Goal: Task Accomplishment & Management: Manage account settings

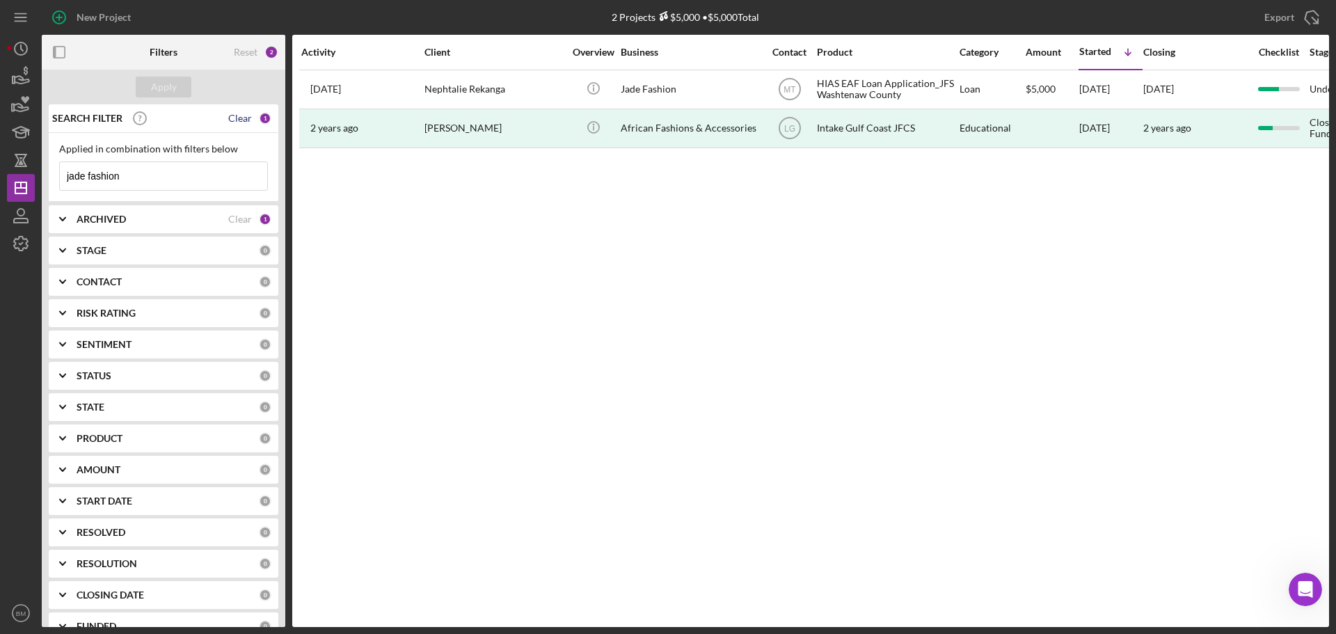
click at [232, 122] on div "Clear" at bounding box center [240, 118] width 24 height 11
click at [145, 290] on div "CONTACT 0" at bounding box center [174, 282] width 195 height 28
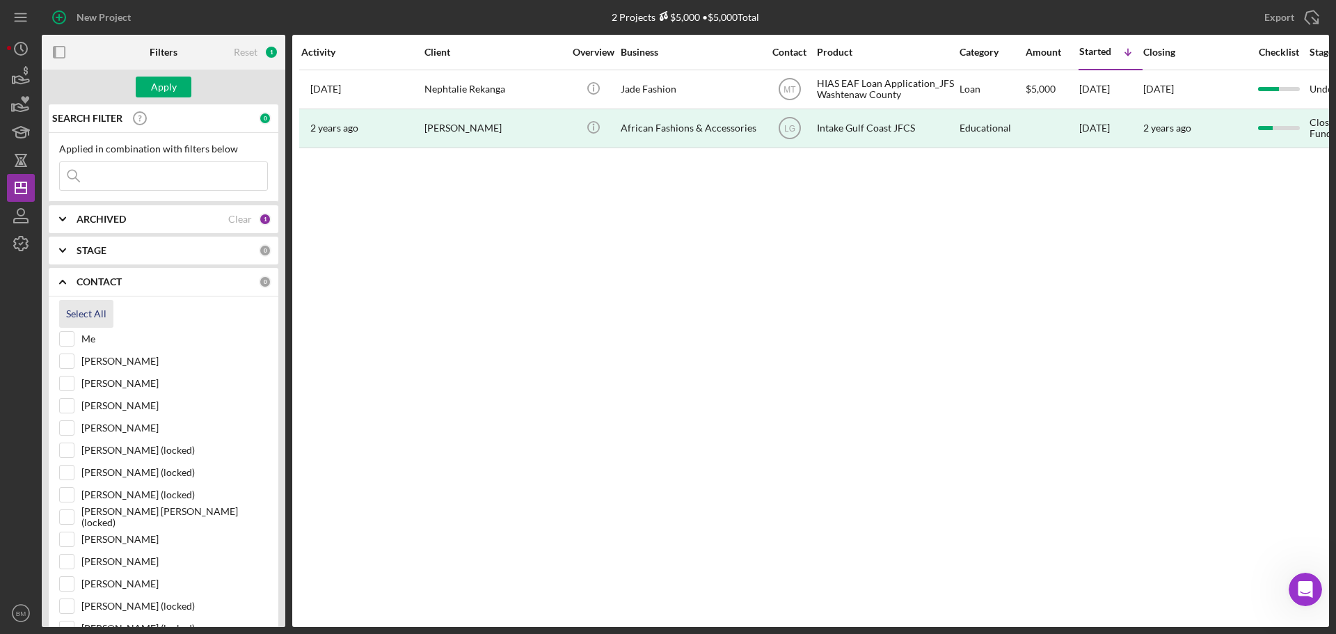
drag, startPoint x: 71, startPoint y: 339, endPoint x: 72, endPoint y: 324, distance: 15.4
click at [70, 338] on input "Me" at bounding box center [67, 339] width 14 height 14
checkbox input "true"
click at [93, 292] on div "CONTACT Clear 1" at bounding box center [174, 282] width 195 height 28
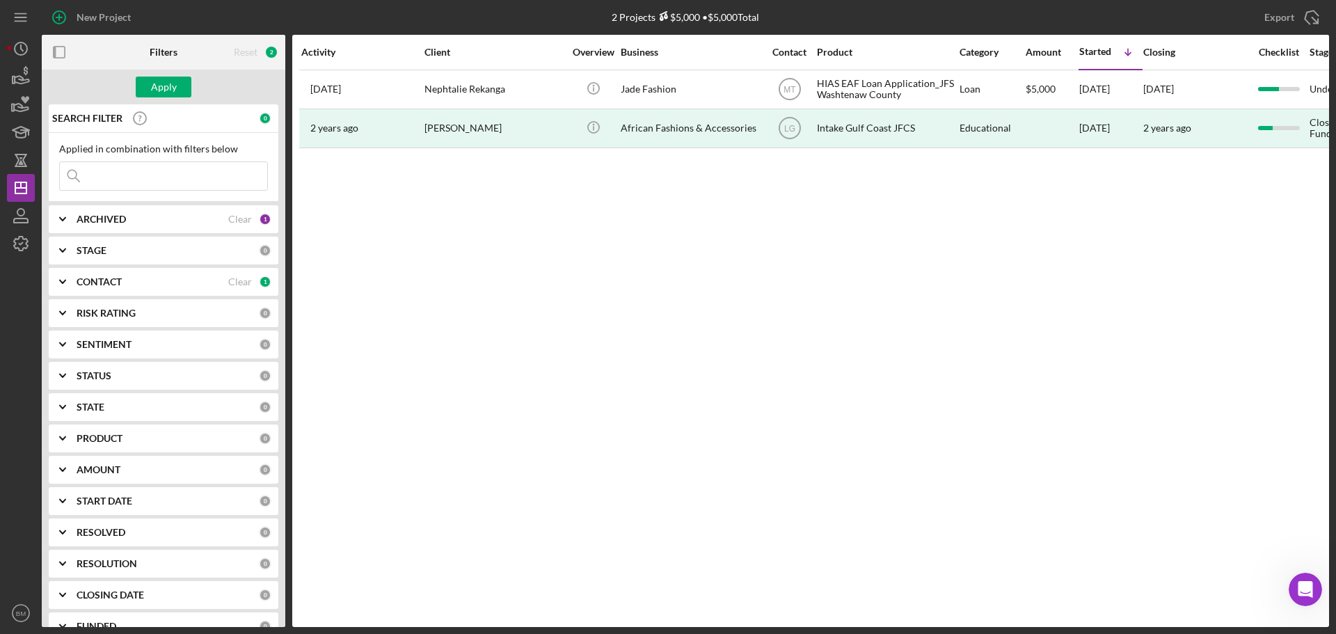
click at [100, 383] on b "PRODUCT" at bounding box center [100, 438] width 46 height 11
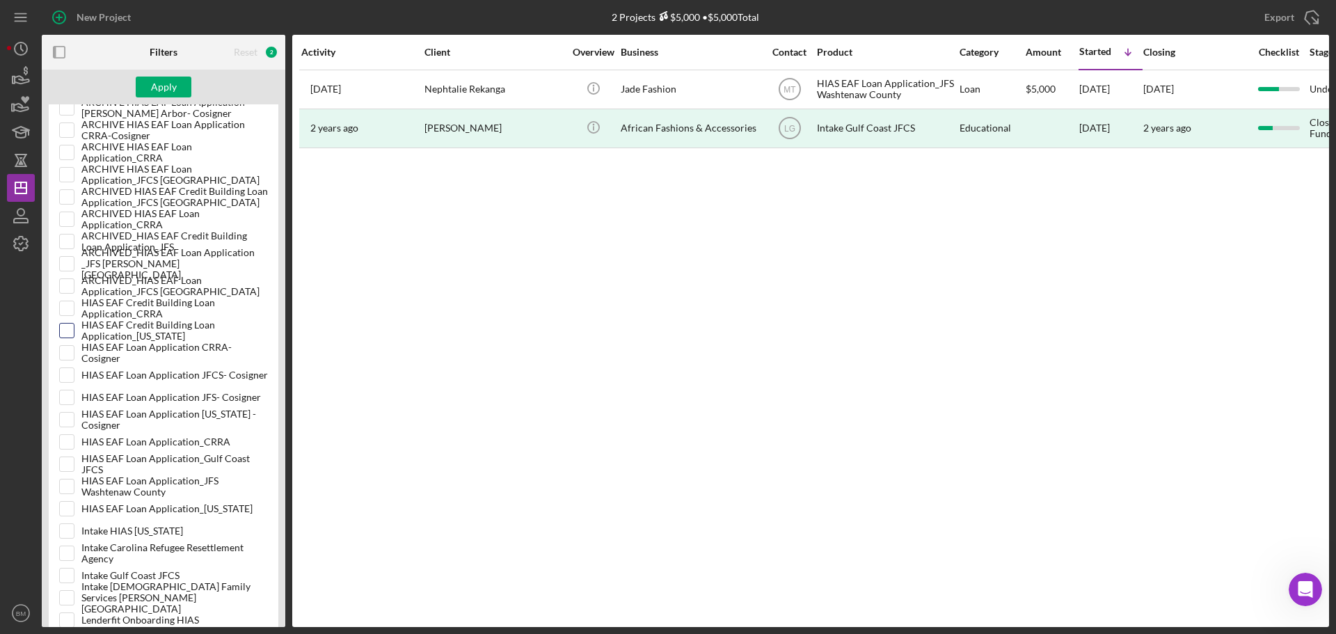
scroll to position [487, 0]
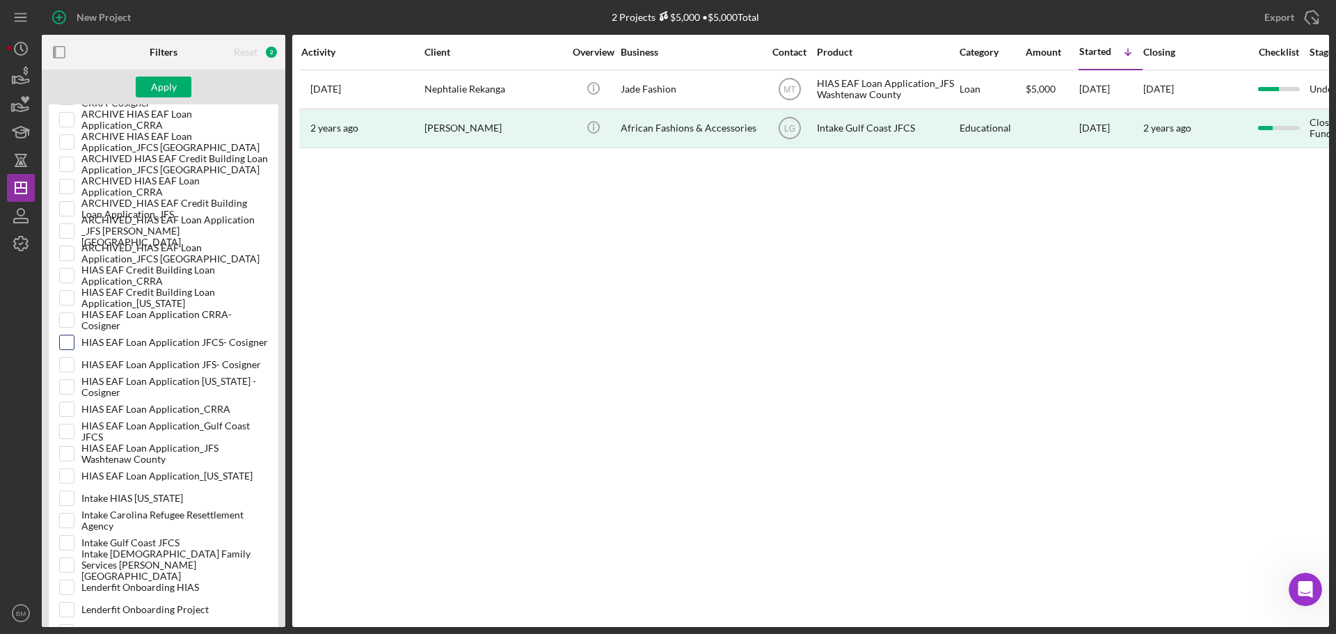
click at [66, 339] on input "HIAS EAF Loan Application JFCS- Cosigner" at bounding box center [67, 342] width 14 height 14
click at [70, 343] on input "HIAS EAF Loan Application JFCS- Cosigner" at bounding box center [67, 342] width 14 height 14
checkbox input "false"
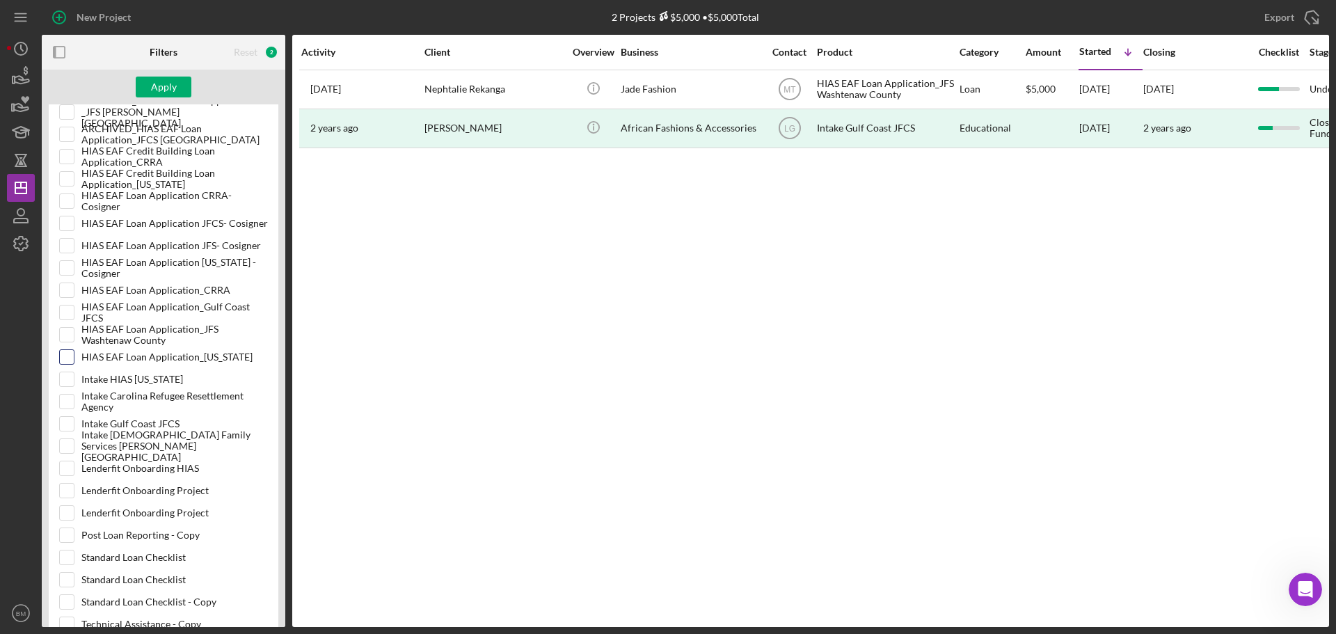
scroll to position [626, 0]
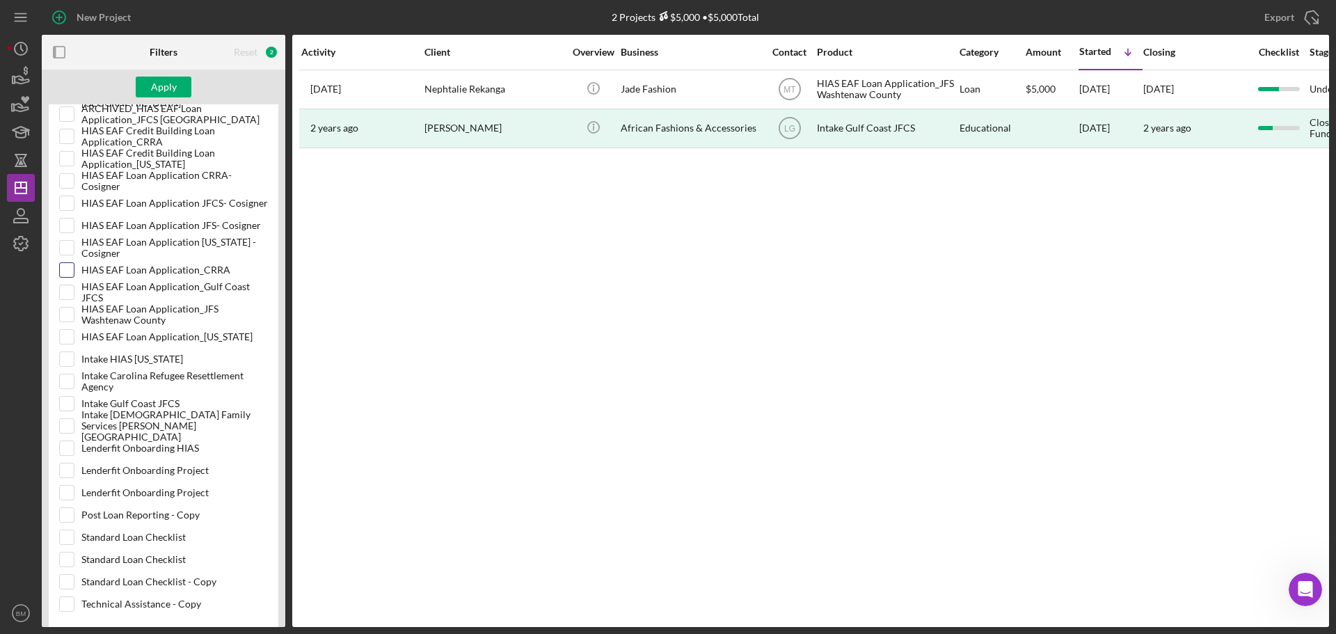
click at [61, 270] on input "HIAS EAF Loan Application_CRRA" at bounding box center [67, 270] width 14 height 14
checkbox input "true"
click at [63, 287] on input "HIAS EAF Loan Application_Gulf Coast JFCS" at bounding box center [67, 292] width 14 height 14
checkbox input "true"
click at [63, 317] on input "HIAS EAF Loan Application_JFS Washtenaw County" at bounding box center [67, 315] width 14 height 14
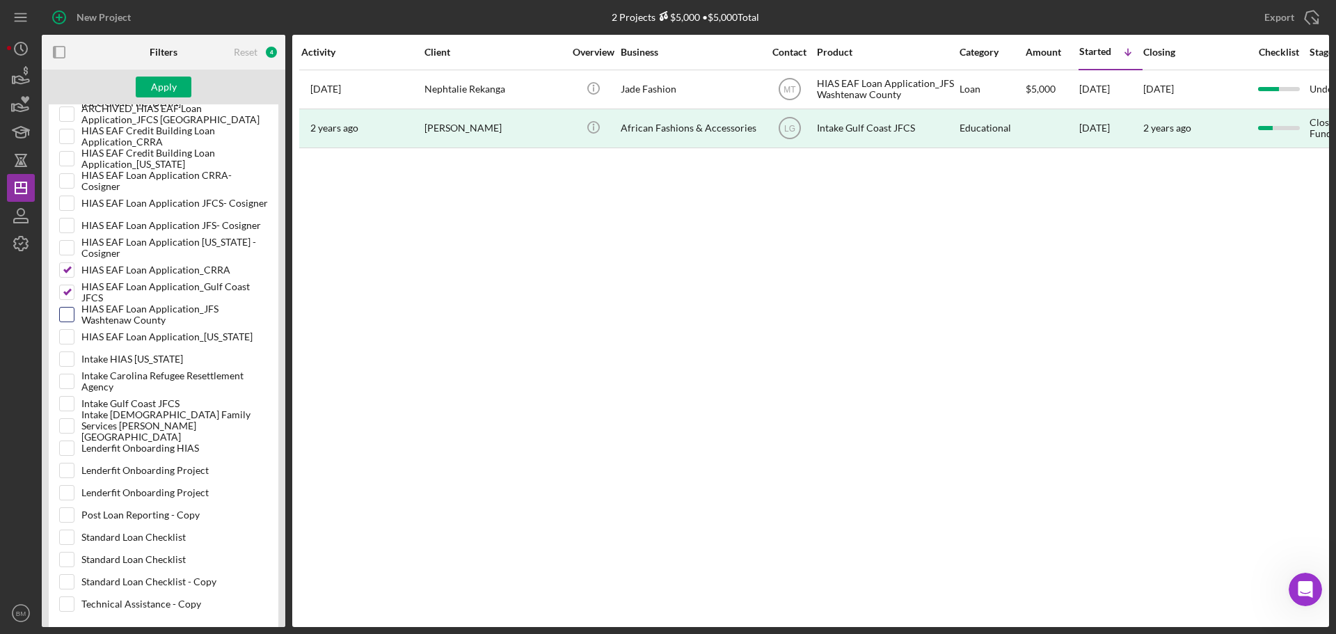
checkbox input "true"
click at [69, 331] on input "HIAS EAF Loan Application_Ohio" at bounding box center [67, 337] width 14 height 14
checkbox input "true"
click at [187, 83] on button "Apply" at bounding box center [164, 87] width 56 height 21
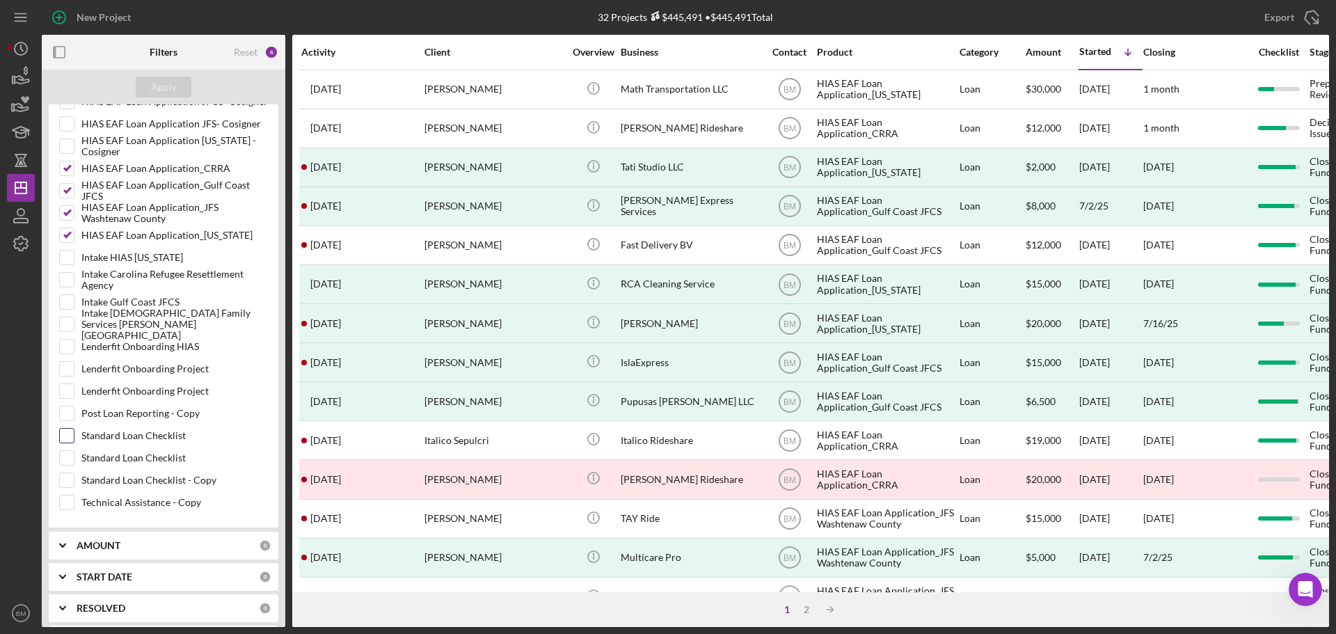
scroll to position [859, 0]
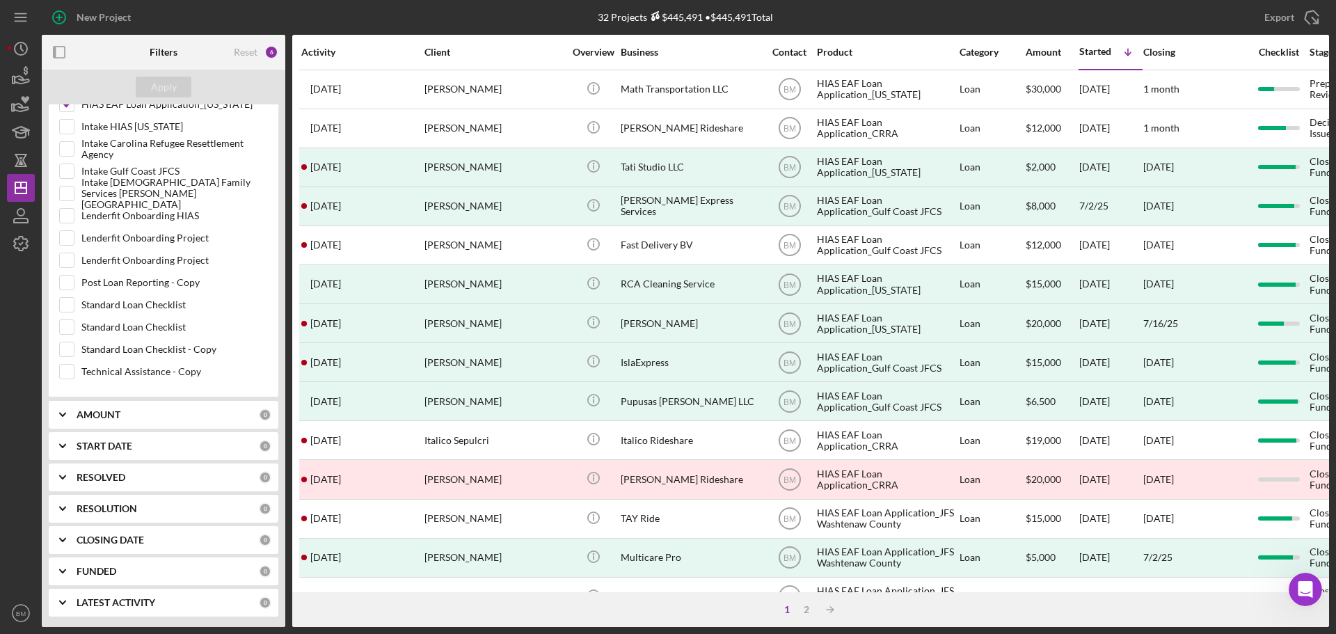
click at [148, 383] on div "RESOLUTION" at bounding box center [168, 508] width 182 height 11
click at [88, 383] on label "None" at bounding box center [174, 566] width 187 height 14
click at [74, 383] on input "None" at bounding box center [67, 566] width 14 height 14
checkbox input "true"
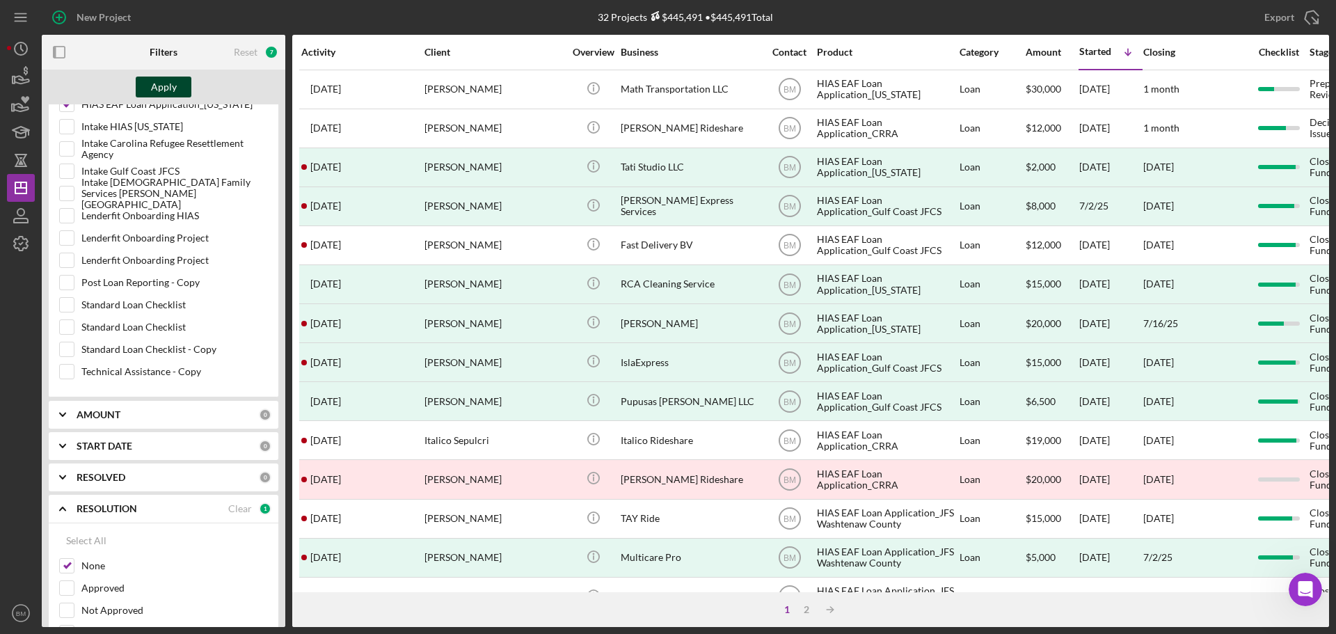
click at [177, 81] on button "Apply" at bounding box center [164, 87] width 56 height 21
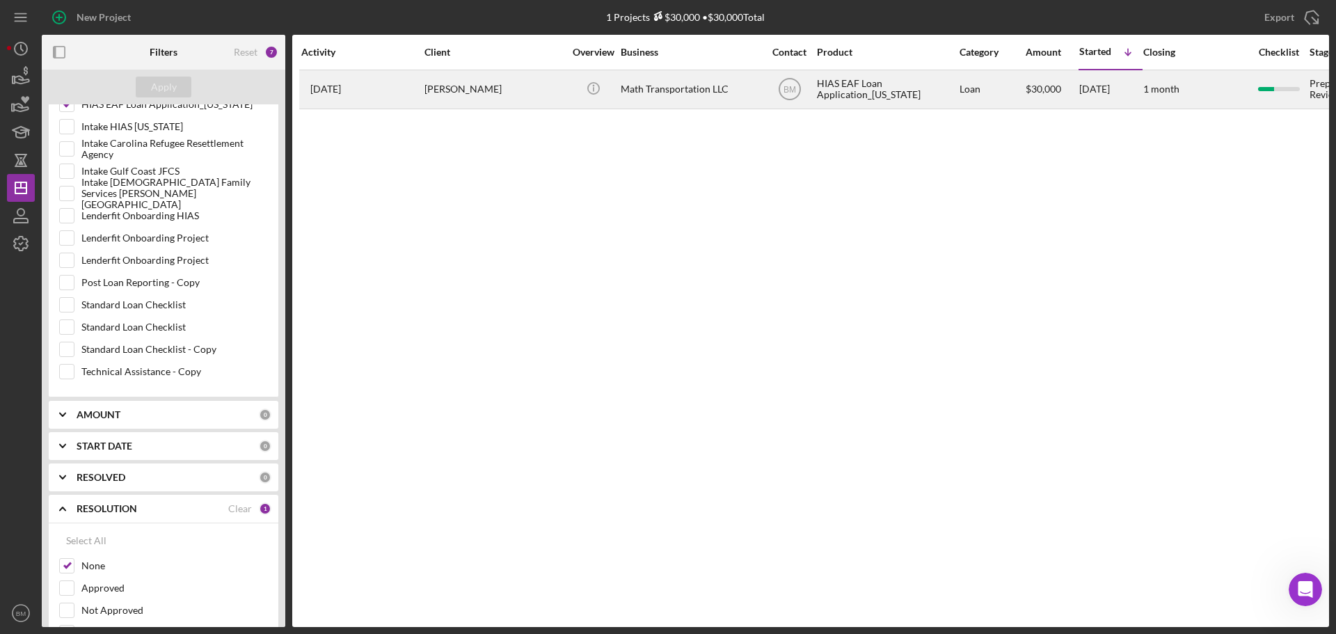
click at [486, 103] on div "[PERSON_NAME]" at bounding box center [494, 89] width 139 height 37
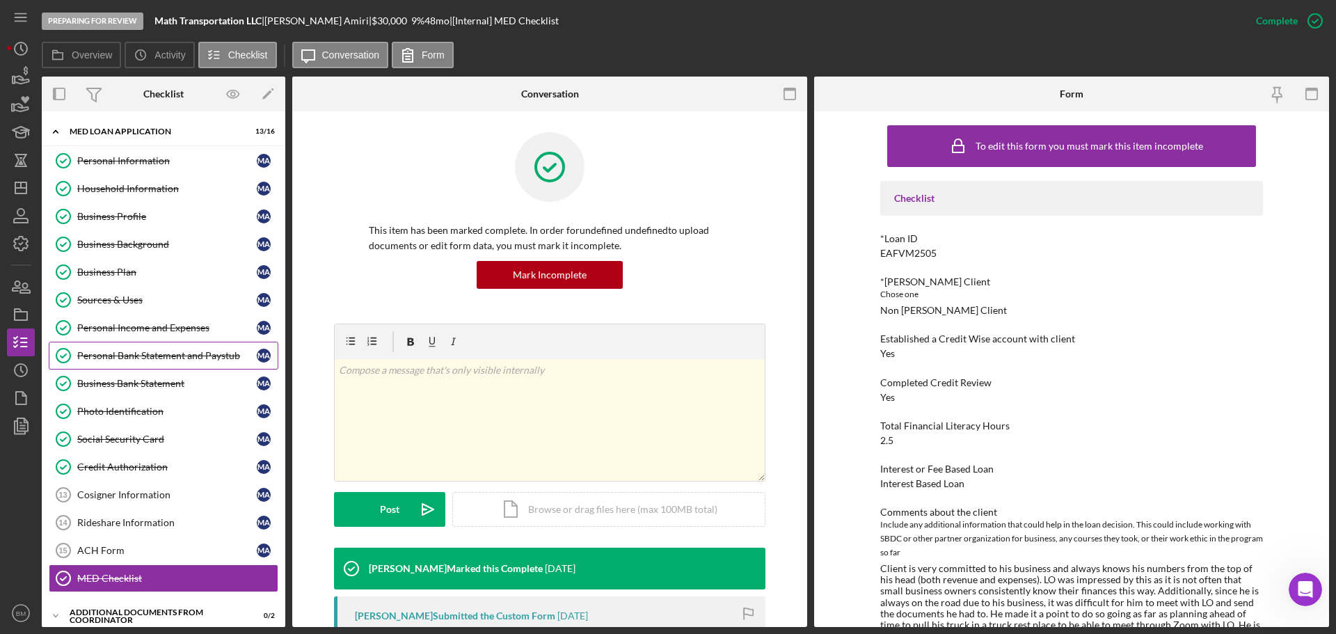
scroll to position [167, 0]
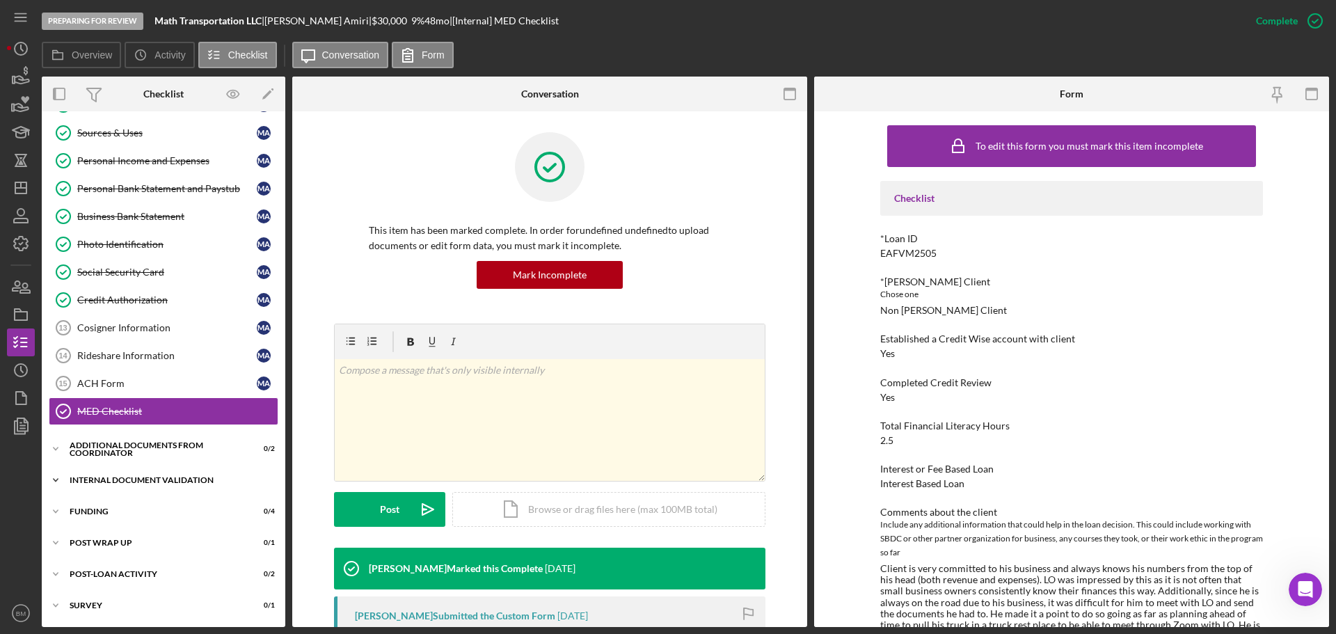
click at [129, 383] on div "Internal Document Validation" at bounding box center [169, 480] width 198 height 8
click at [139, 383] on link "Credit Report Details Credit Report Details" at bounding box center [164, 510] width 230 height 28
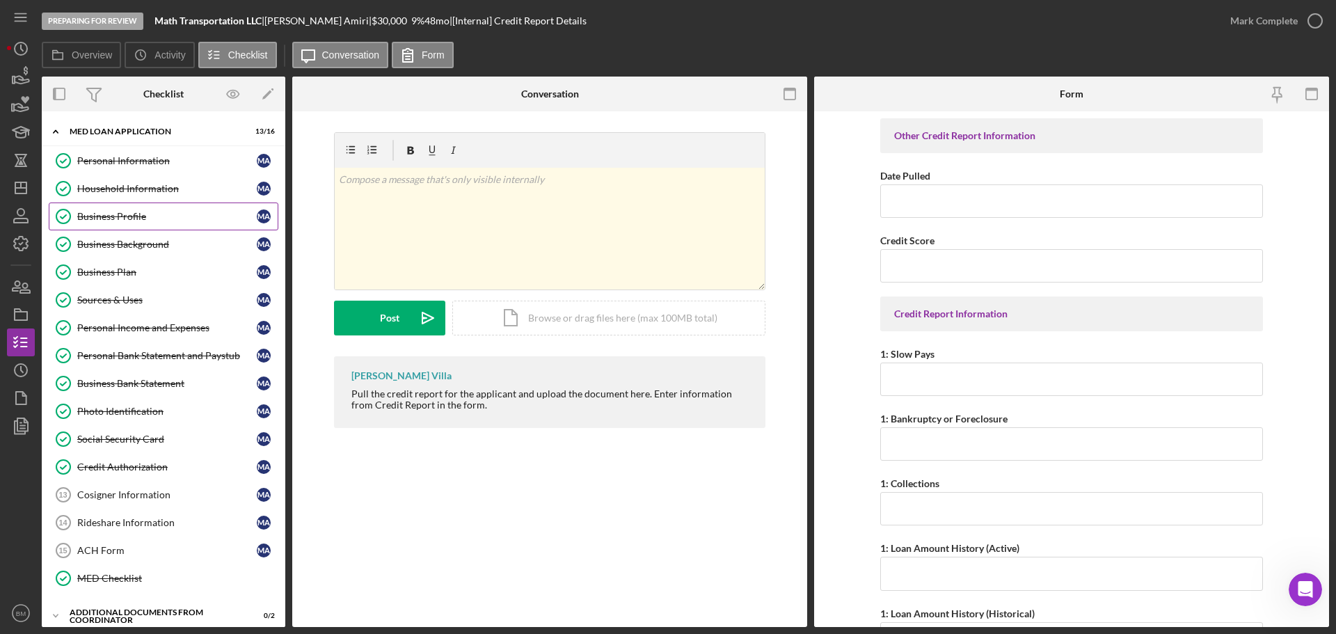
click at [139, 217] on div "Business Profile" at bounding box center [167, 216] width 180 height 11
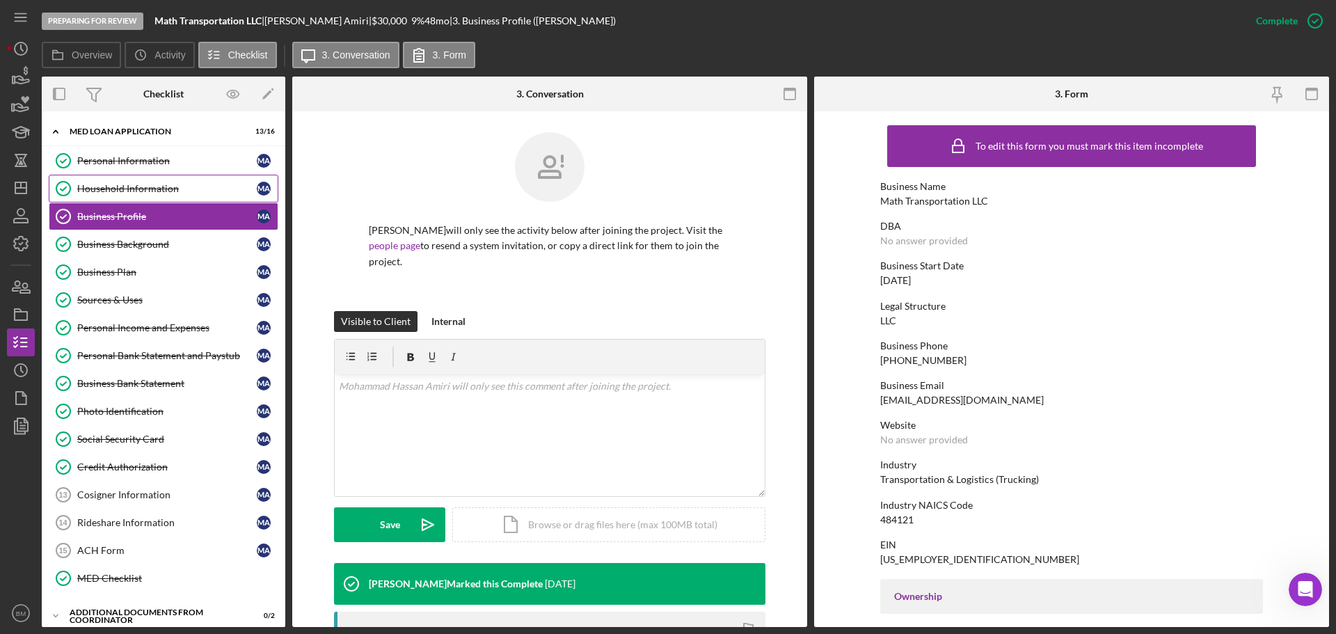
click at [114, 183] on div "Household Information" at bounding box center [167, 188] width 180 height 11
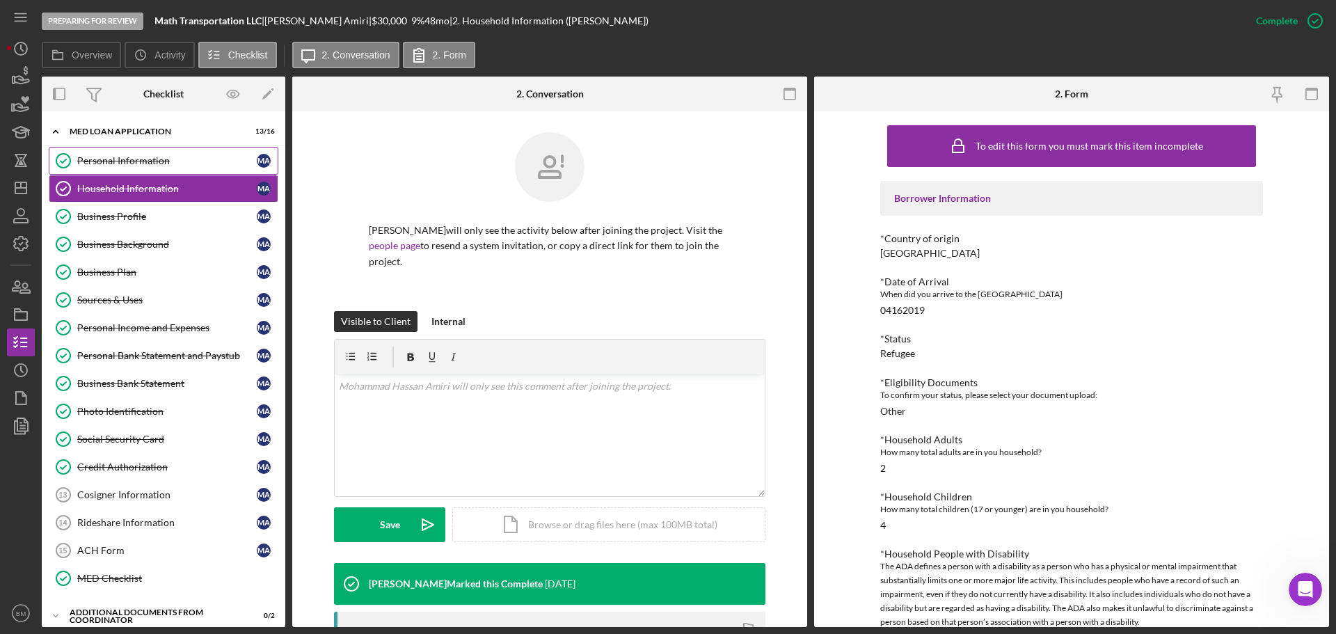
click at [126, 170] on link "Personal Information Personal Information M A" at bounding box center [164, 161] width 230 height 28
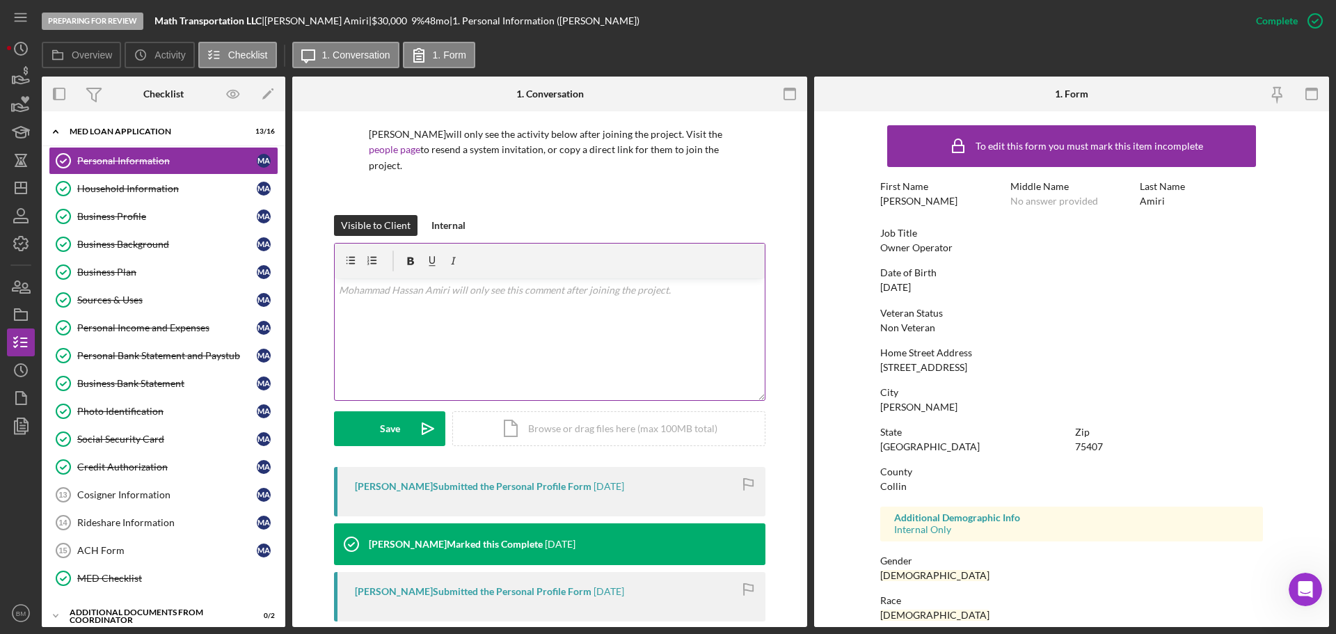
scroll to position [310, 0]
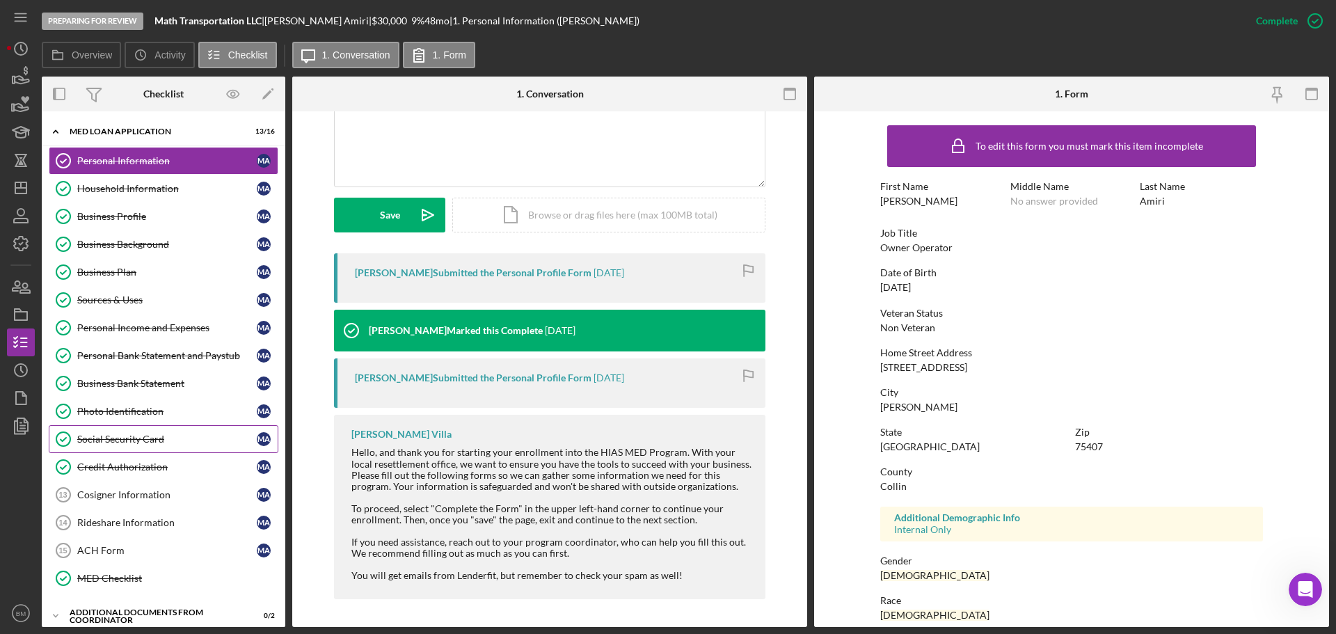
click at [138, 383] on link "Social Security Card Social Security Card M A" at bounding box center [164, 439] width 230 height 28
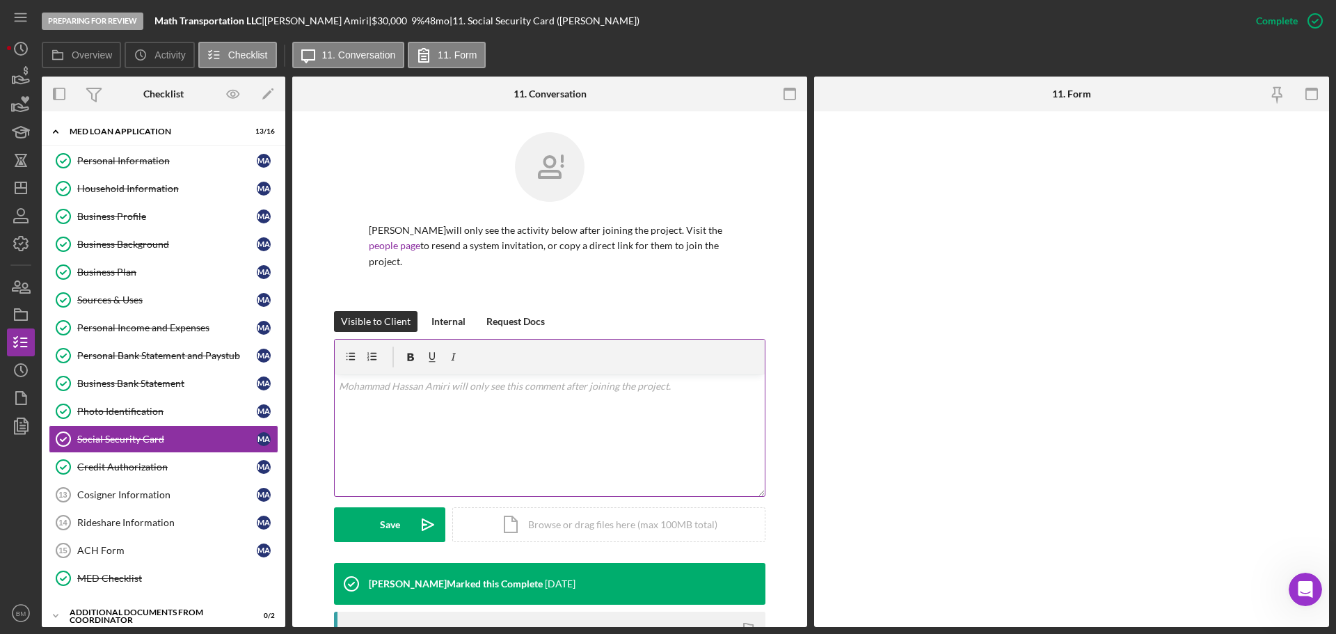
scroll to position [209, 0]
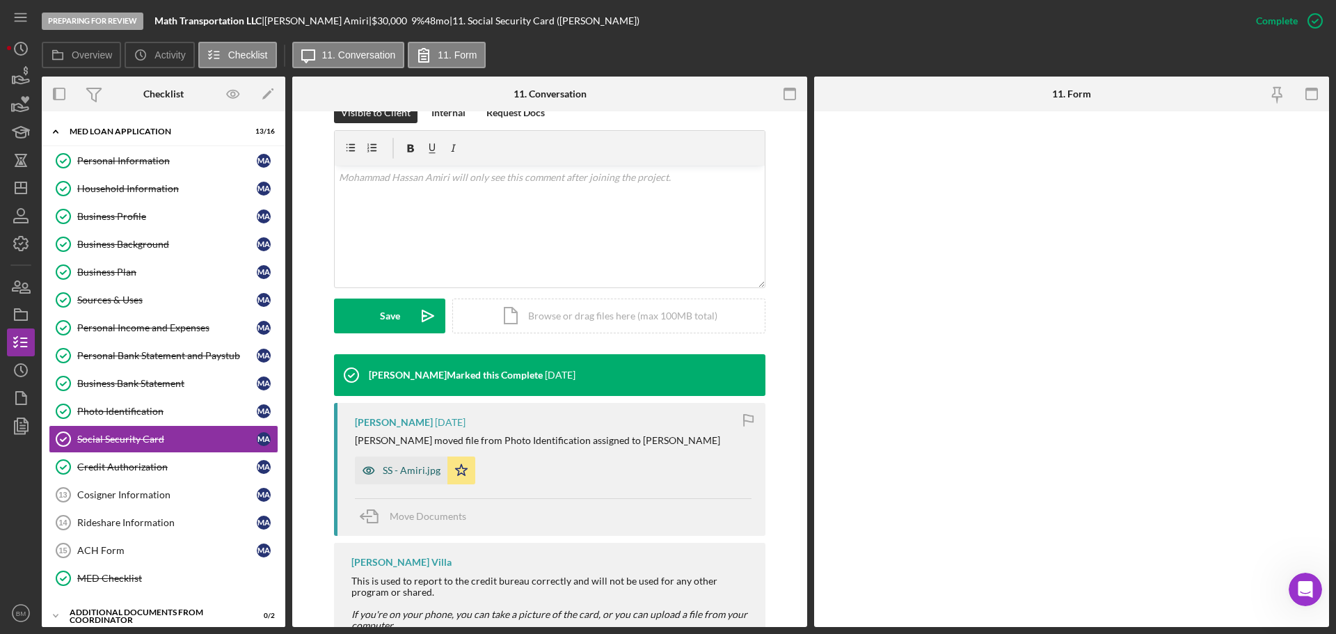
click at [410, 383] on div "SS - Amiri.jpg" at bounding box center [412, 470] width 58 height 11
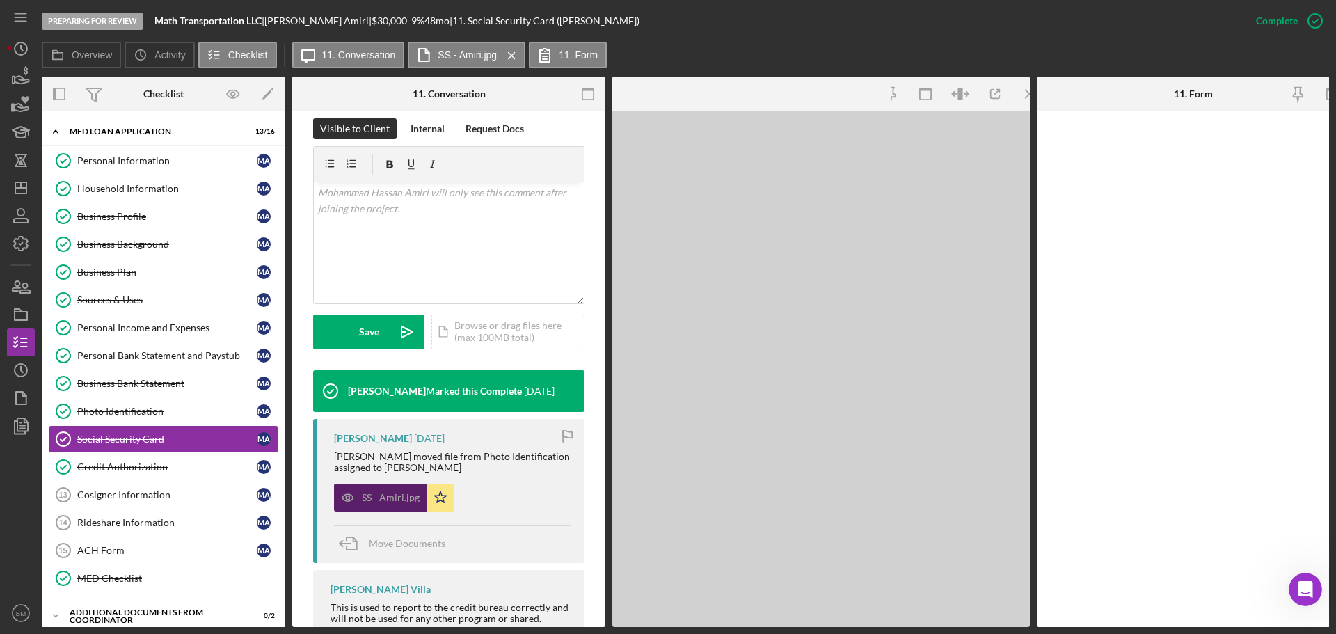
scroll to position [240, 0]
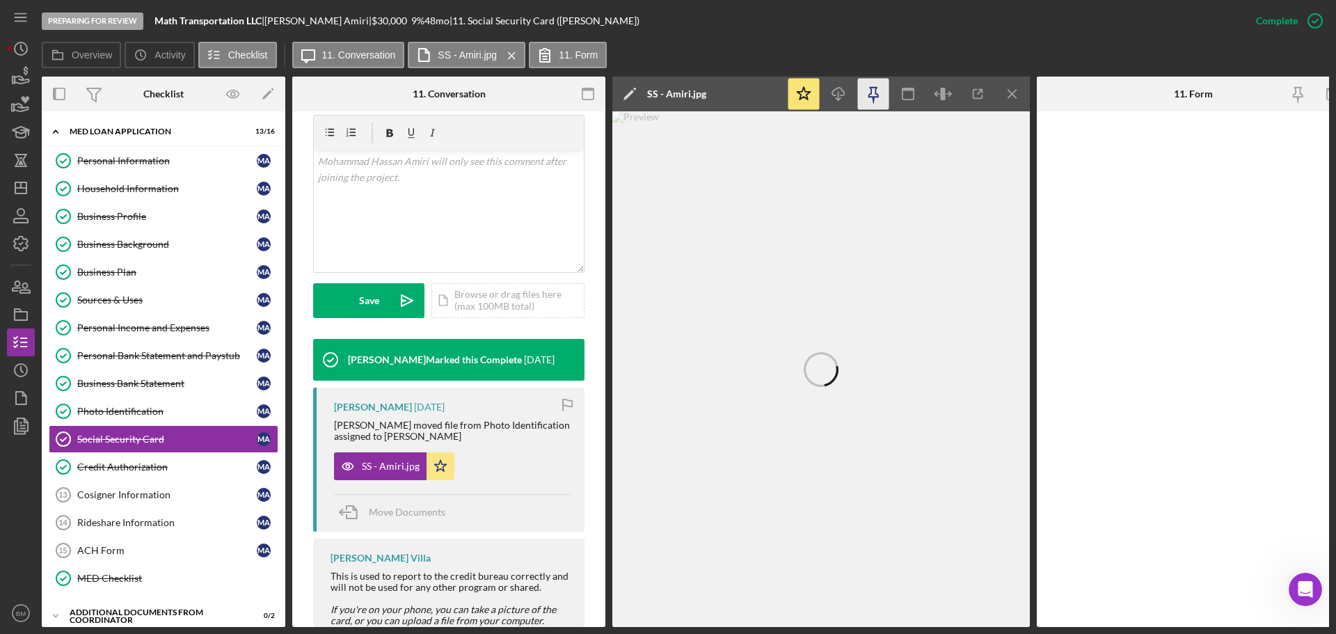
click at [871, 94] on icon "button" at bounding box center [874, 93] width 10 height 10
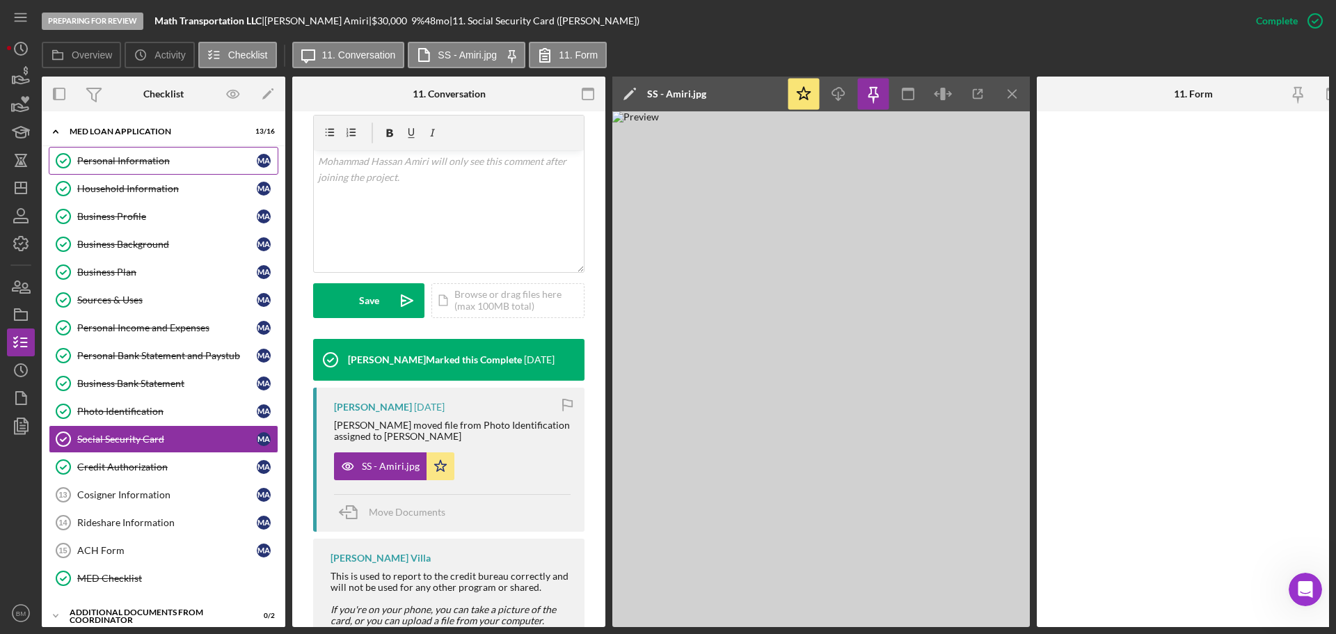
click at [155, 159] on div "Personal Information" at bounding box center [167, 160] width 180 height 11
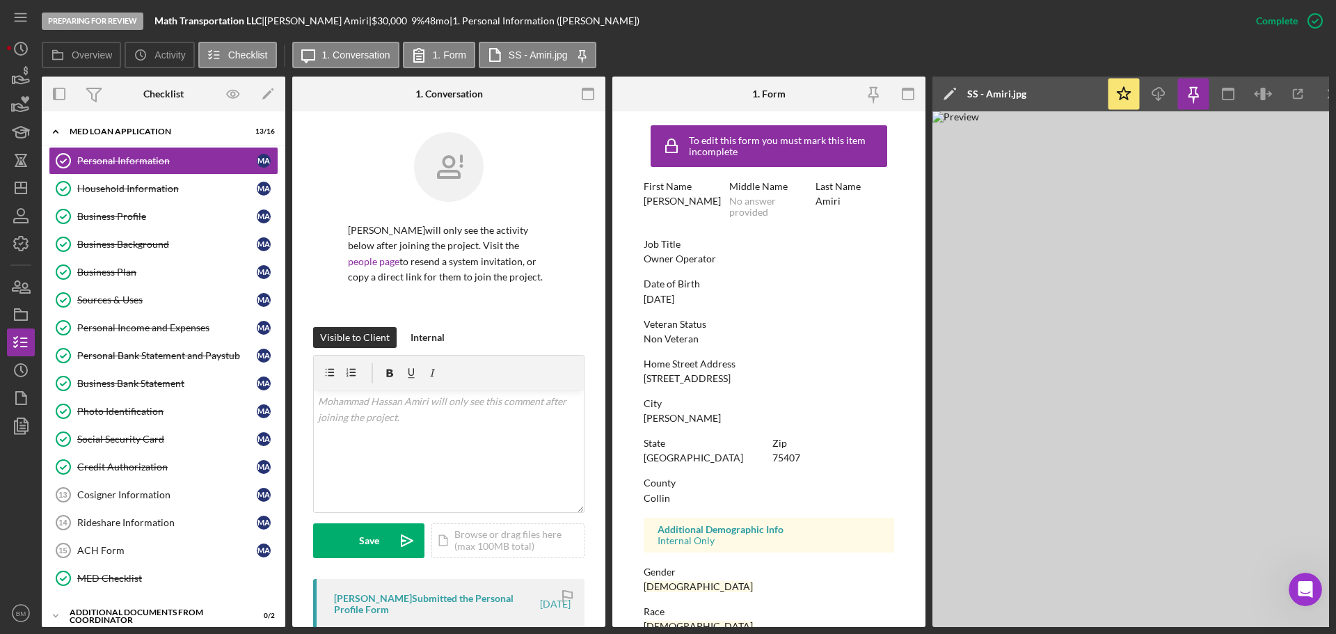
drag, startPoint x: 679, startPoint y: 212, endPoint x: 622, endPoint y: 205, distance: 56.7
click at [622, 205] on form "To edit this form you must mark this item incomplete First Name Mohammad Hassan…" at bounding box center [768, 369] width 313 height 516
copy div "Mohammad Hassan"
drag, startPoint x: 644, startPoint y: 381, endPoint x: 728, endPoint y: 377, distance: 83.6
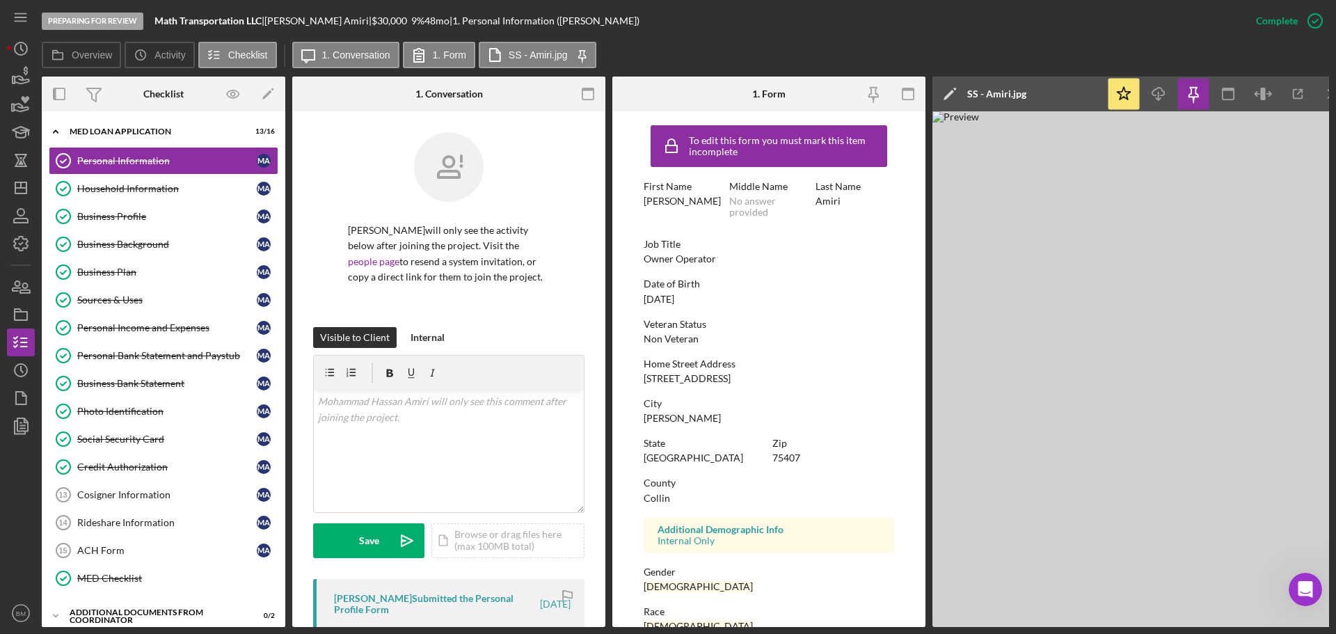
click at [728, 377] on div "1417 Colonial Bluff Ln" at bounding box center [687, 378] width 87 height 11
copy div "1417 Colonial Bluff"
drag, startPoint x: 678, startPoint y: 417, endPoint x: 637, endPoint y: 423, distance: 41.5
click at [637, 383] on form "To edit this form you must mark this item incomplete First Name Mohammad Hassan…" at bounding box center [768, 369] width 313 height 516
copy div "Preston"
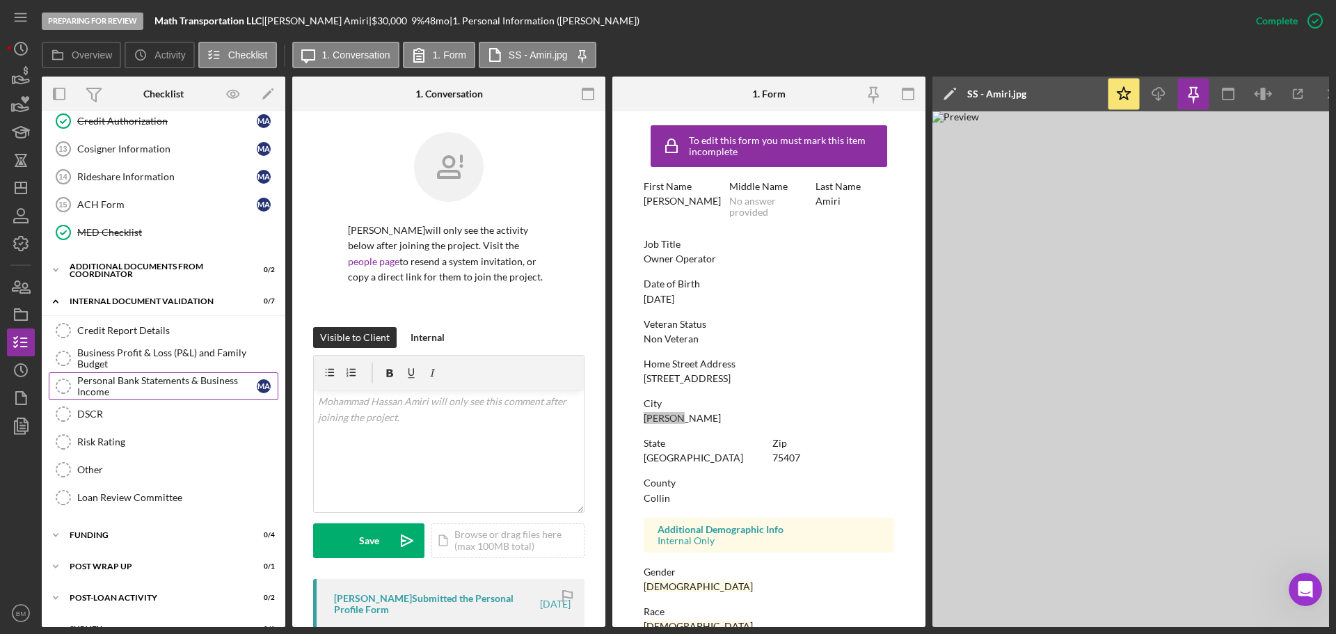
scroll to position [348, 0]
drag, startPoint x: 150, startPoint y: 323, endPoint x: 311, endPoint y: 357, distance: 165.0
click at [150, 323] on div "Credit Report Details" at bounding box center [177, 328] width 200 height 11
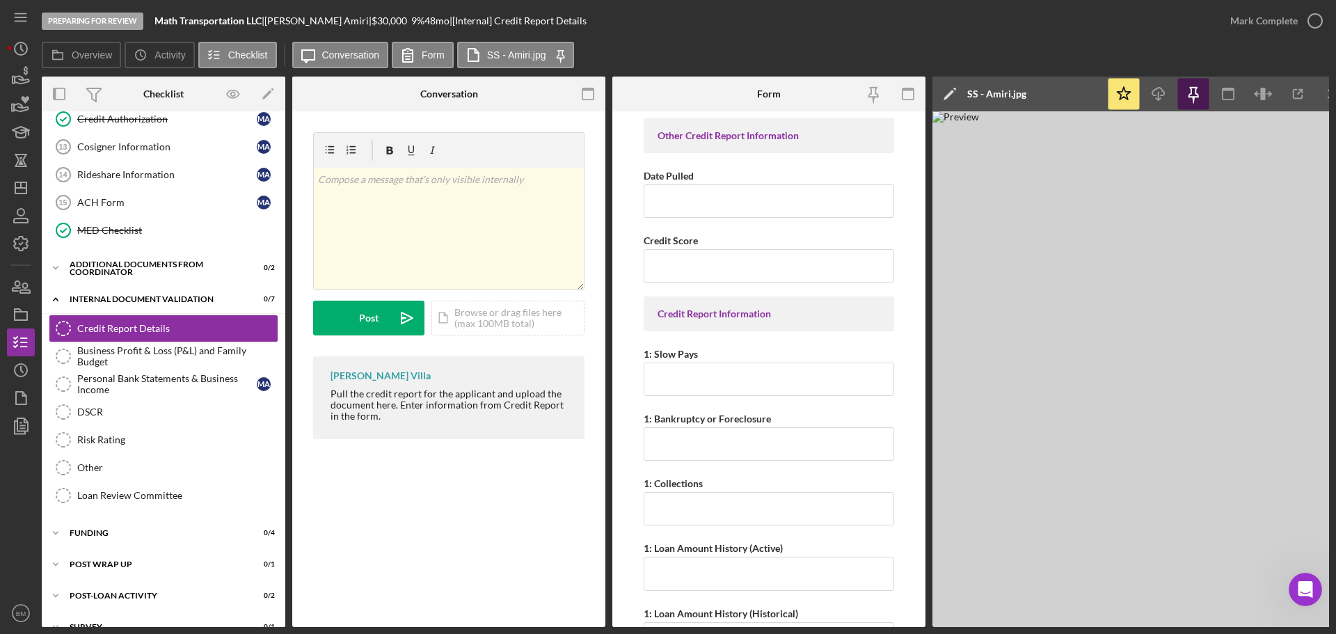
click at [890, 88] on icon "button" at bounding box center [1193, 94] width 31 height 31
click at [143, 349] on div "Business Profit & Loss (P&L) and Family Budget" at bounding box center [177, 356] width 200 height 22
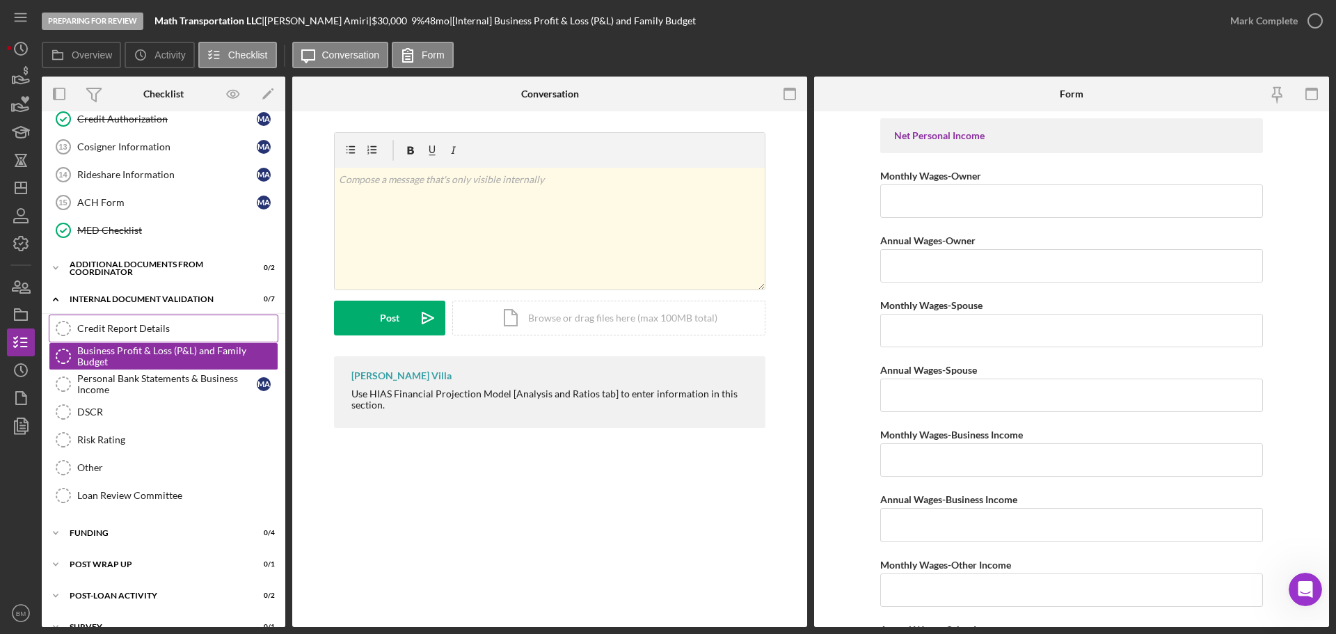
click at [145, 329] on div "Credit Report Details" at bounding box center [177, 328] width 200 height 11
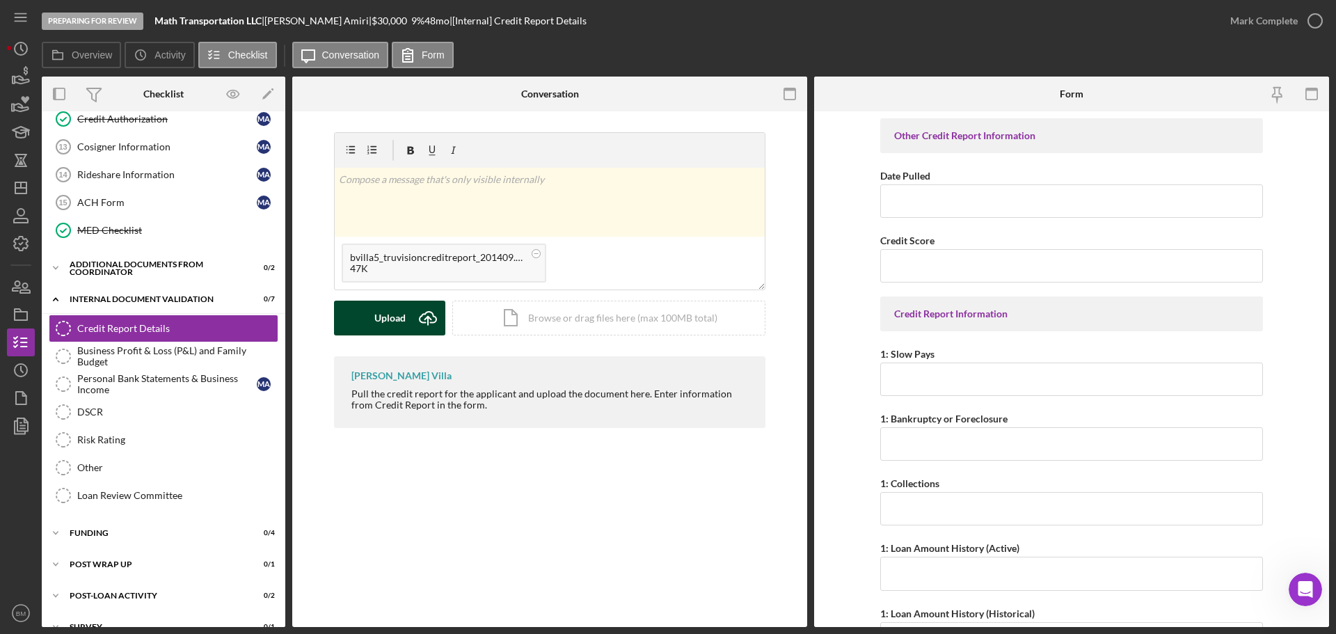
click at [397, 310] on div "Upload" at bounding box center [389, 318] width 31 height 35
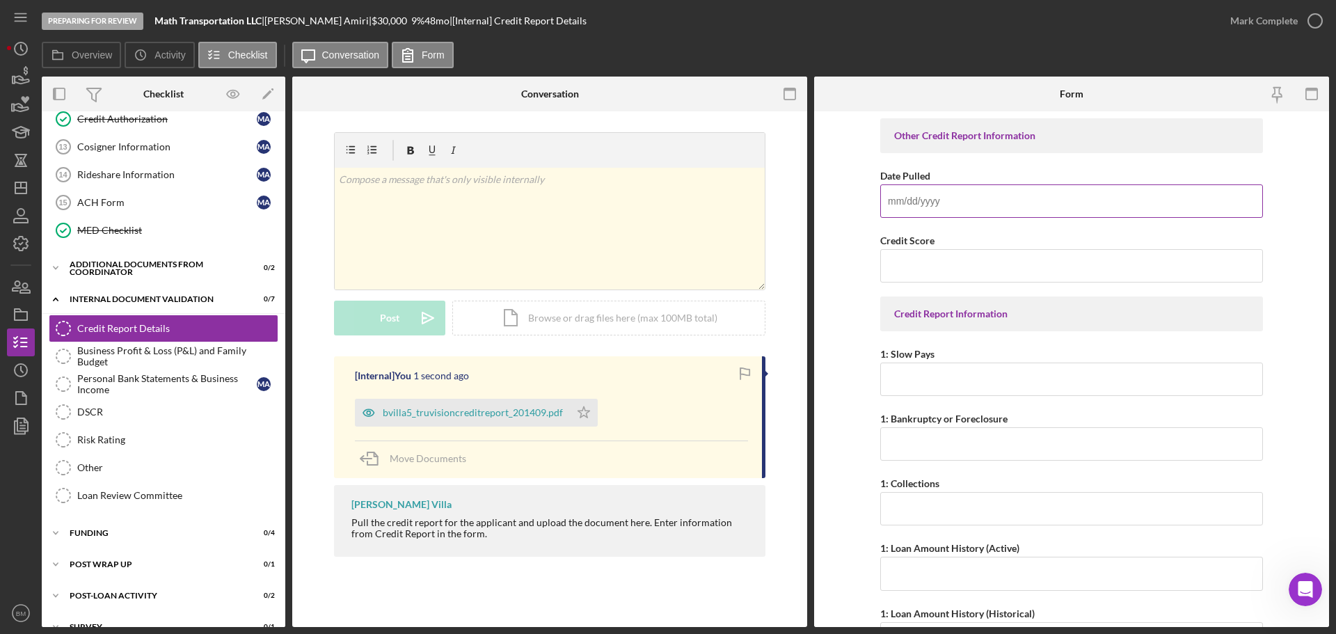
click at [890, 198] on input "Date Pulled" at bounding box center [1071, 200] width 383 height 33
type input "09/09/2025"
type input "780"
click at [890, 379] on input "1: Slow Pays" at bounding box center [1071, 379] width 383 height 33
type input "0"
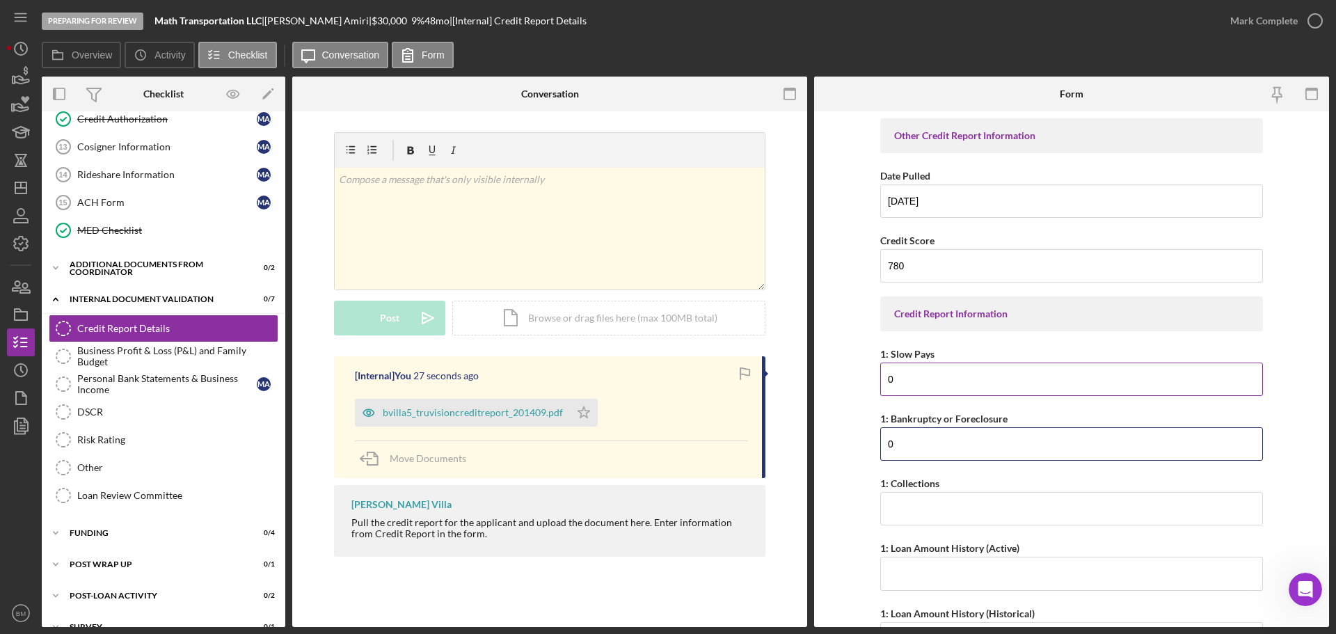
type input "0"
type input "$0"
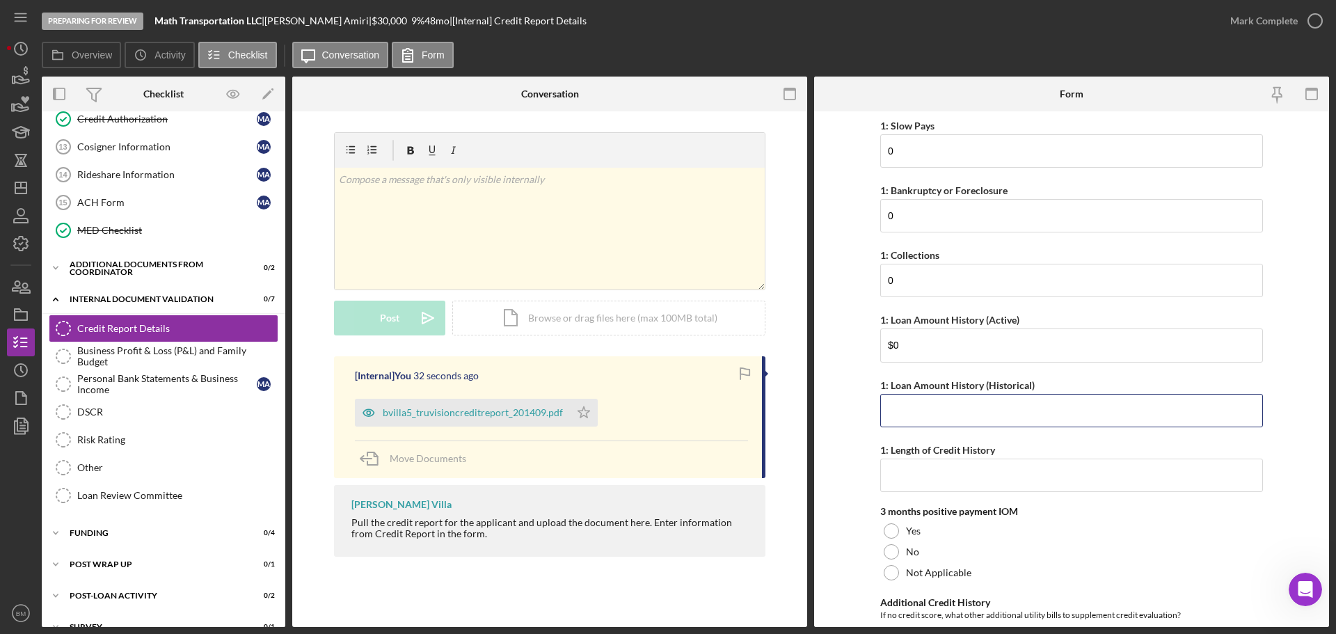
scroll to position [237, 0]
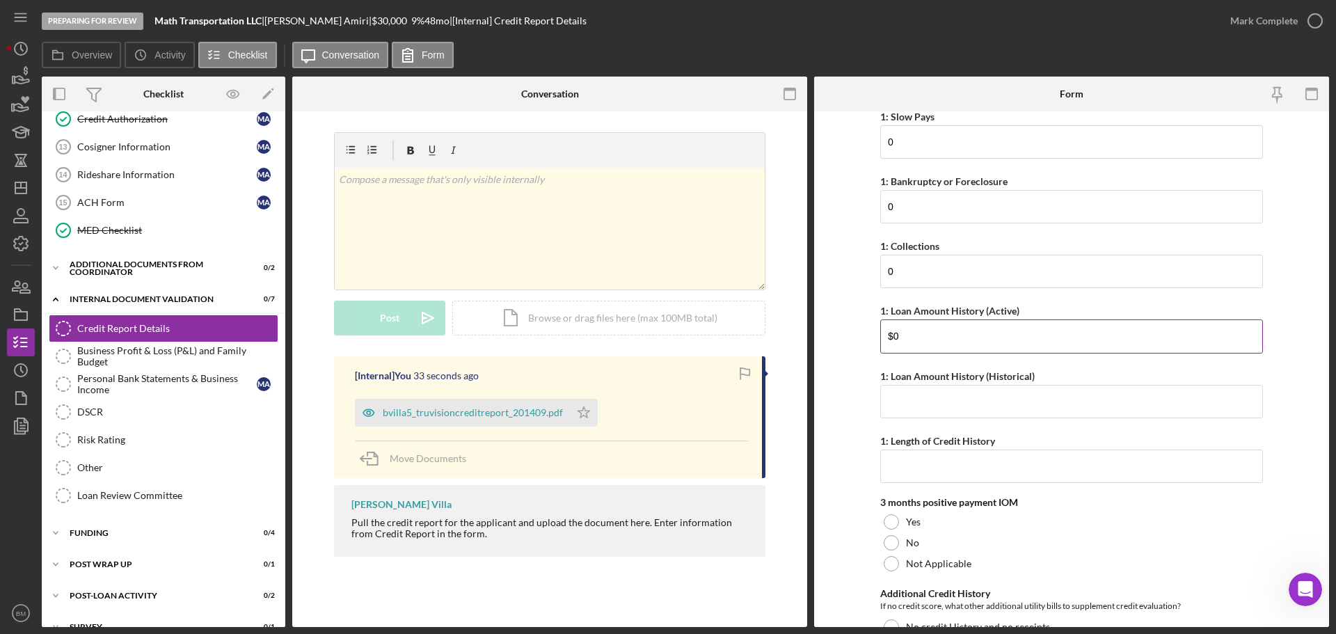
drag, startPoint x: 949, startPoint y: 342, endPoint x: 894, endPoint y: 342, distance: 55.0
click at [890, 342] on input "$0" at bounding box center [1071, 335] width 383 height 33
type input "$333,384"
click at [890, 383] on input "1: Loan Amount History (Historical)" at bounding box center [1071, 401] width 383 height 33
type input "$0"
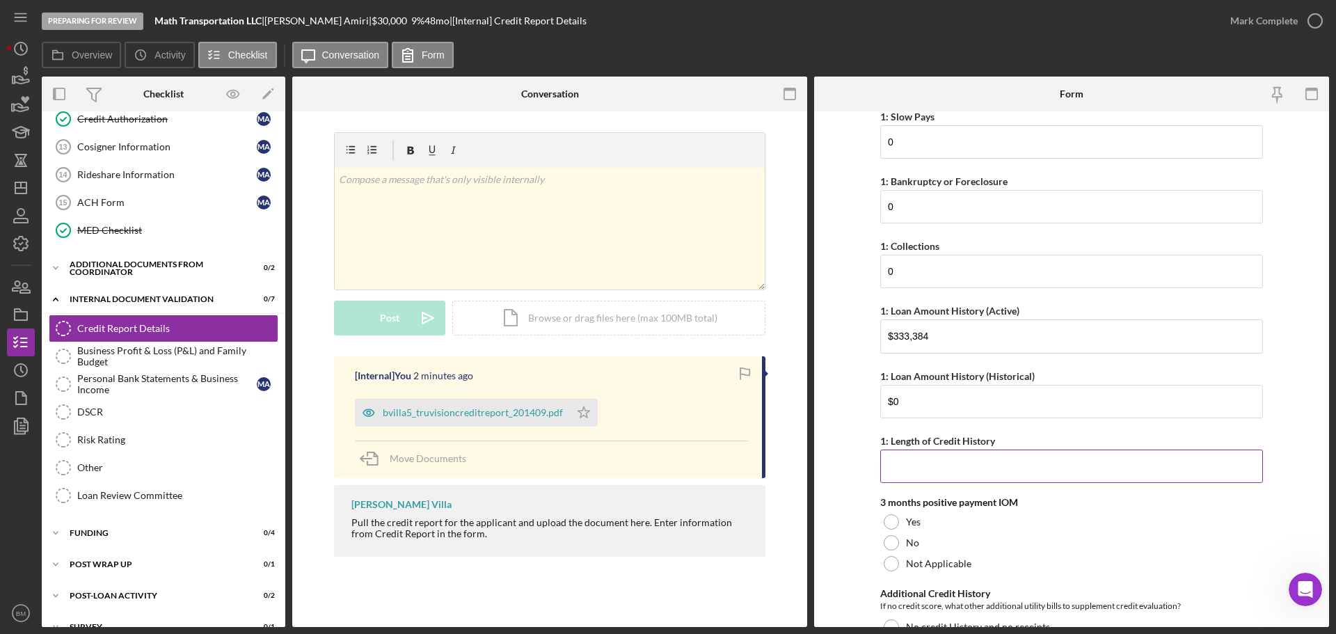
click at [890, 383] on input "1: Length of Credit History" at bounding box center [1071, 466] width 383 height 33
click at [890, 383] on input "Since 9/2019" at bounding box center [1071, 466] width 383 height 33
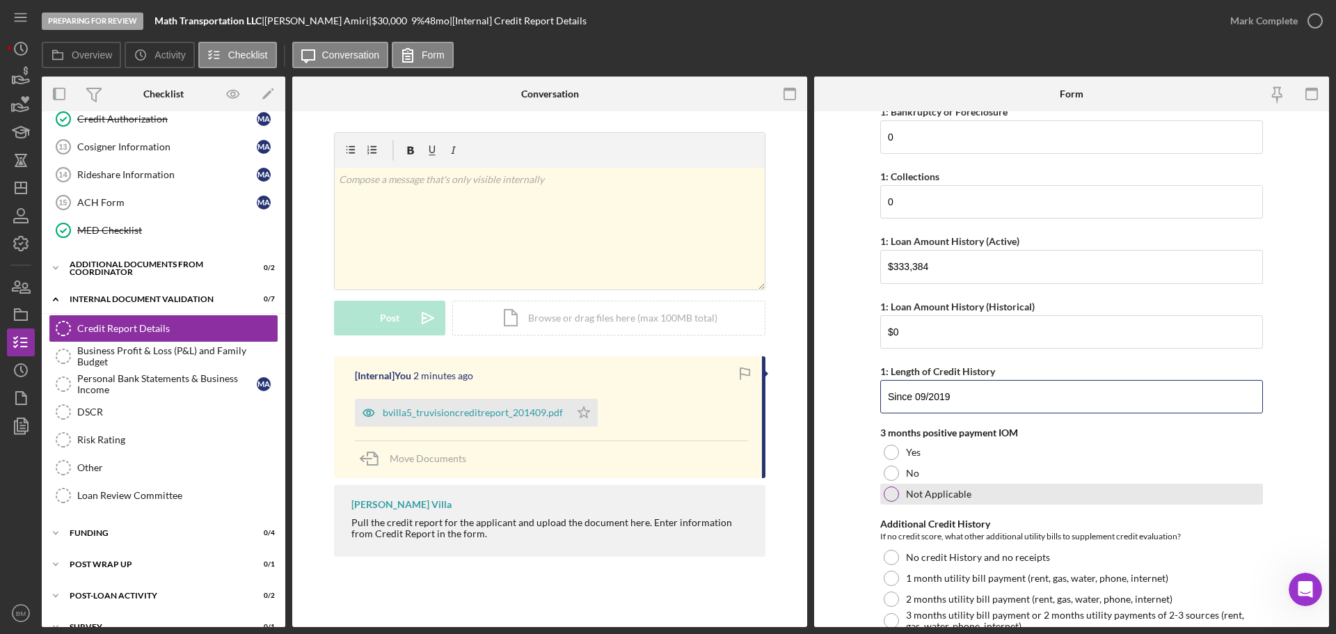
scroll to position [377, 0]
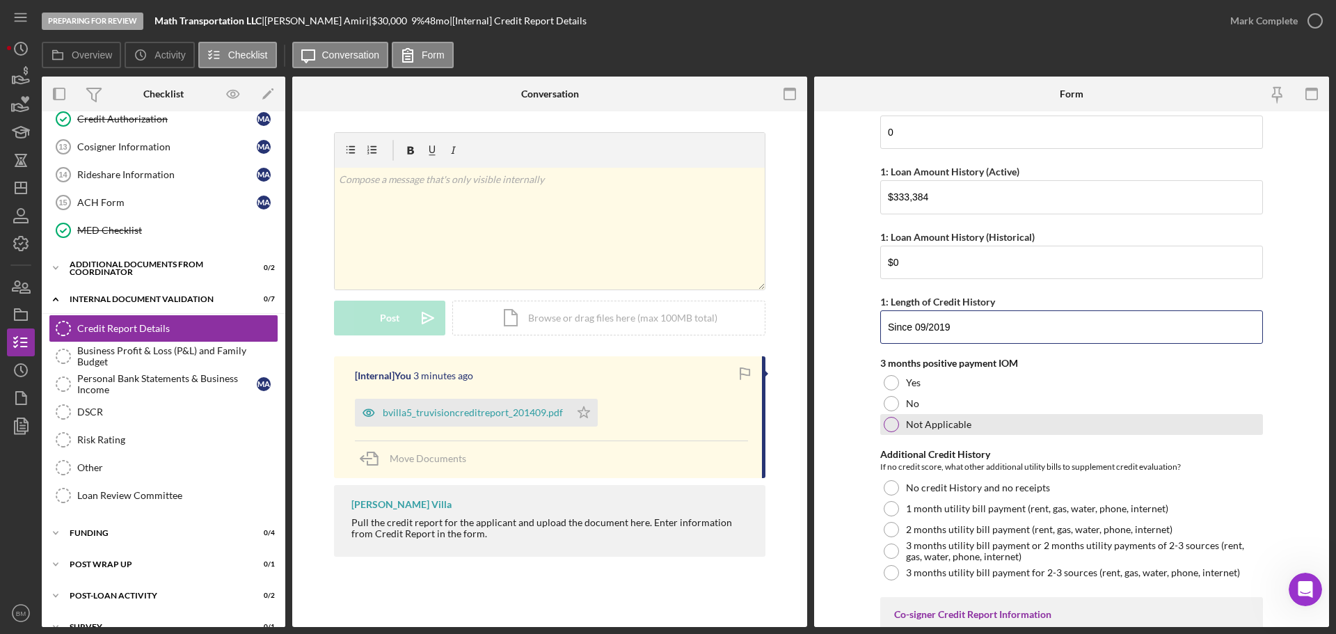
type input "Since 09/2019"
click at [890, 383] on label "Not Applicable" at bounding box center [938, 424] width 65 height 11
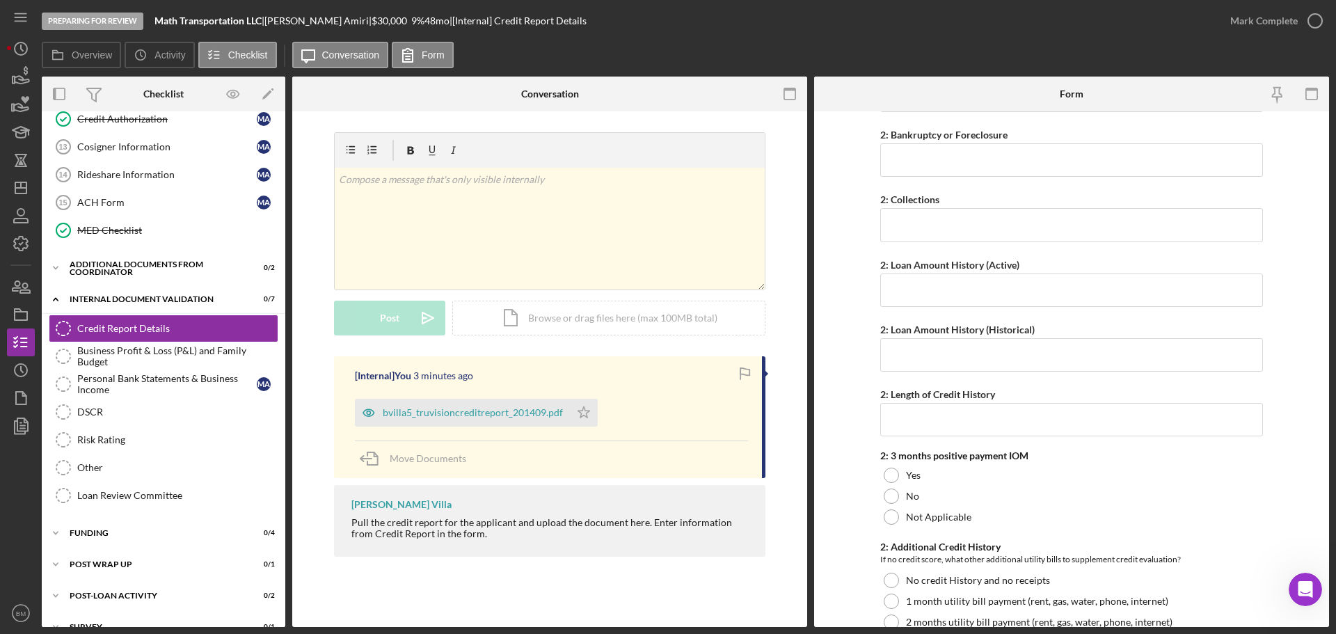
scroll to position [1174, 0]
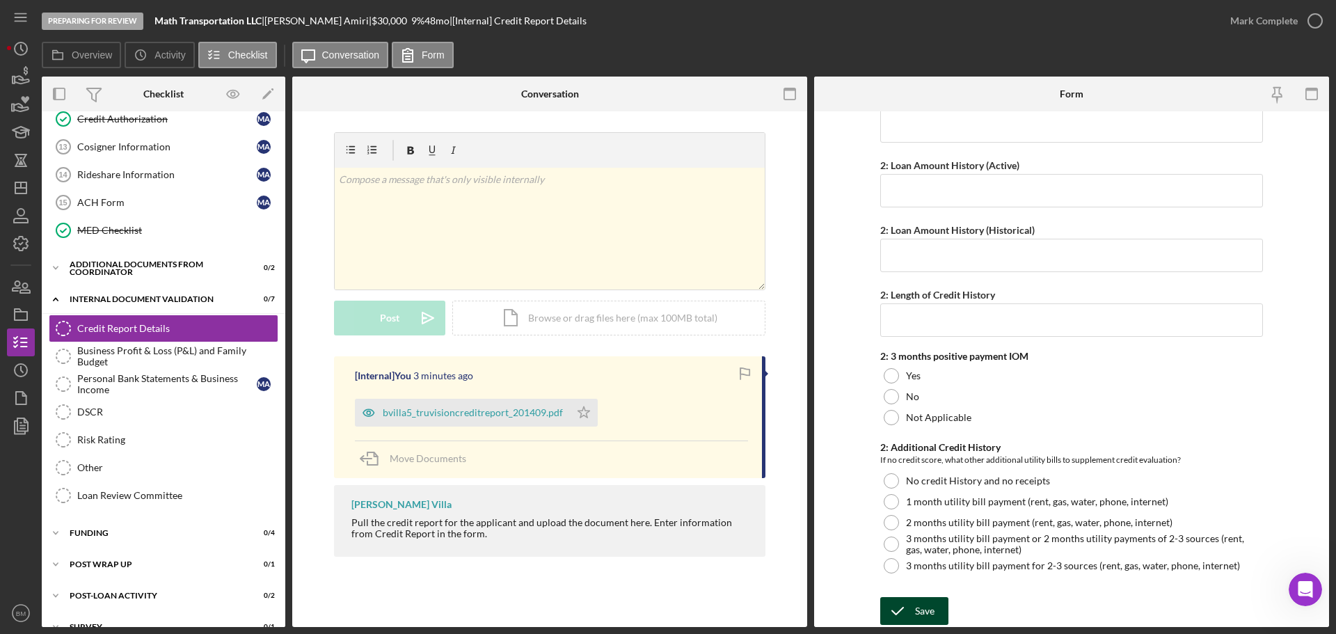
click at [890, 383] on button "Save" at bounding box center [914, 611] width 68 height 28
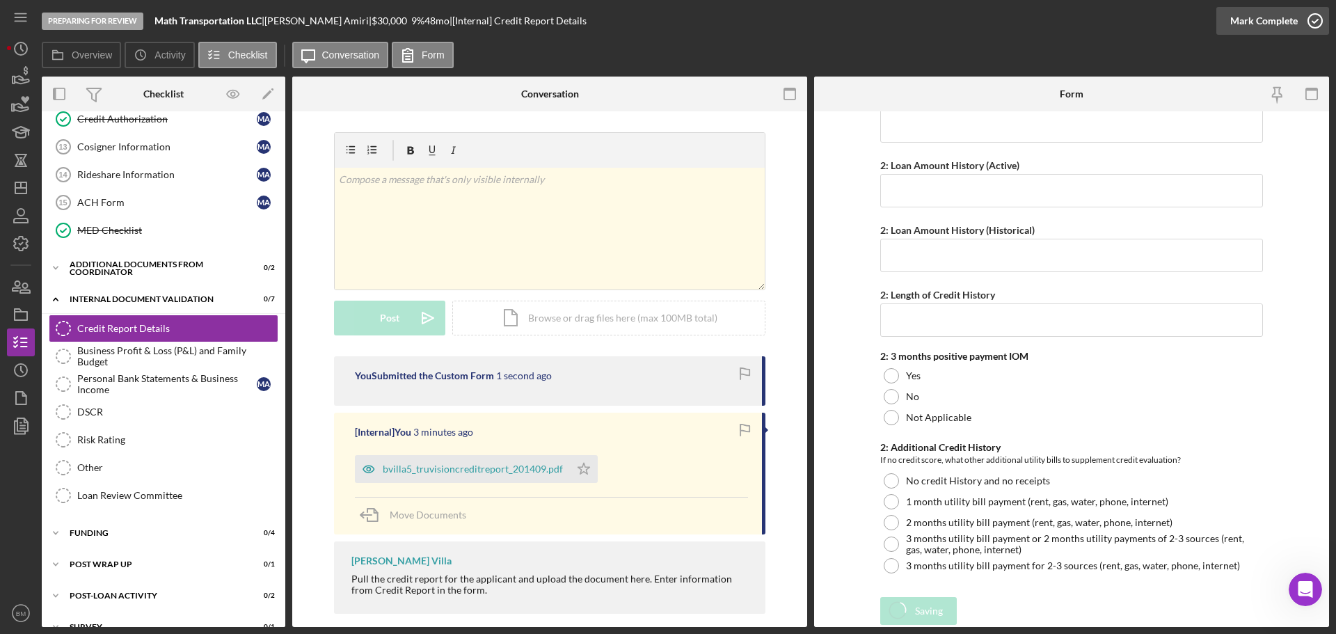
click at [890, 19] on div "Preparing for Review Math Transportation LLC | Mohammad Hassan Amiri | $30,000 …" at bounding box center [668, 317] width 1336 height 634
click at [890, 30] on icon "button" at bounding box center [1315, 20] width 35 height 35
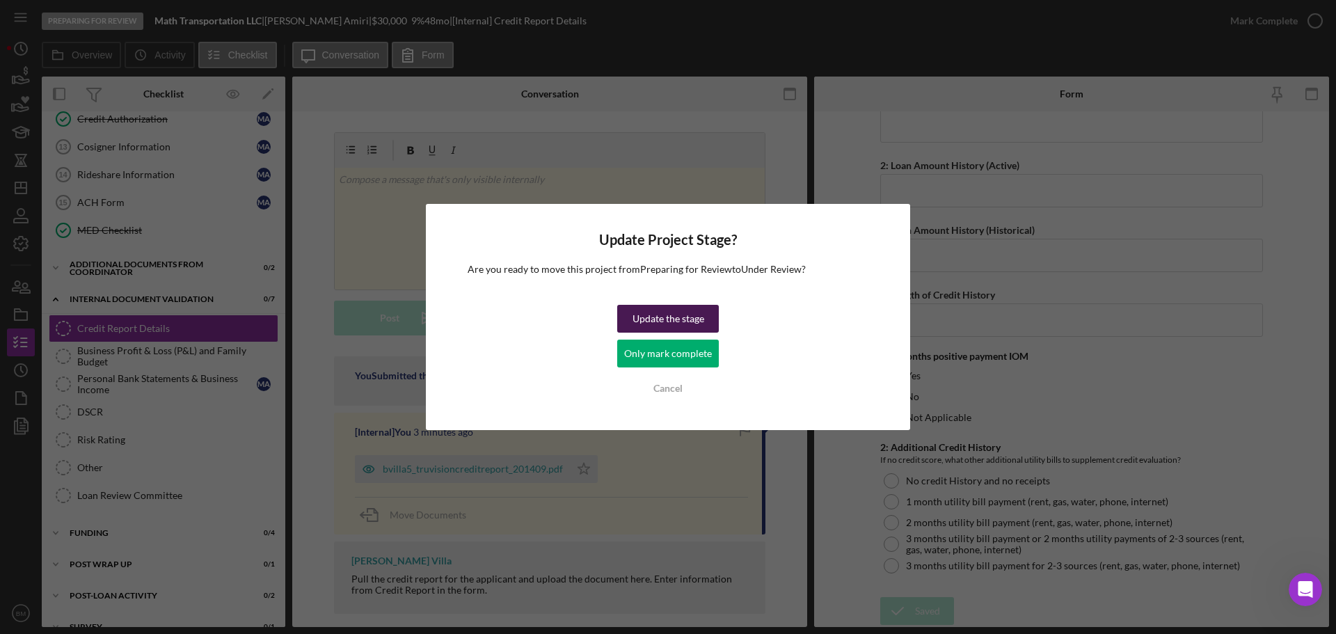
click at [672, 315] on div "Update the stage" at bounding box center [669, 319] width 72 height 28
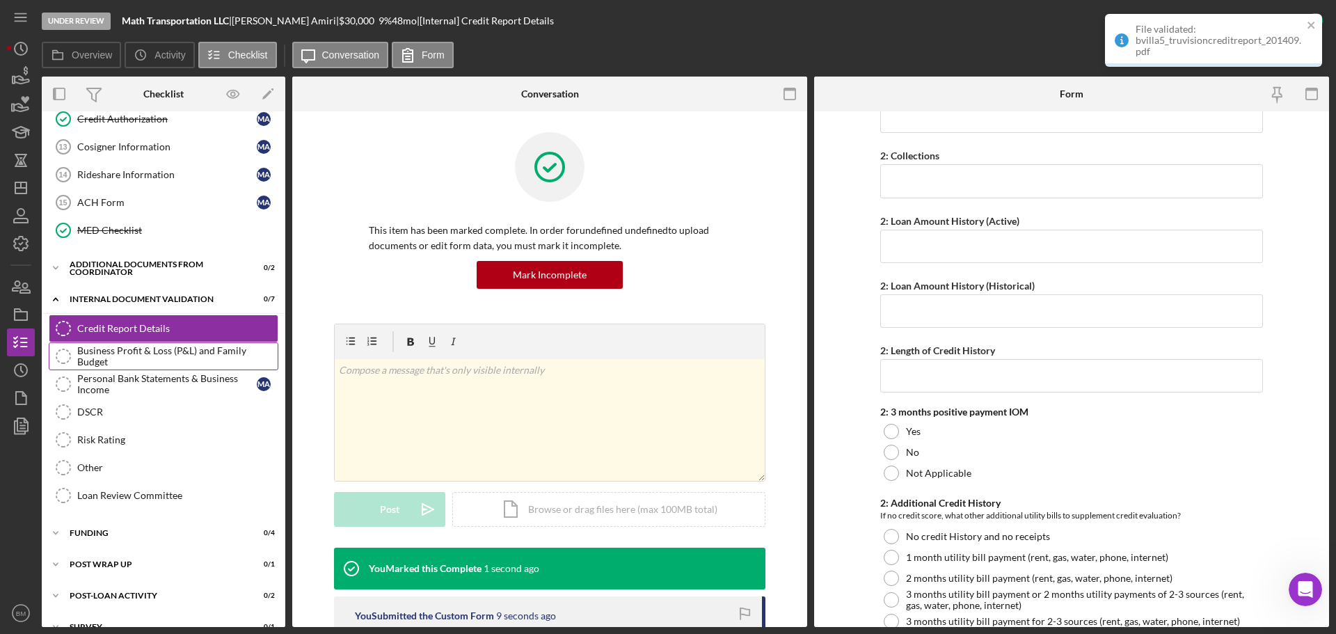
scroll to position [1230, 0]
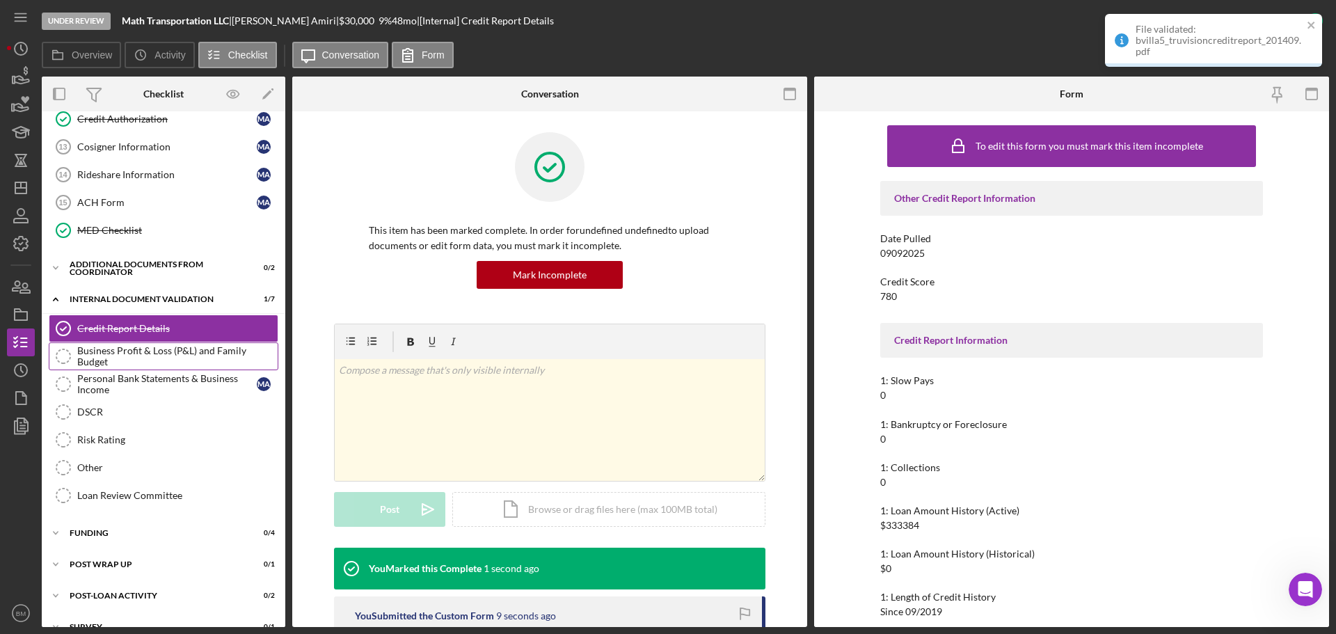
click at [108, 359] on div "Business Profit & Loss (P&L) and Family Budget" at bounding box center [177, 356] width 200 height 22
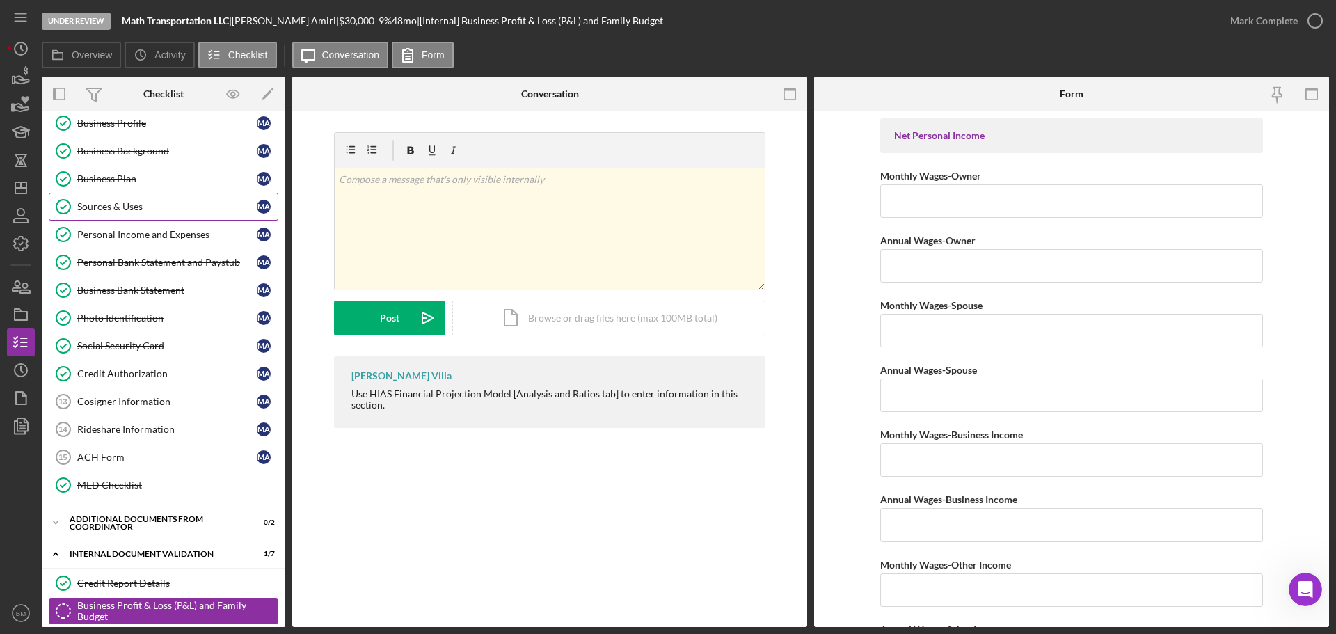
scroll to position [70, 0]
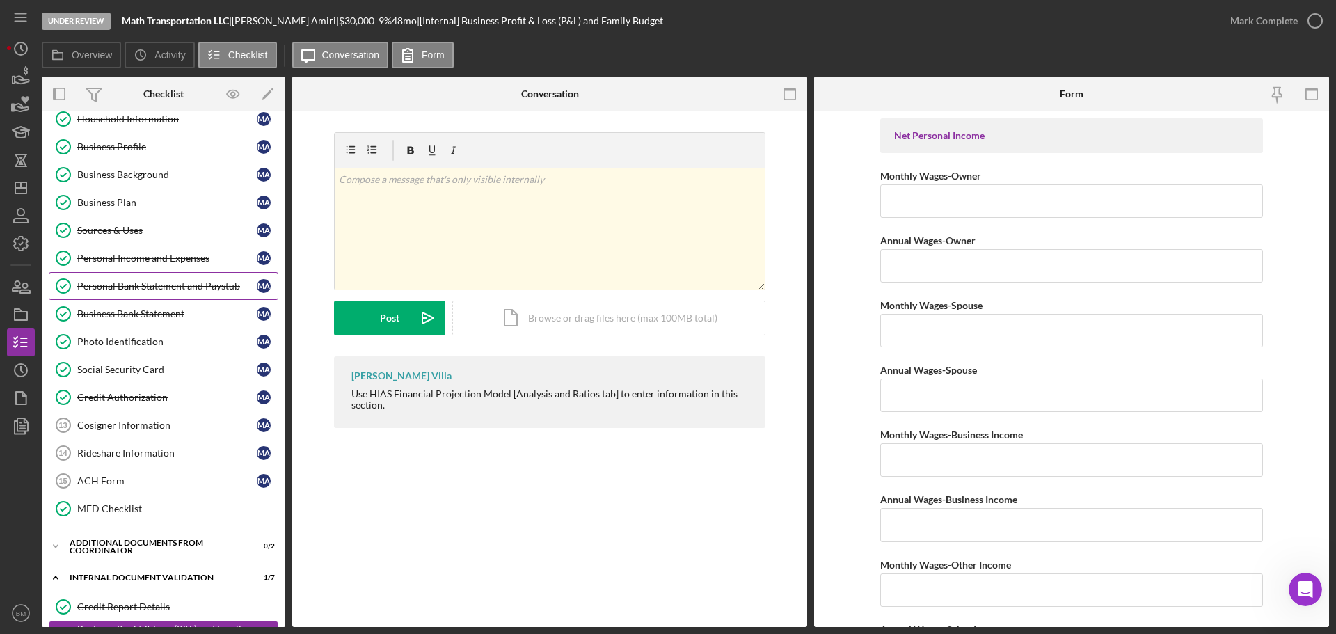
click at [155, 286] on div "Personal Bank Statement and Paystub" at bounding box center [167, 285] width 180 height 11
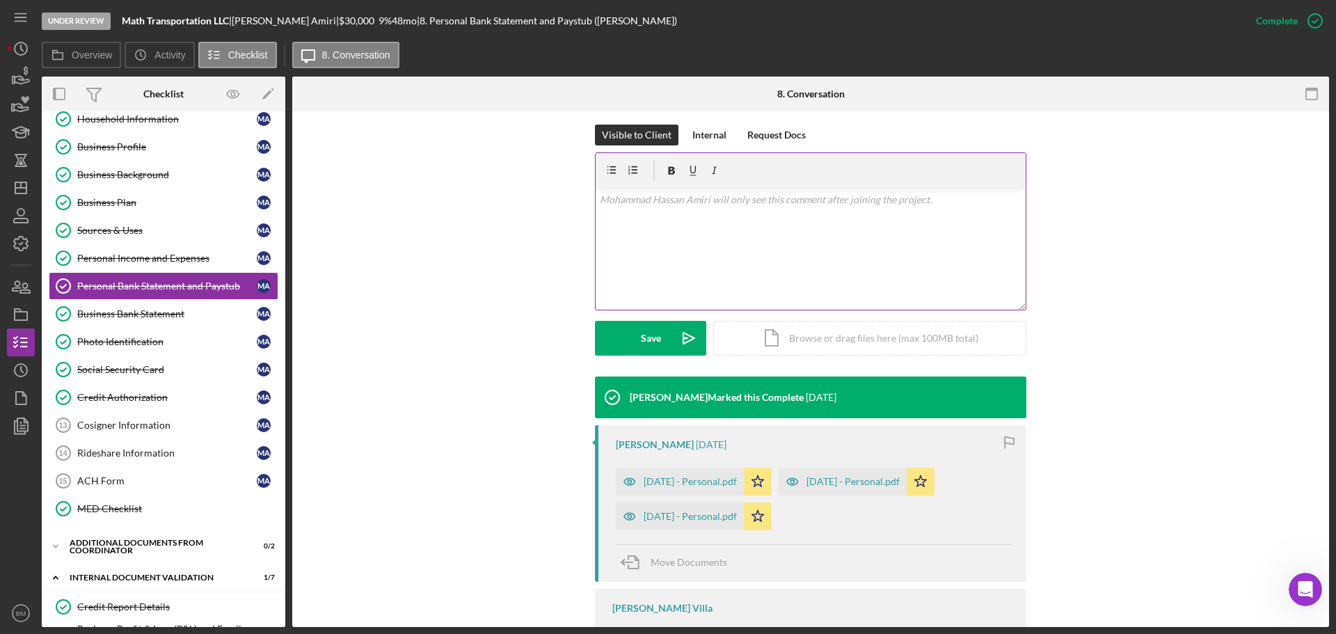
scroll to position [324, 0]
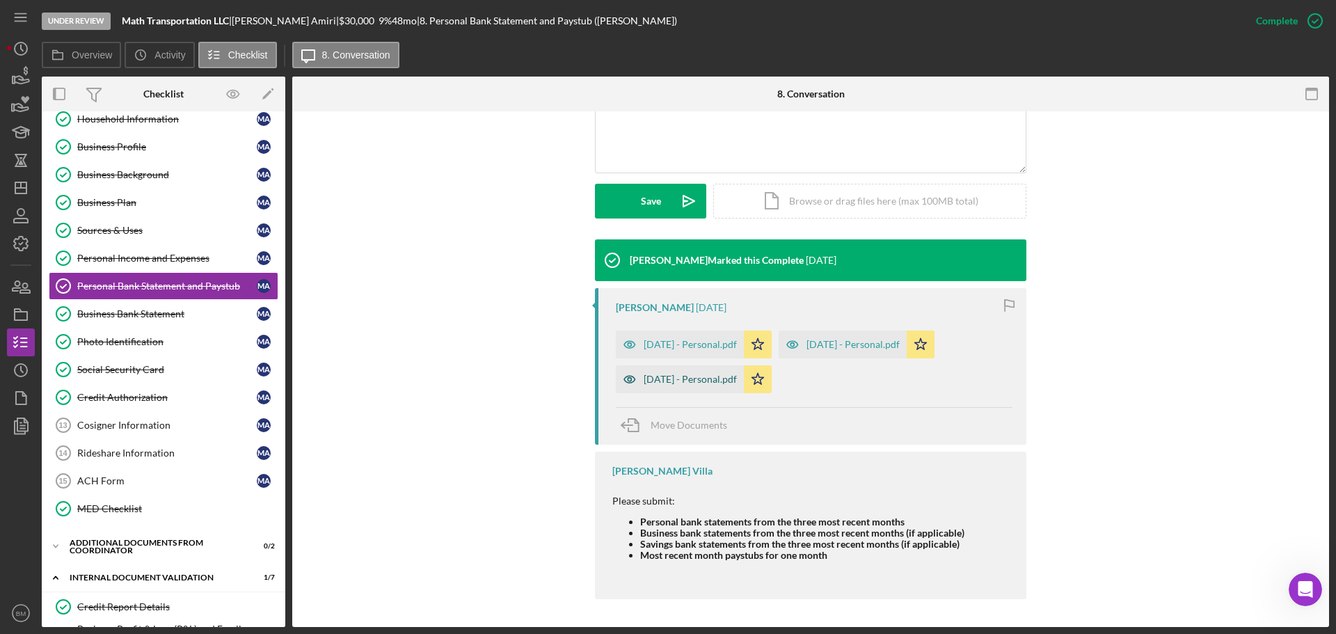
click at [671, 383] on div "May 2025 - Personal.pdf" at bounding box center [680, 379] width 128 height 28
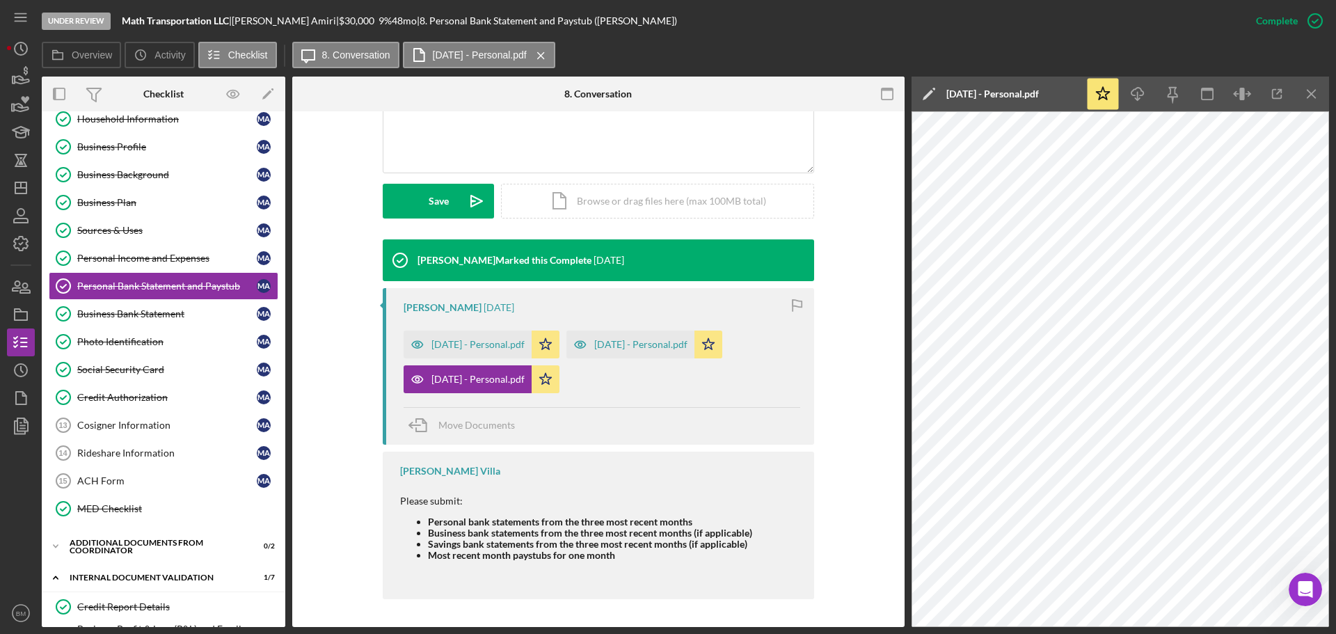
click at [890, 95] on div "Icon/Star Icon/Download Icon/Menu Close" at bounding box center [1208, 94] width 244 height 35
click at [890, 91] on icon "button" at bounding box center [1277, 94] width 31 height 31
click at [645, 341] on div "June 2025 - Personal.pdf" at bounding box center [640, 344] width 93 height 11
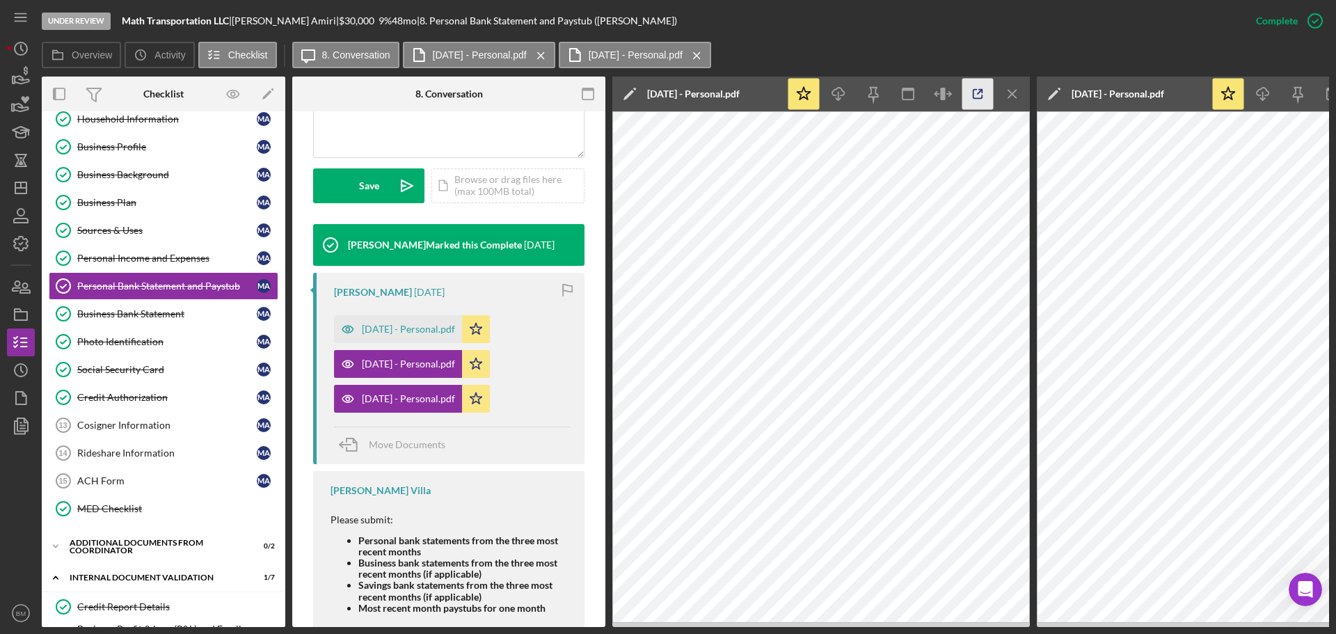
click at [890, 87] on icon "button" at bounding box center [978, 94] width 31 height 31
click at [425, 335] on div "July 2025 - Personal.pdf" at bounding box center [408, 329] width 93 height 11
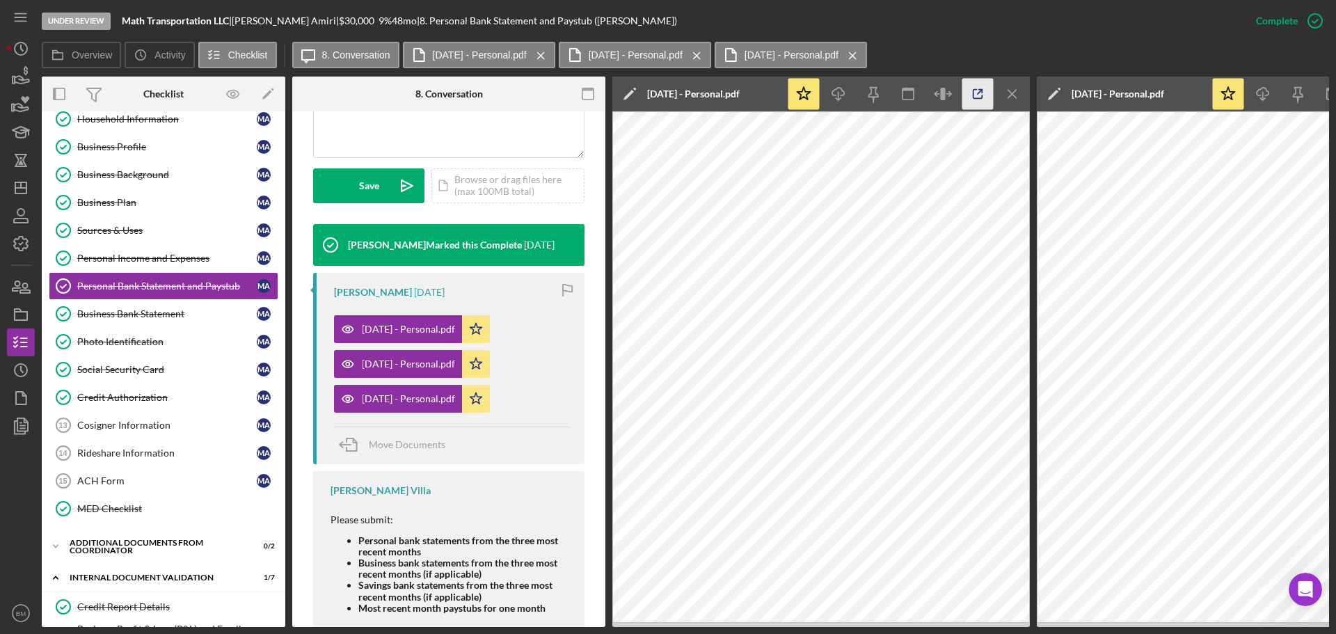
click at [890, 97] on icon "button" at bounding box center [978, 94] width 9 height 9
click at [159, 317] on div "Business Bank Statement" at bounding box center [167, 313] width 180 height 11
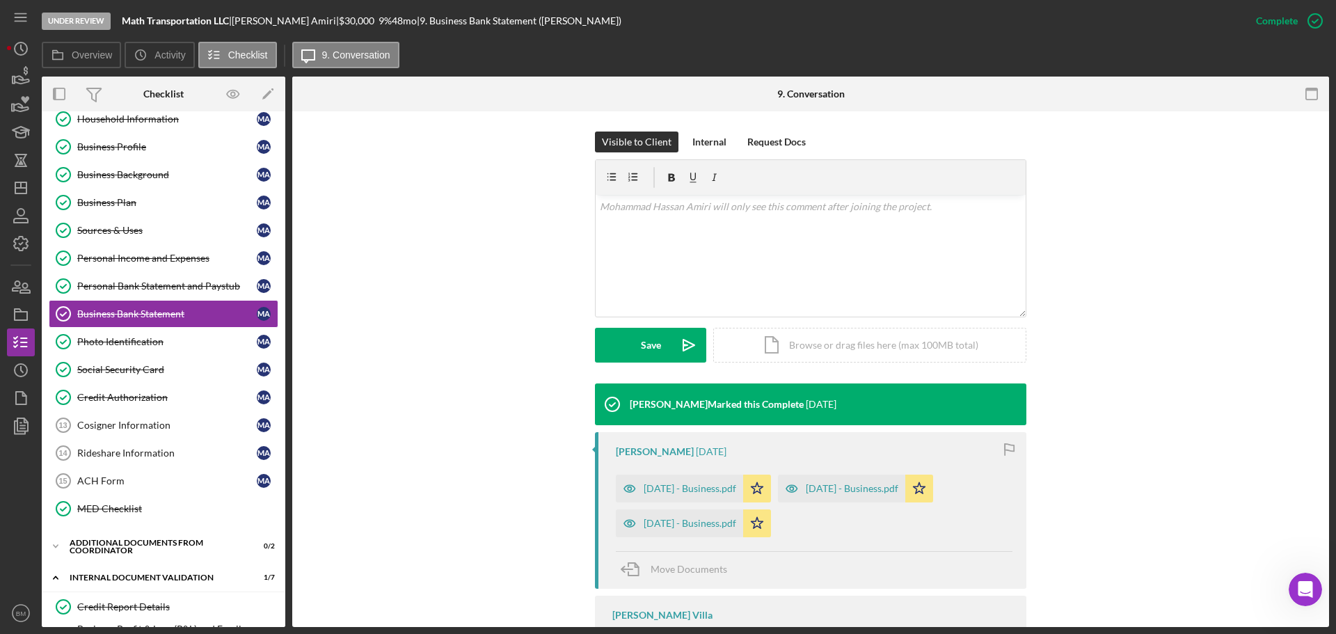
scroll to position [301, 0]
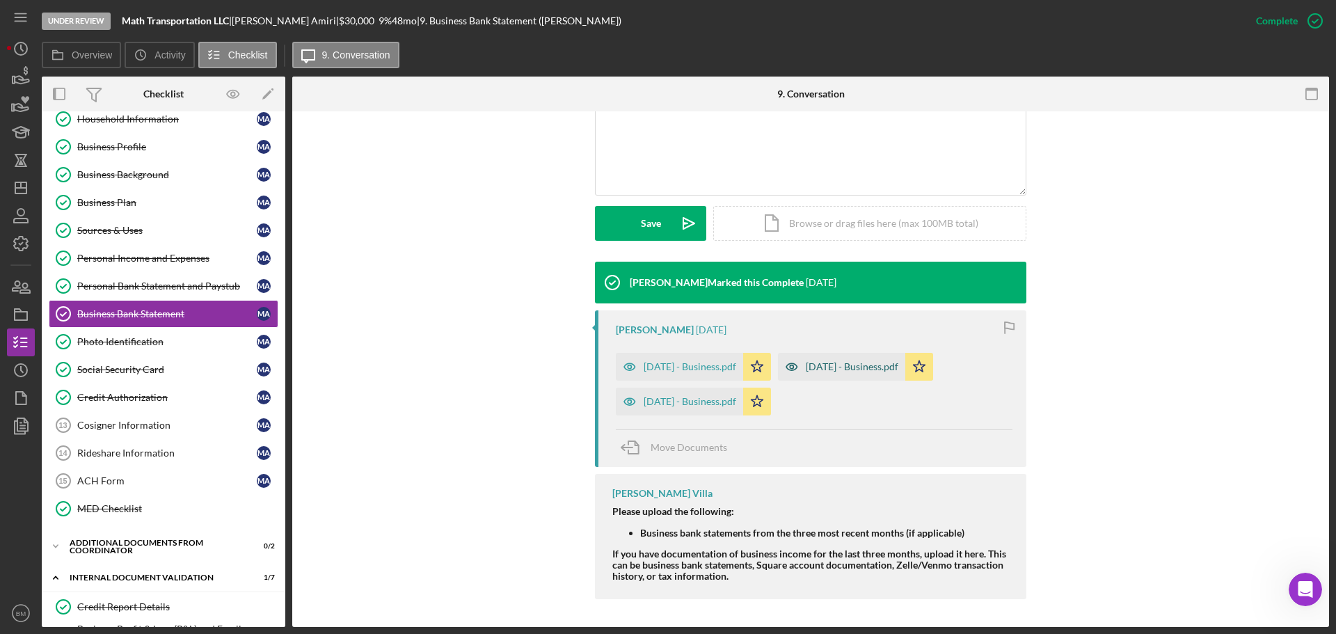
click at [843, 367] on div "May 2025 - Business.pdf" at bounding box center [852, 366] width 93 height 11
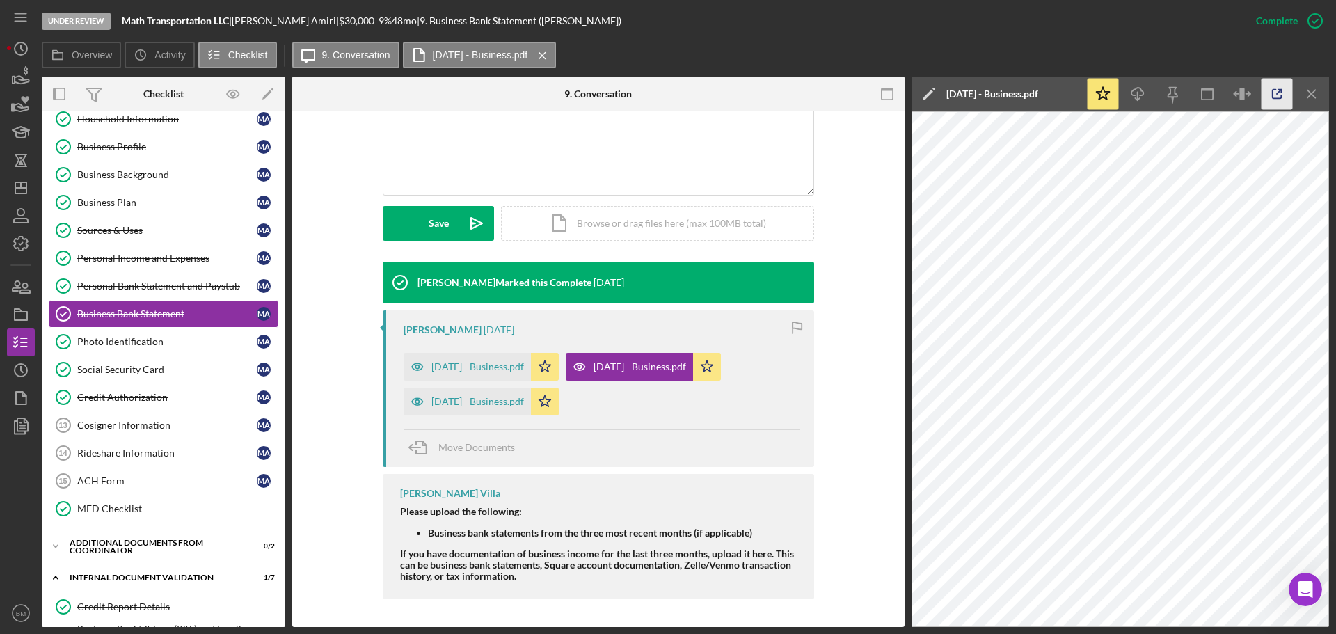
click at [890, 100] on icon "button" at bounding box center [1277, 94] width 31 height 31
click at [502, 367] on div "June 2025 - Business.pdf" at bounding box center [477, 366] width 93 height 11
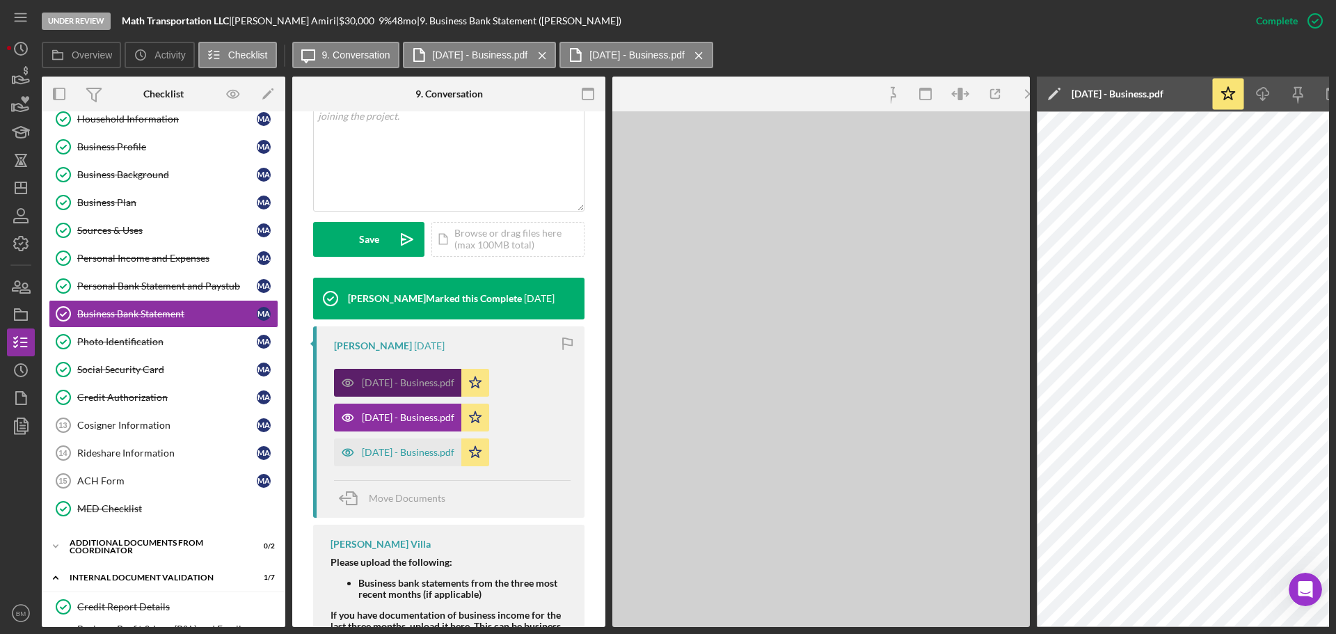
scroll to position [333, 0]
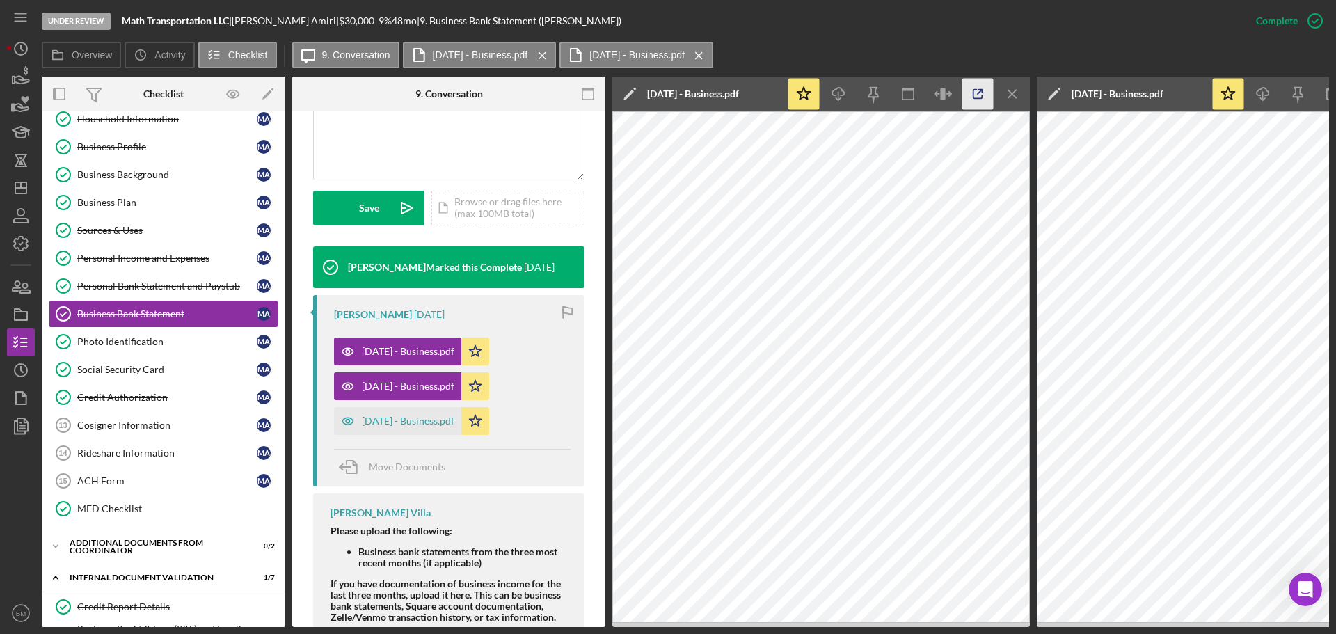
click at [890, 92] on line "button" at bounding box center [980, 92] width 4 height 4
click at [415, 383] on div "July 2025 - Business.pdf" at bounding box center [408, 420] width 93 height 11
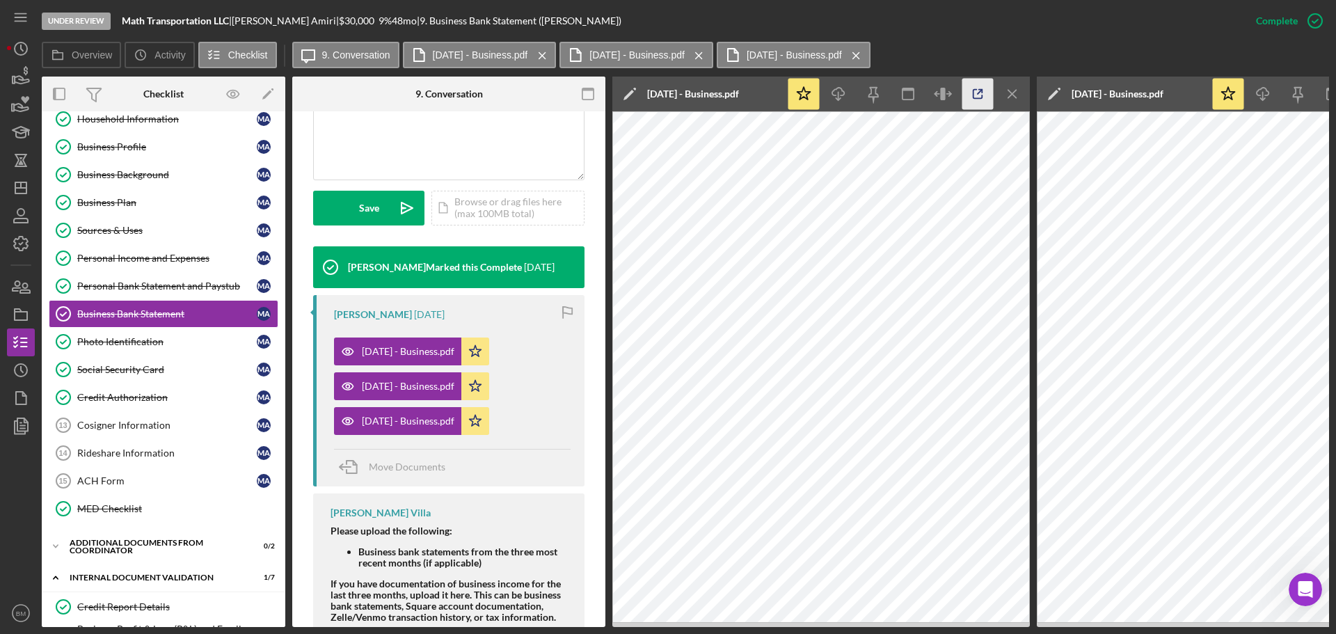
click at [890, 97] on icon "button" at bounding box center [978, 94] width 31 height 31
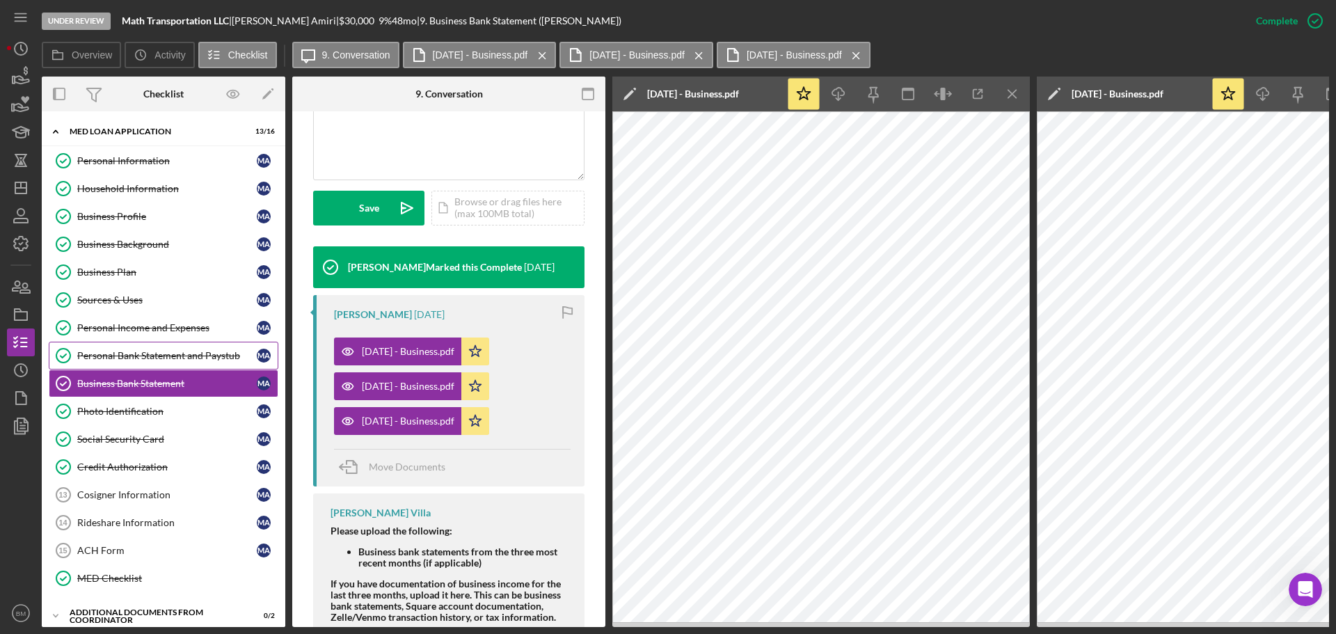
click at [152, 357] on div "Personal Bank Statement and Paystub" at bounding box center [167, 355] width 180 height 11
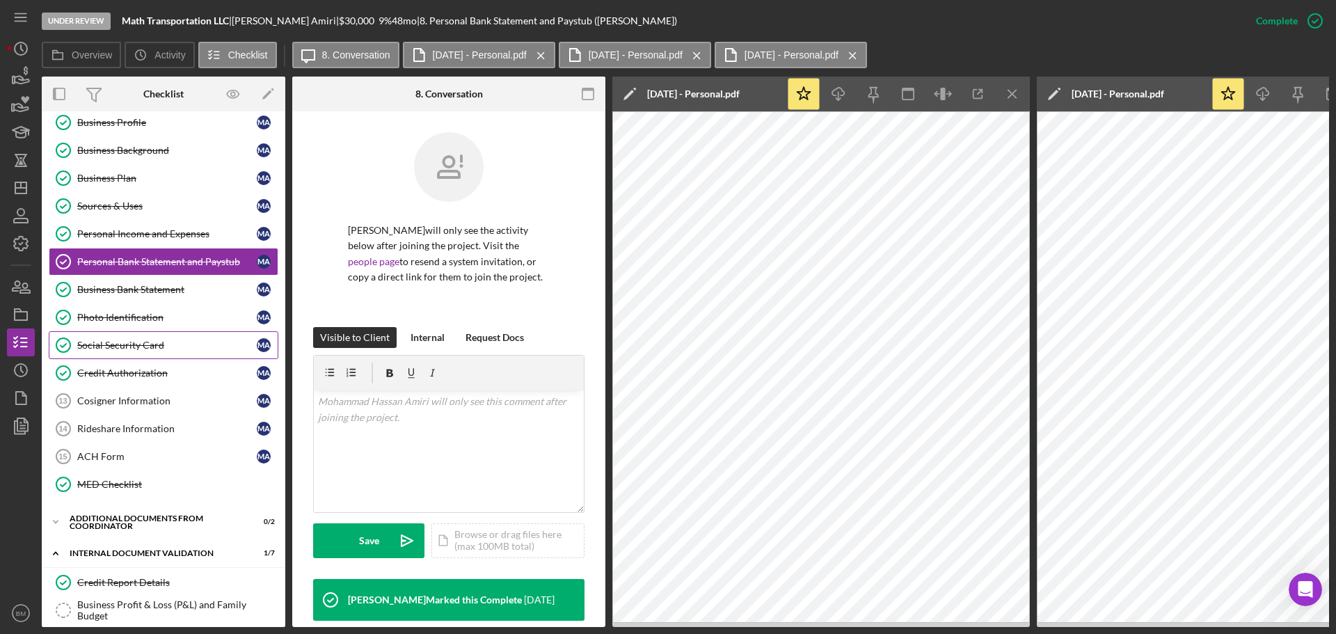
scroll to position [70, 0]
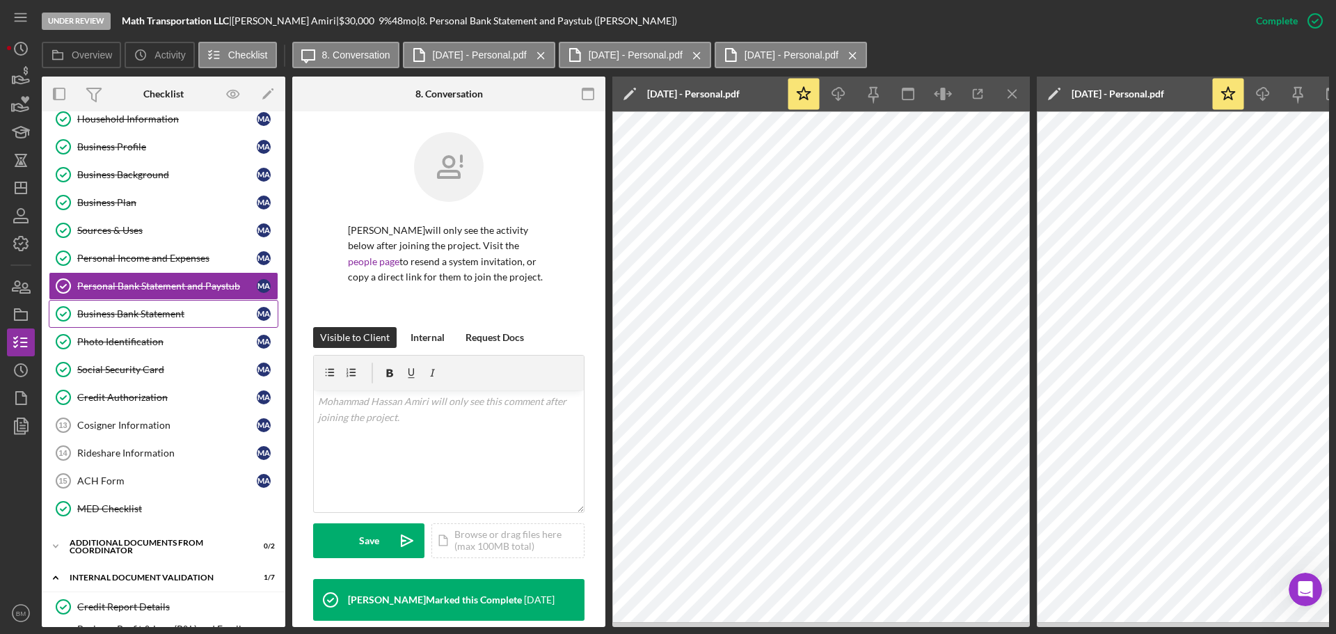
click at [148, 318] on div "Business Bank Statement" at bounding box center [167, 313] width 180 height 11
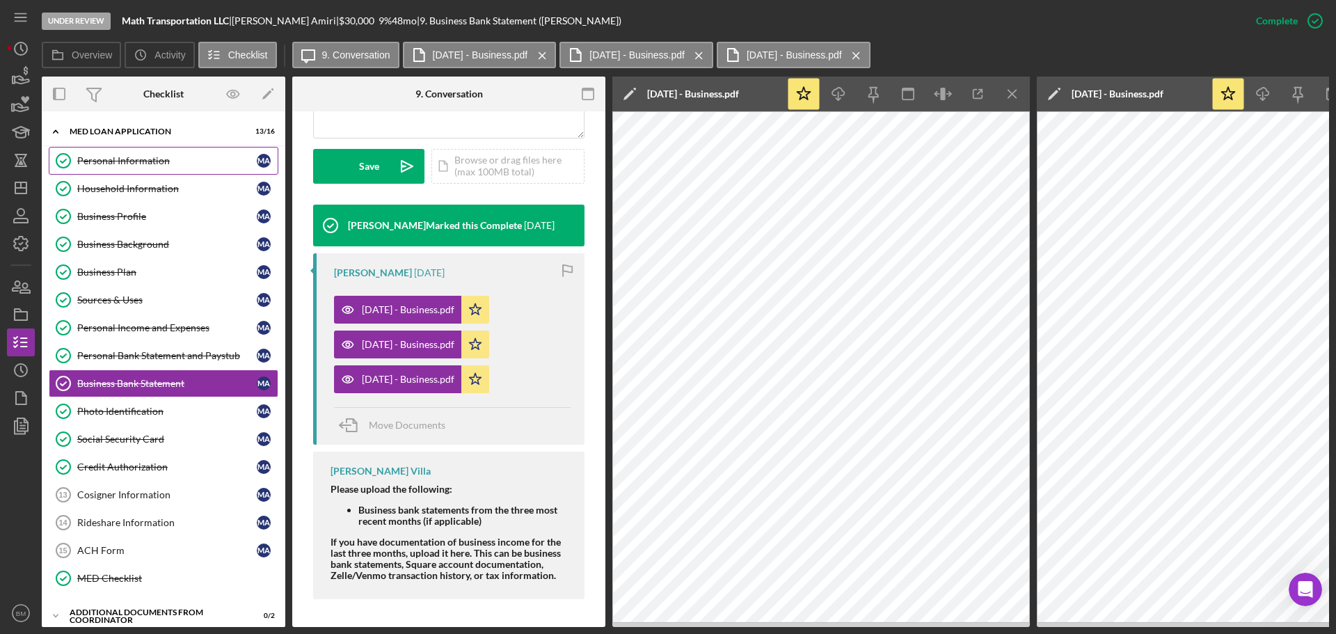
click at [132, 164] on div "Personal Information" at bounding box center [167, 160] width 180 height 11
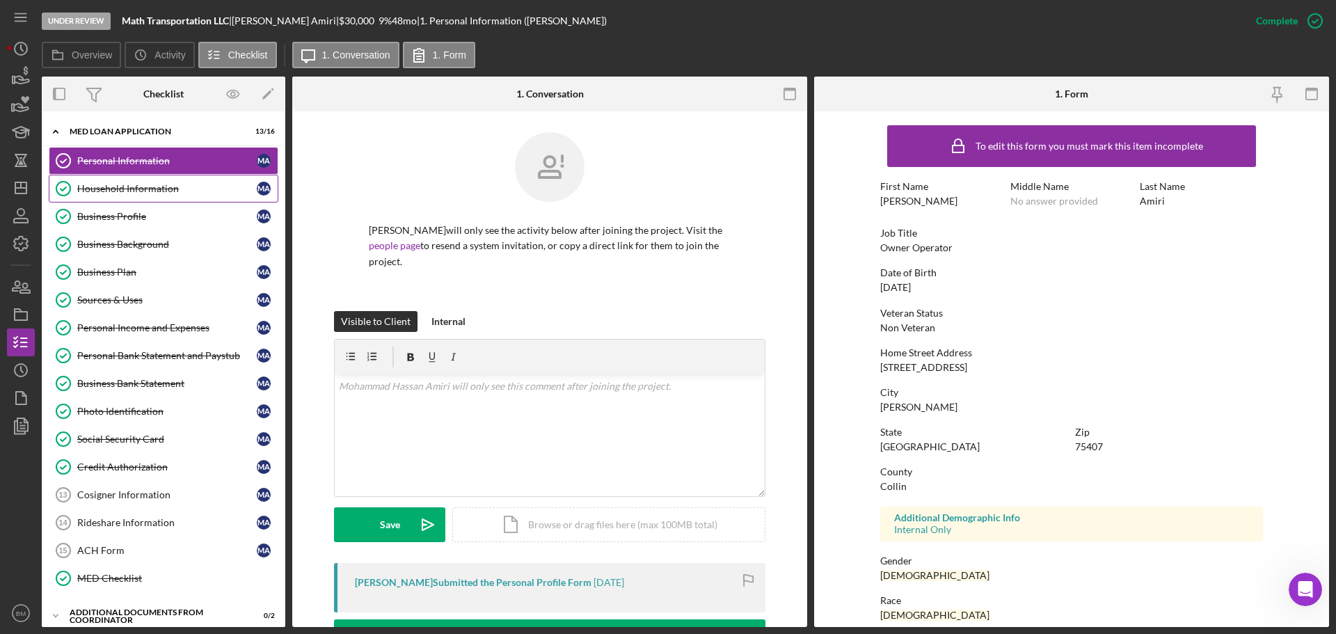
click at [129, 185] on div "Household Information" at bounding box center [167, 188] width 180 height 11
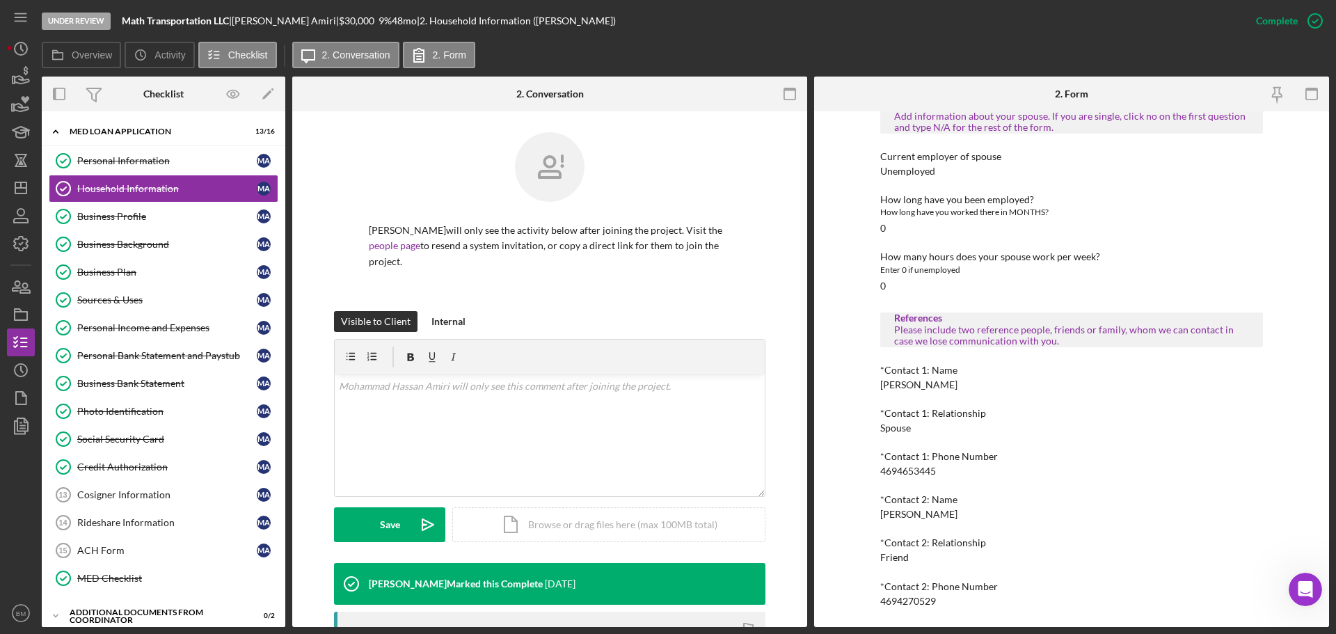
scroll to position [837, 0]
click at [175, 221] on div "Business Profile" at bounding box center [167, 216] width 180 height 11
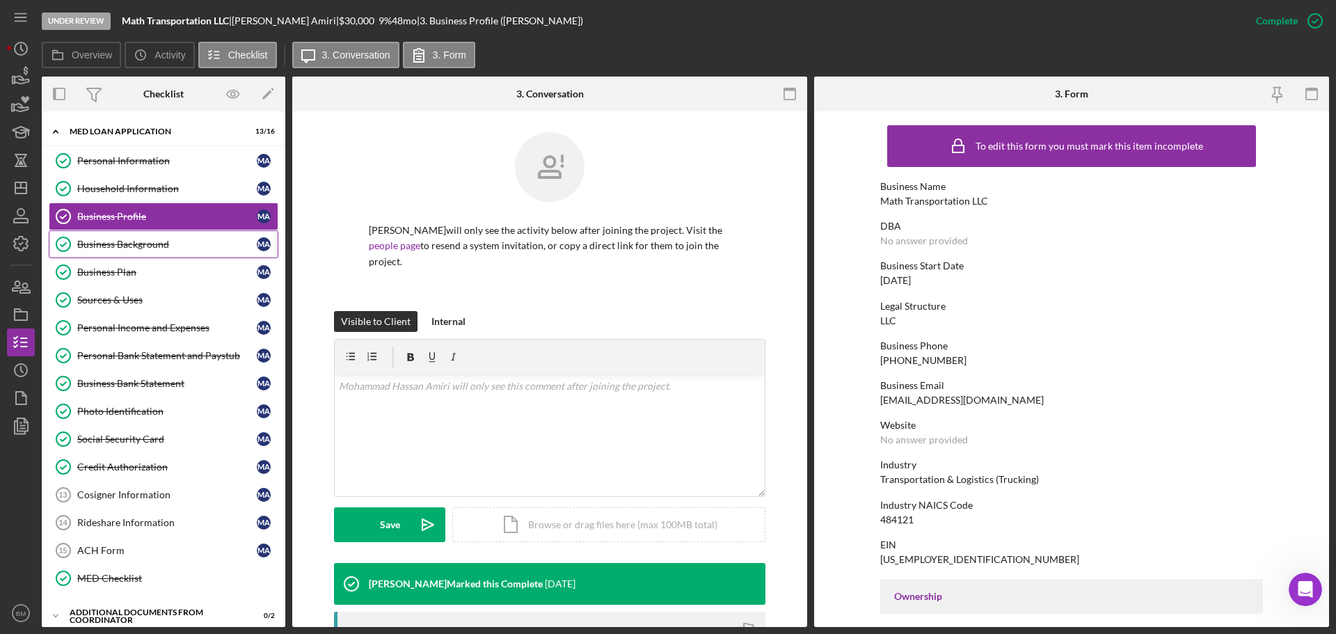
click at [164, 242] on div "Business Background" at bounding box center [167, 244] width 180 height 11
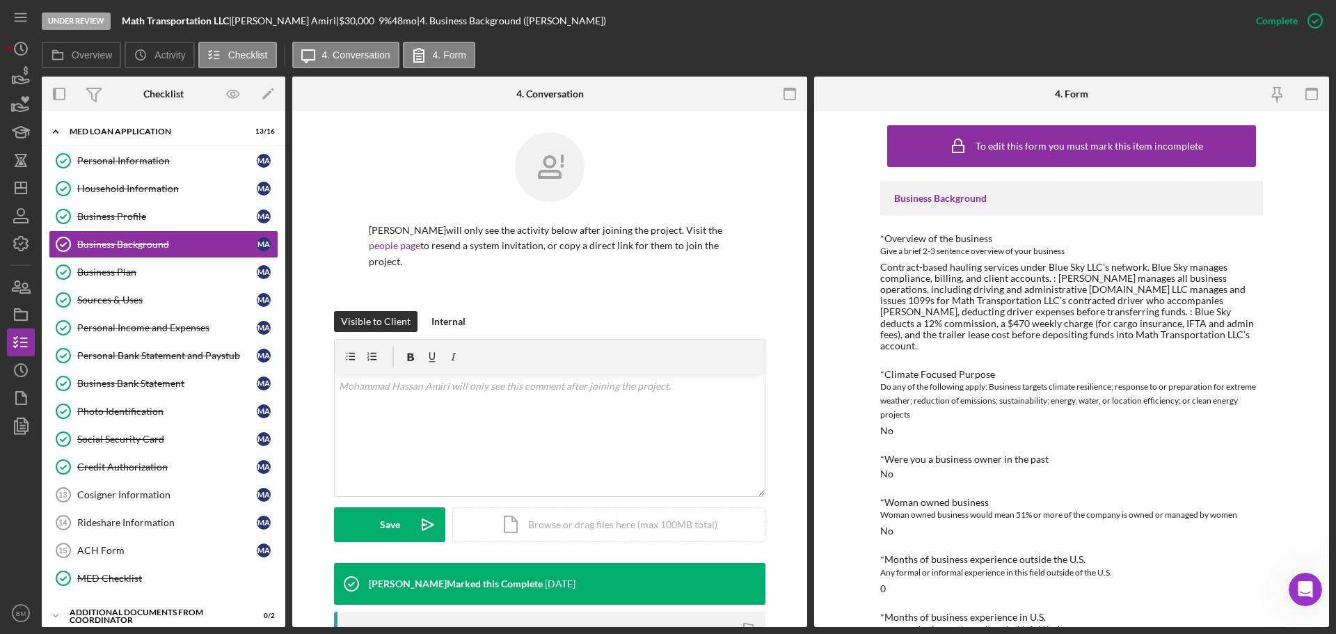
drag, startPoint x: 164, startPoint y: 242, endPoint x: 1036, endPoint y: 369, distance: 881.9
click at [890, 380] on div "Do any of the following apply: Business targets climate resilience; response to…" at bounding box center [1071, 401] width 383 height 42
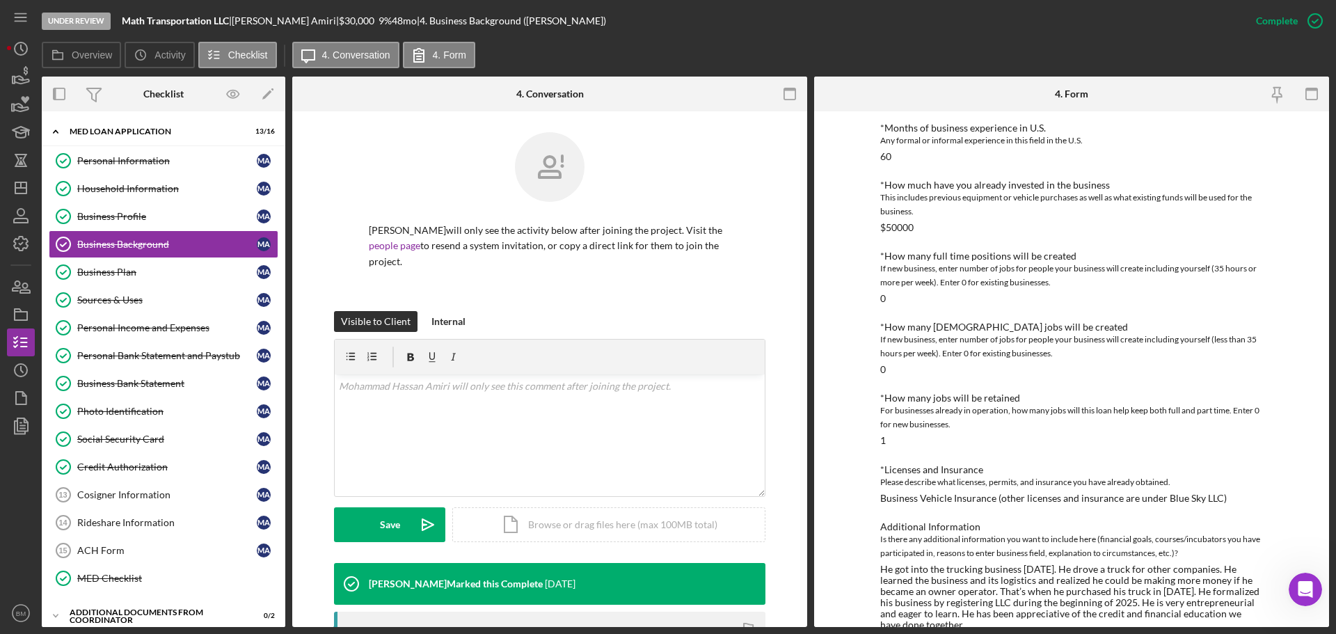
scroll to position [502, 0]
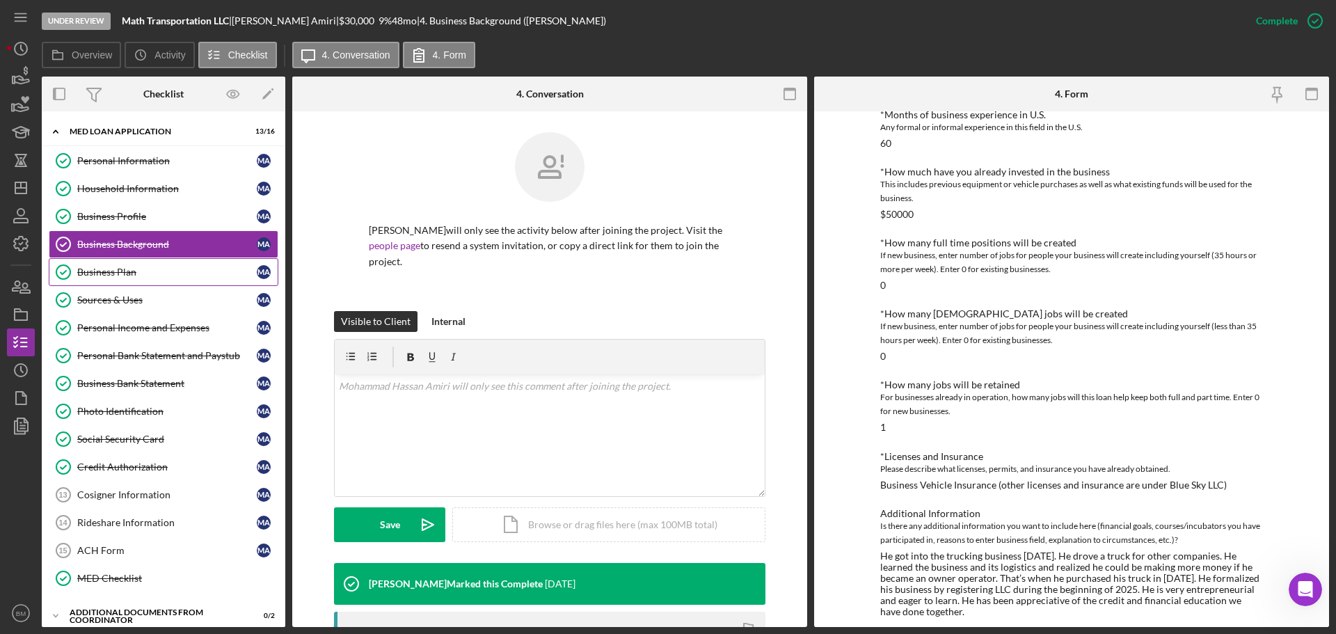
click at [94, 275] on div "Business Plan" at bounding box center [167, 272] width 180 height 11
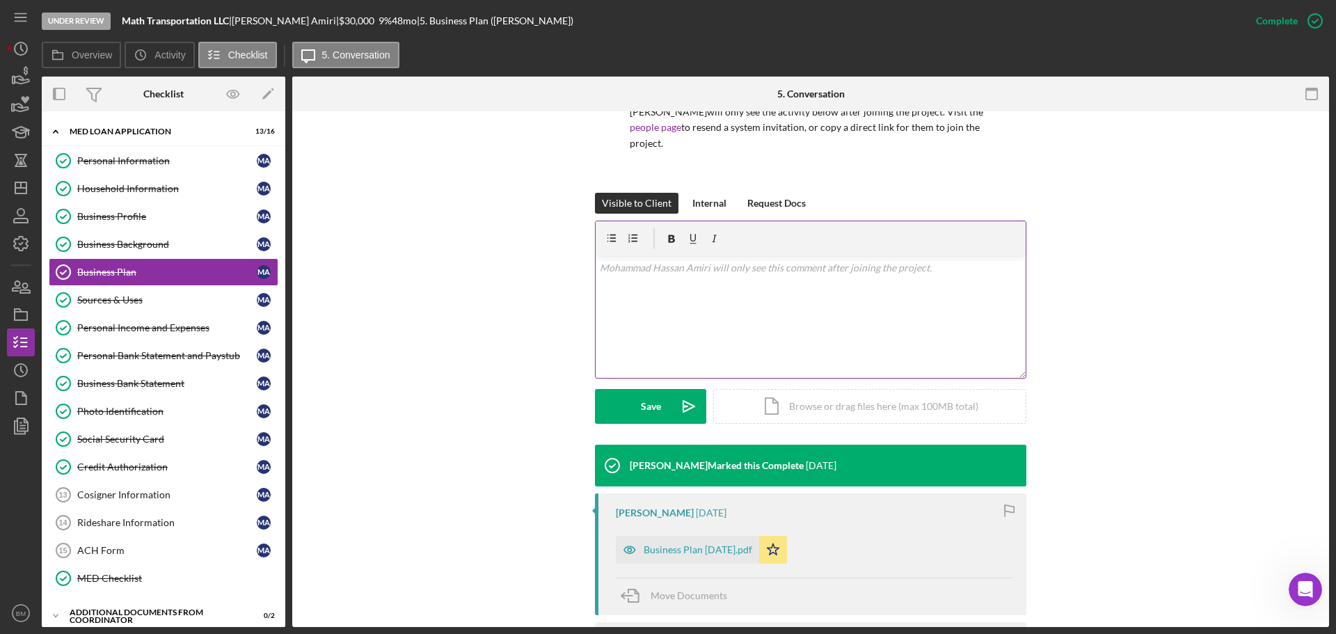
scroll to position [293, 0]
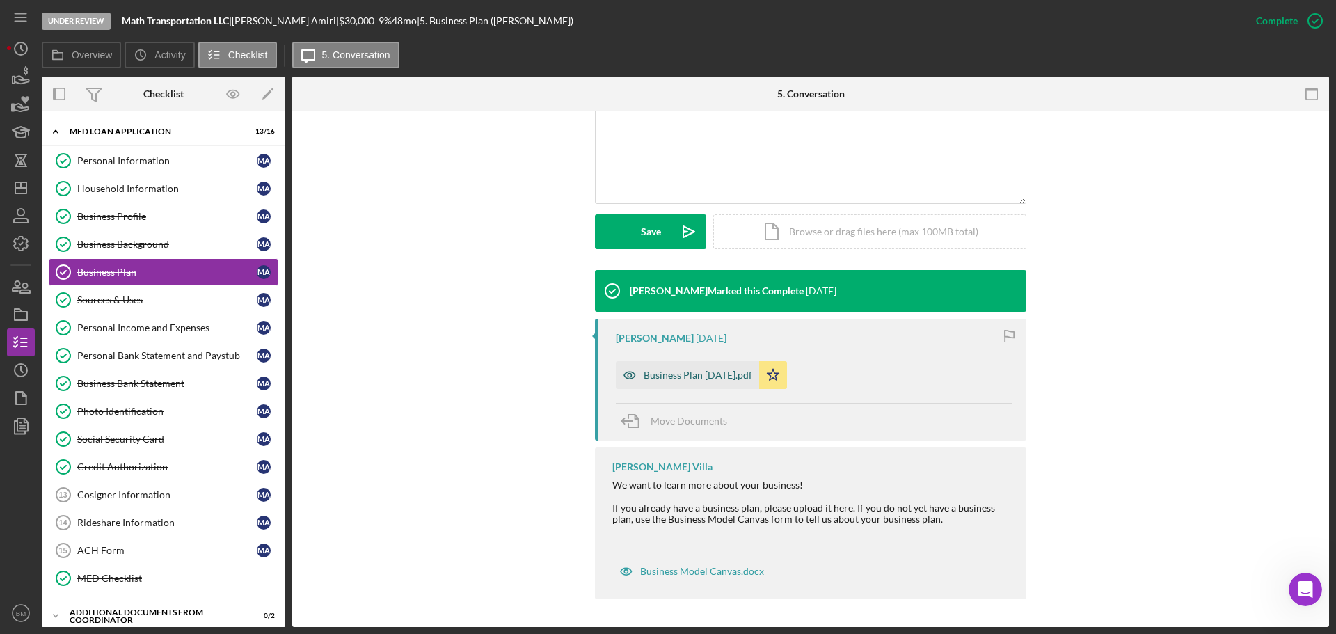
click at [714, 379] on div "Business Plan [DATE].pdf" at bounding box center [698, 375] width 109 height 11
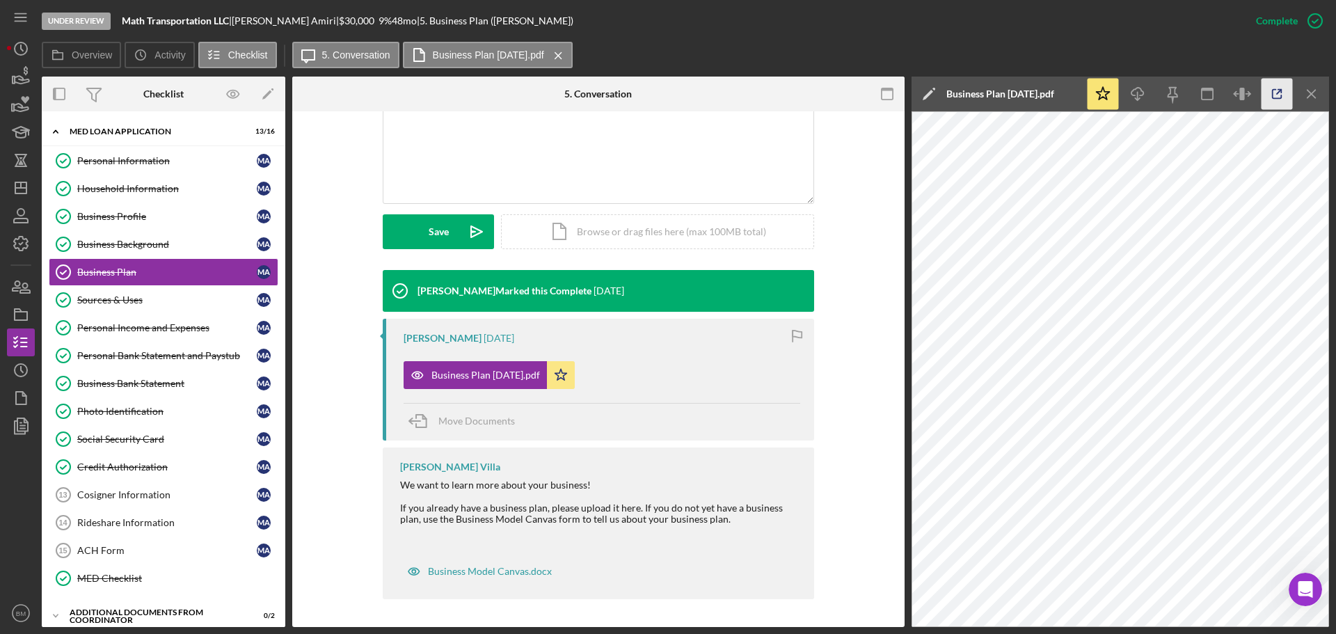
click at [890, 90] on polyline "button" at bounding box center [1279, 91] width 3 height 3
click at [122, 300] on div "Sources & Uses" at bounding box center [167, 299] width 180 height 11
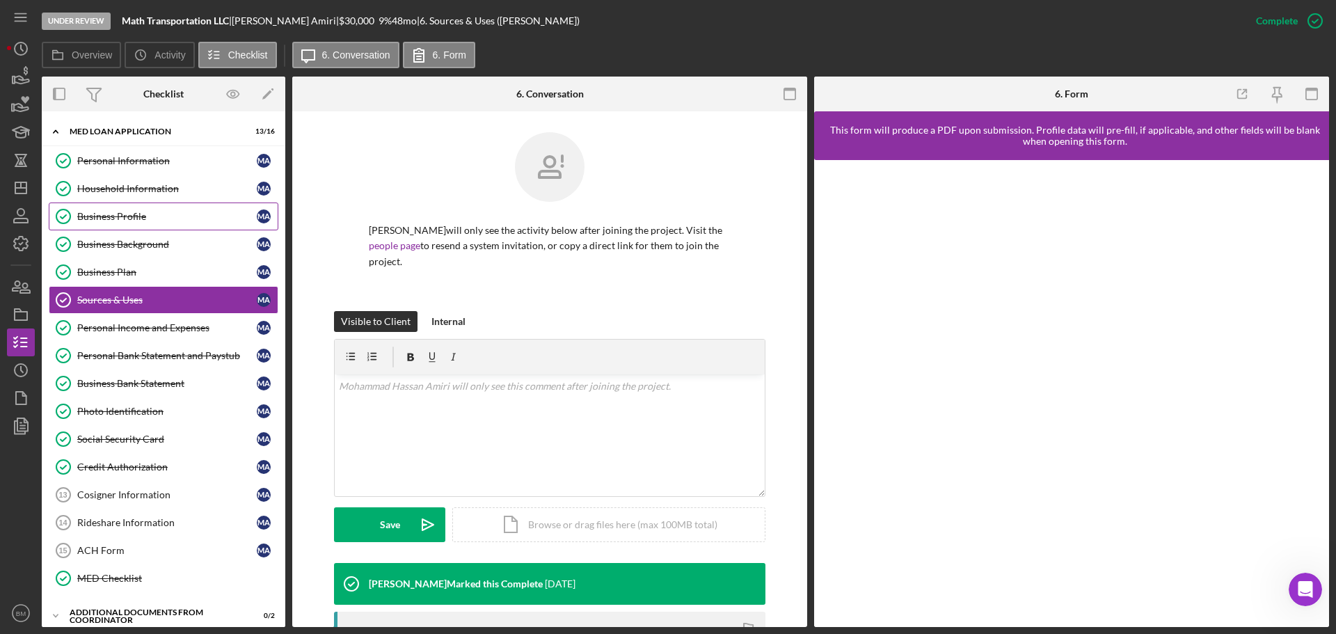
click at [135, 209] on link "Business Profile Business Profile M A" at bounding box center [164, 217] width 230 height 28
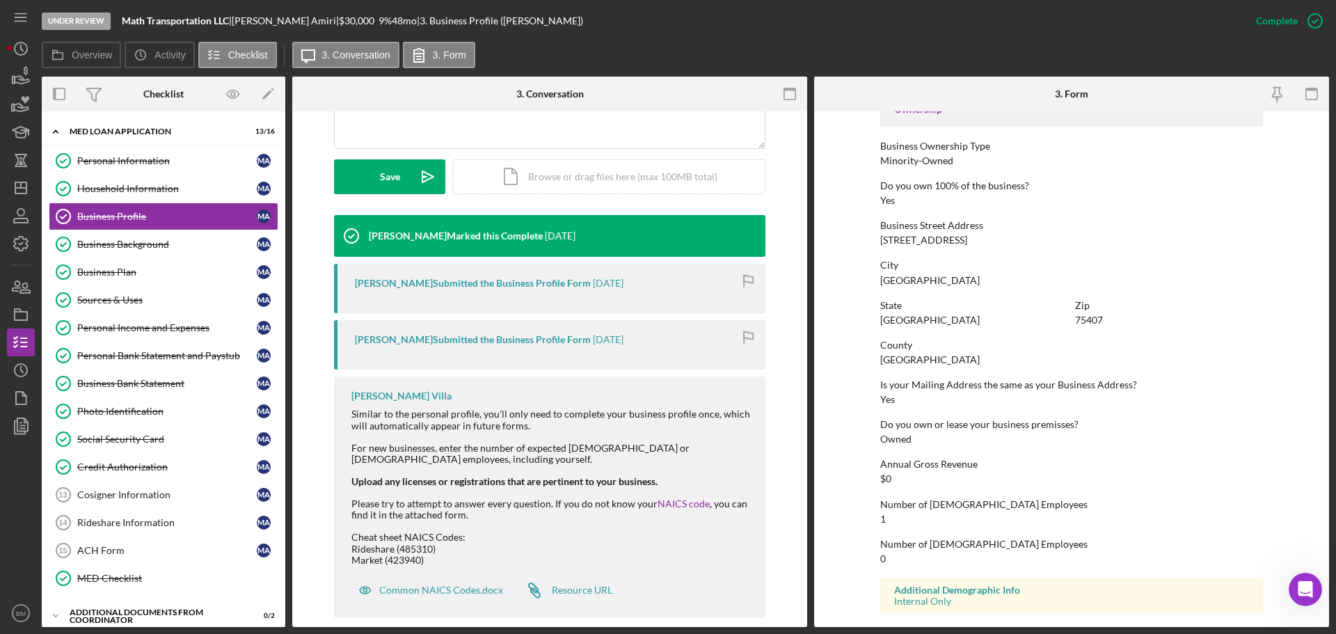
scroll to position [367, 0]
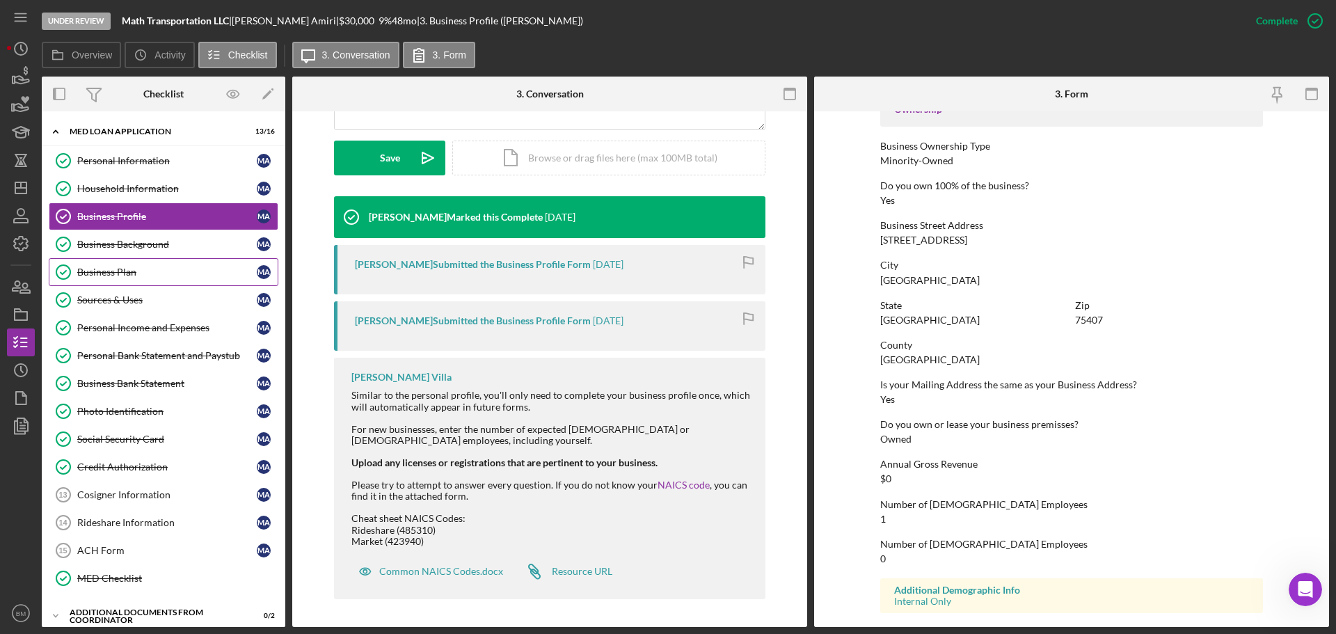
click at [159, 261] on link "Business Plan Business Plan M A" at bounding box center [164, 272] width 230 height 28
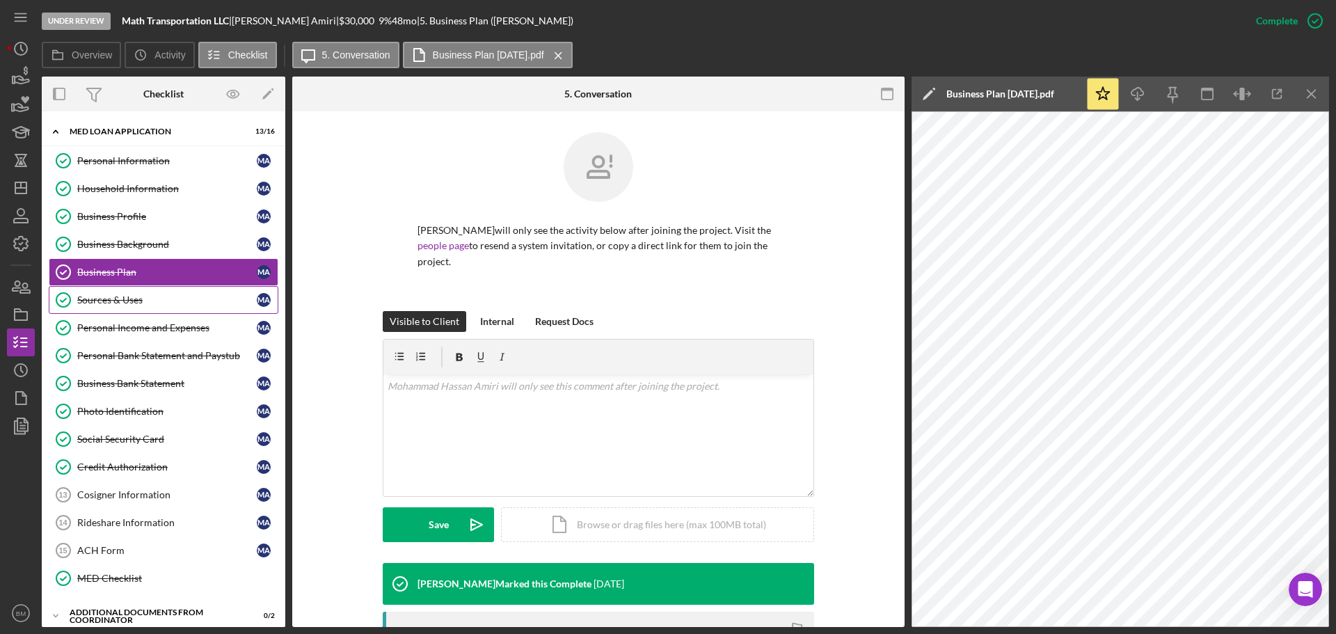
click at [157, 294] on div "Sources & Uses" at bounding box center [167, 299] width 180 height 11
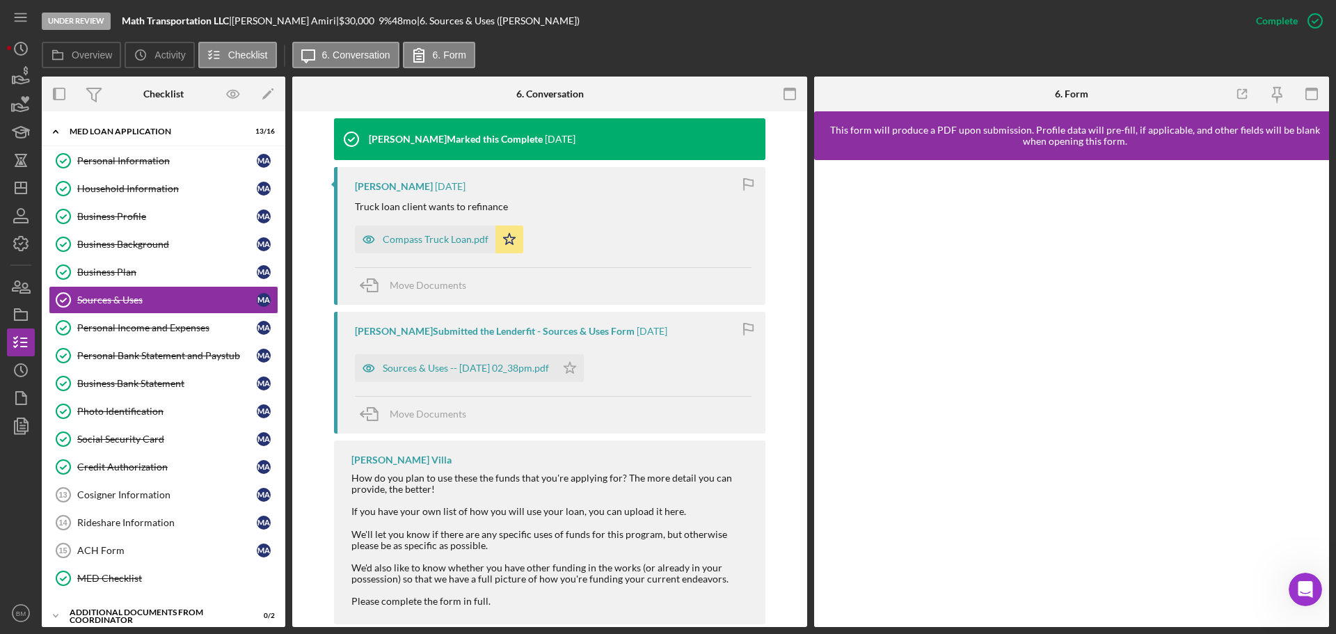
scroll to position [470, 0]
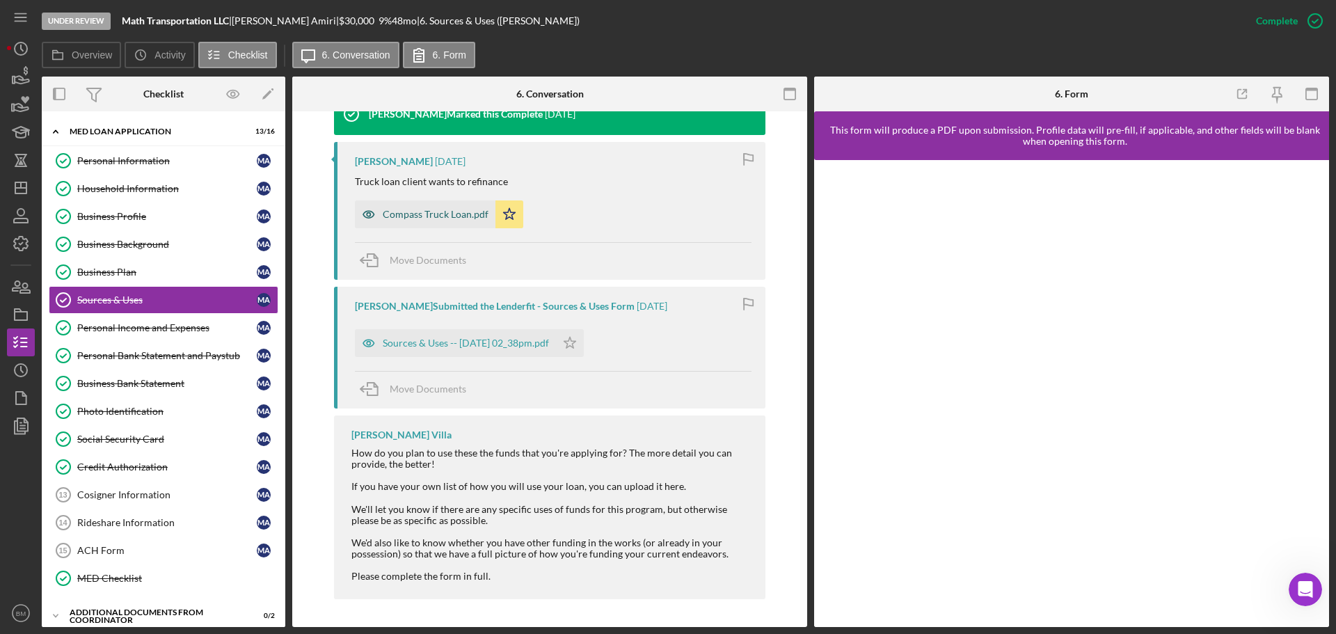
click at [431, 221] on div "Compass Truck Loan.pdf" at bounding box center [425, 214] width 141 height 28
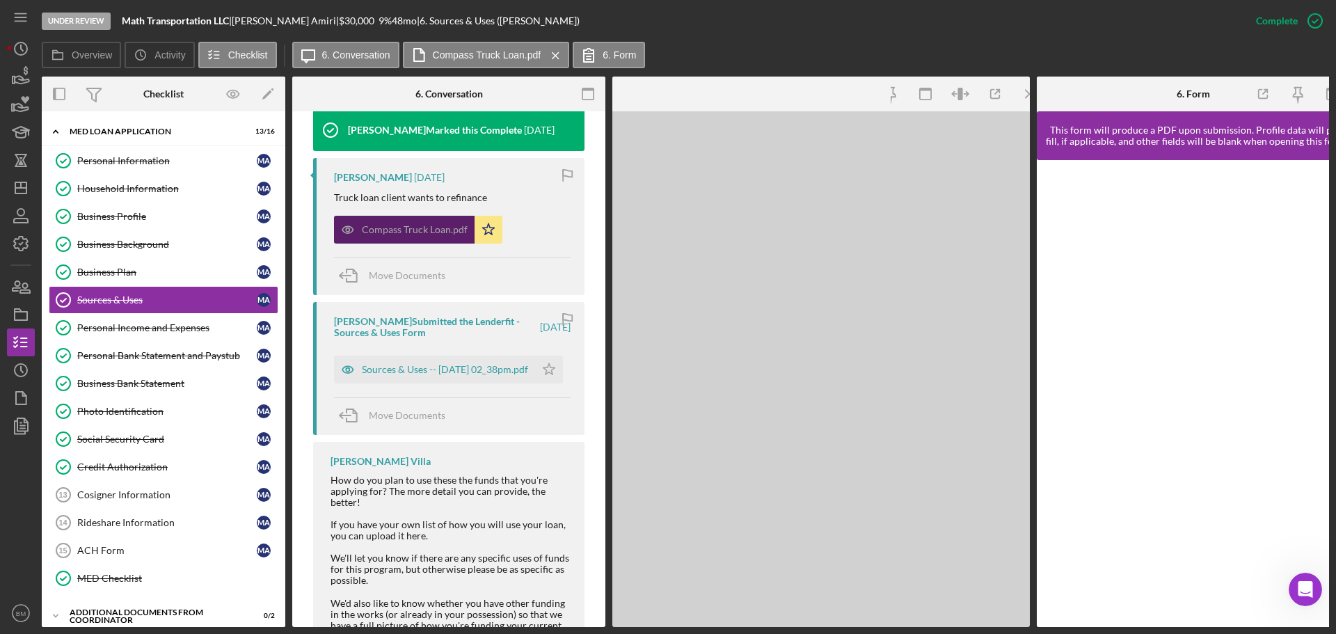
scroll to position [501, 0]
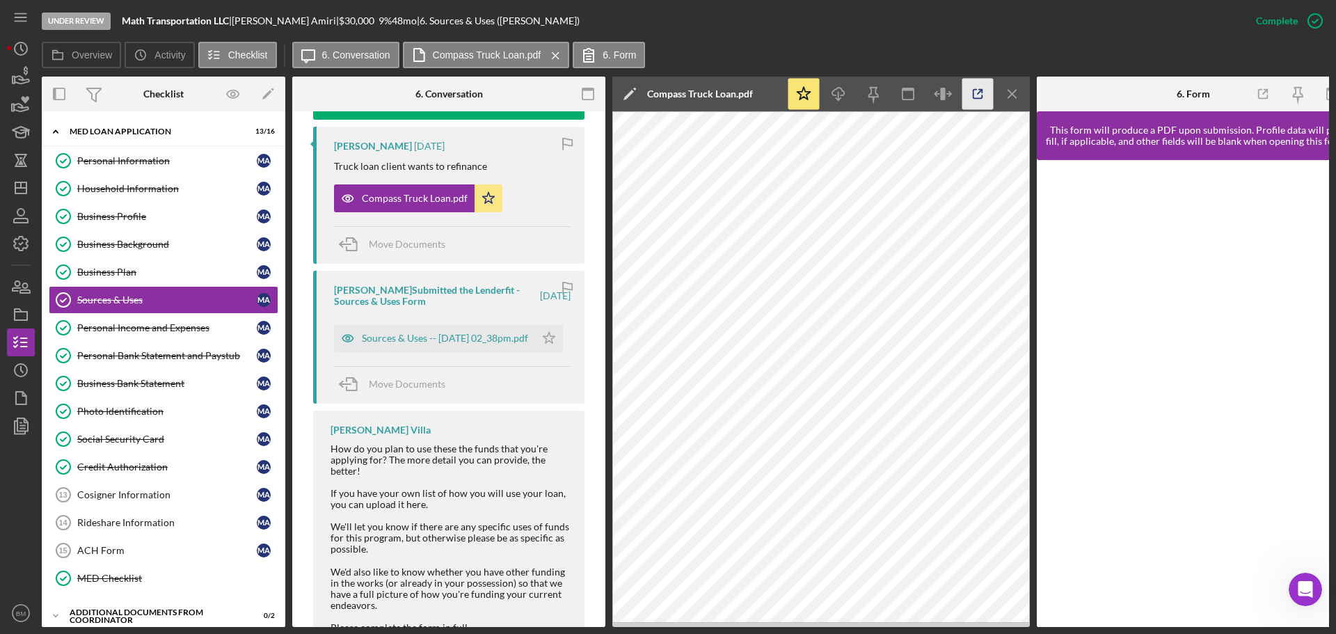
click at [890, 93] on icon "button" at bounding box center [978, 94] width 31 height 31
click at [134, 358] on div "Personal Bank Statement and Paystub" at bounding box center [167, 355] width 180 height 11
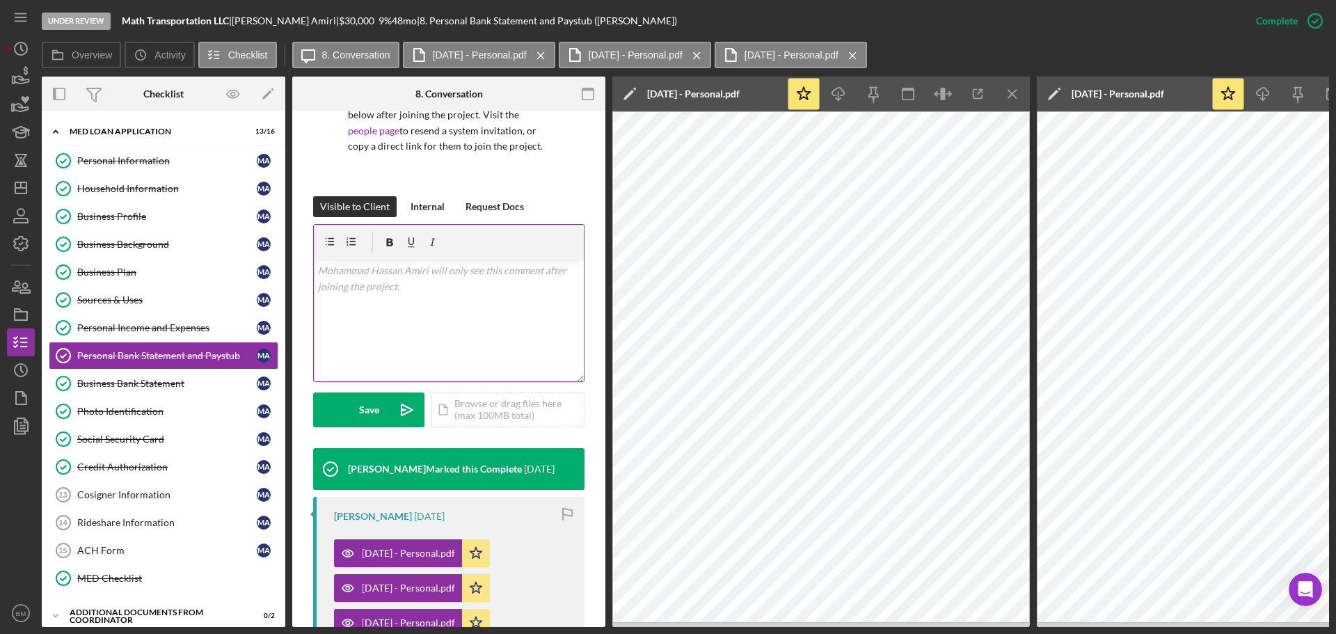
scroll to position [348, 0]
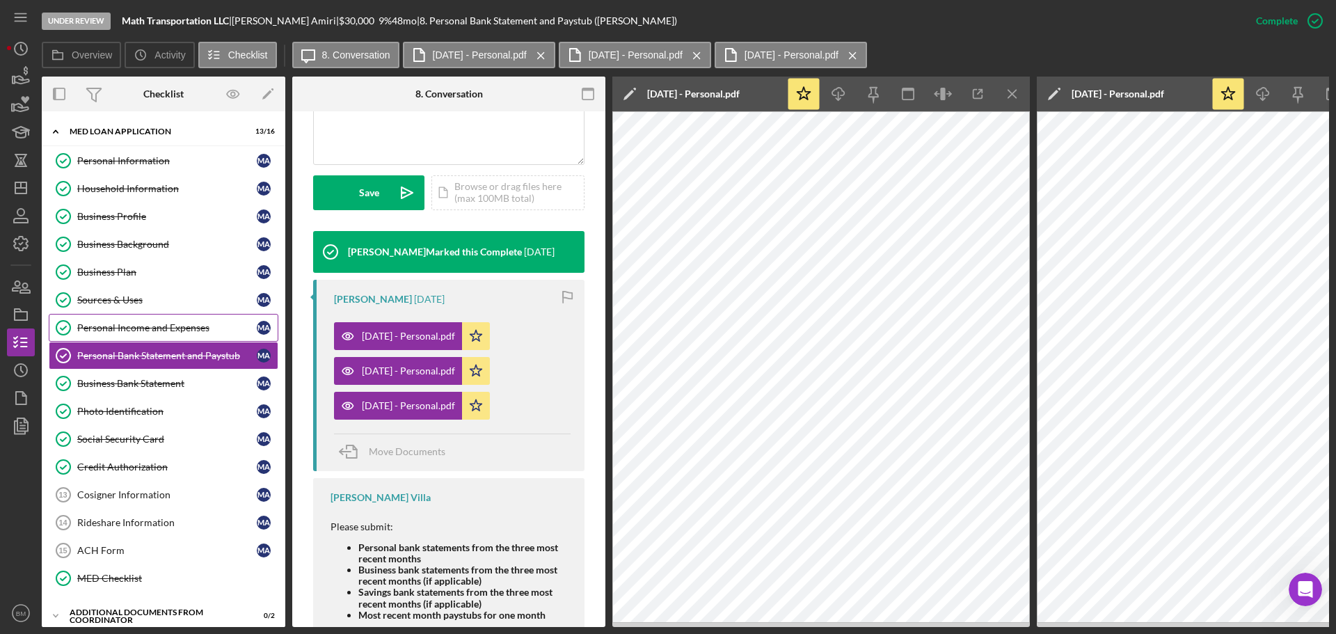
click at [146, 326] on div "Personal Income and Expenses" at bounding box center [167, 327] width 180 height 11
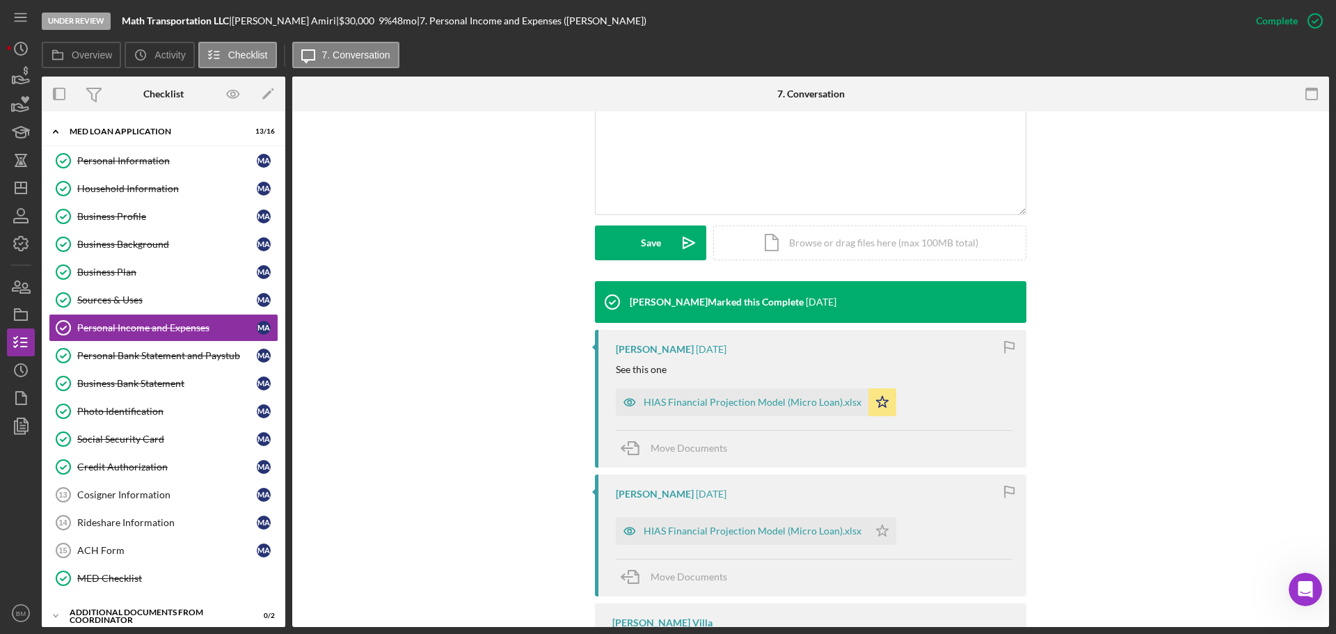
scroll to position [348, 0]
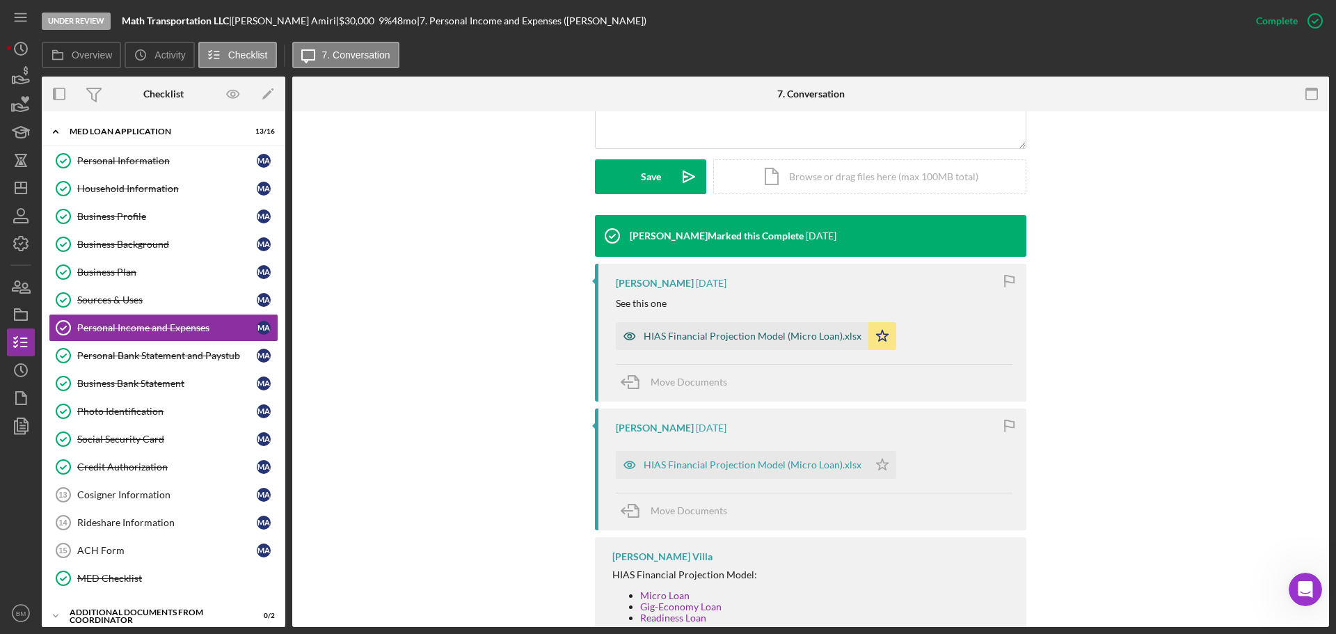
click at [814, 331] on div "HIAS Financial Projection Model (Micro Loan).xlsx" at bounding box center [753, 336] width 218 height 11
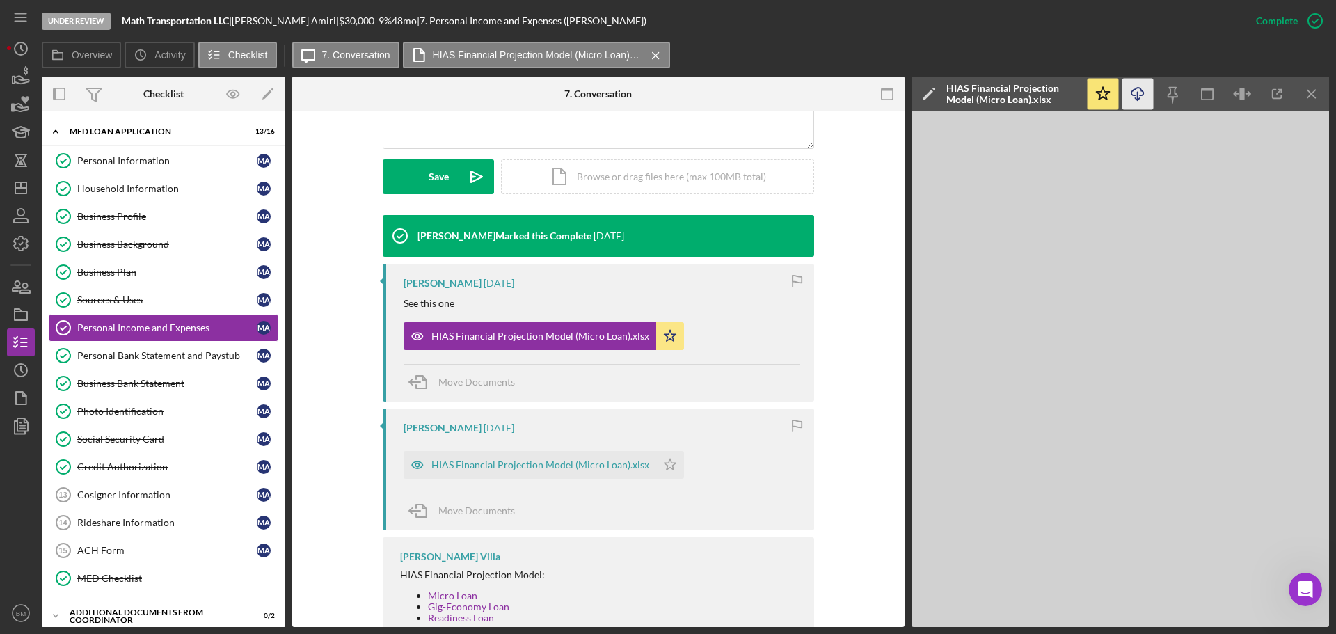
click at [890, 94] on icon "Icon/Download" at bounding box center [1138, 94] width 31 height 31
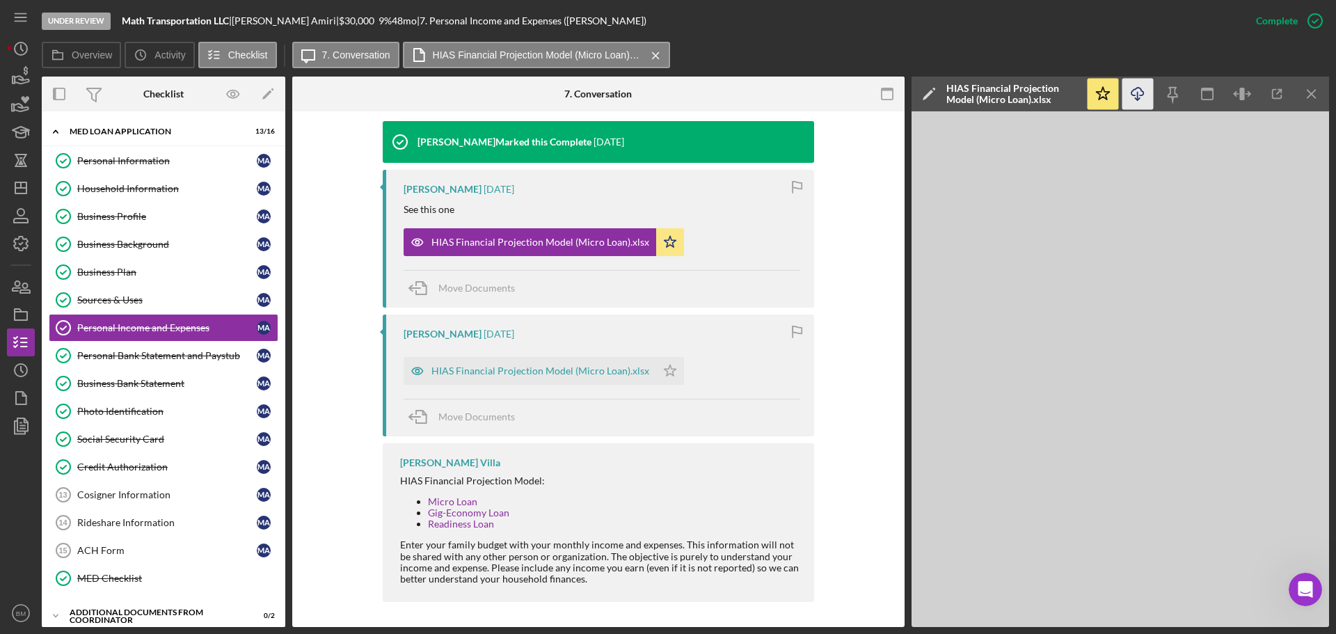
scroll to position [445, 0]
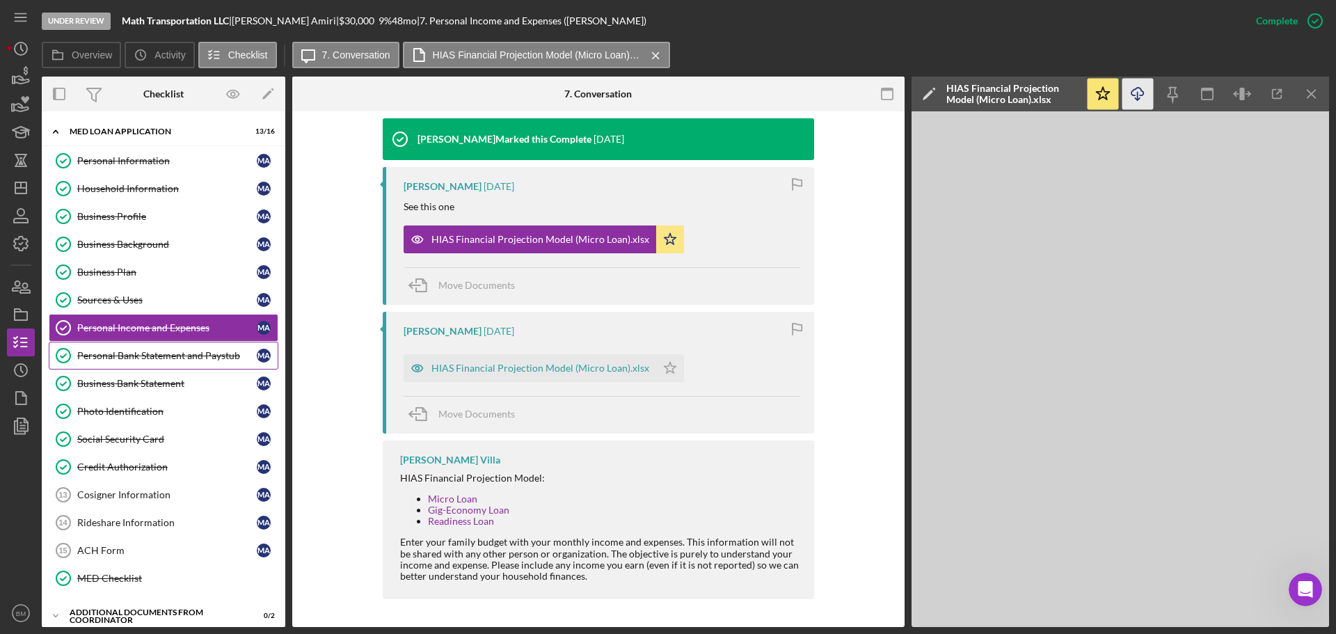
click at [168, 363] on link "Personal Bank Statement and Paystub Personal Bank Statement and Paystub M A" at bounding box center [164, 356] width 230 height 28
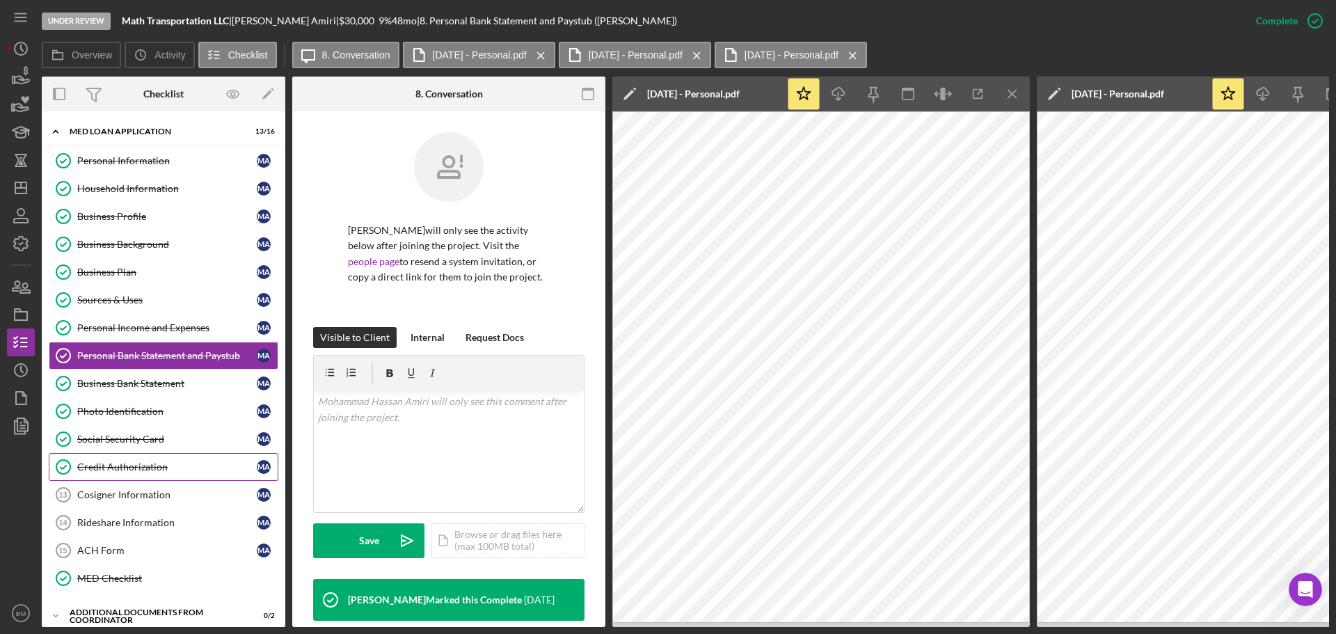
click at [157, 383] on div "Credit Authorization" at bounding box center [167, 466] width 180 height 11
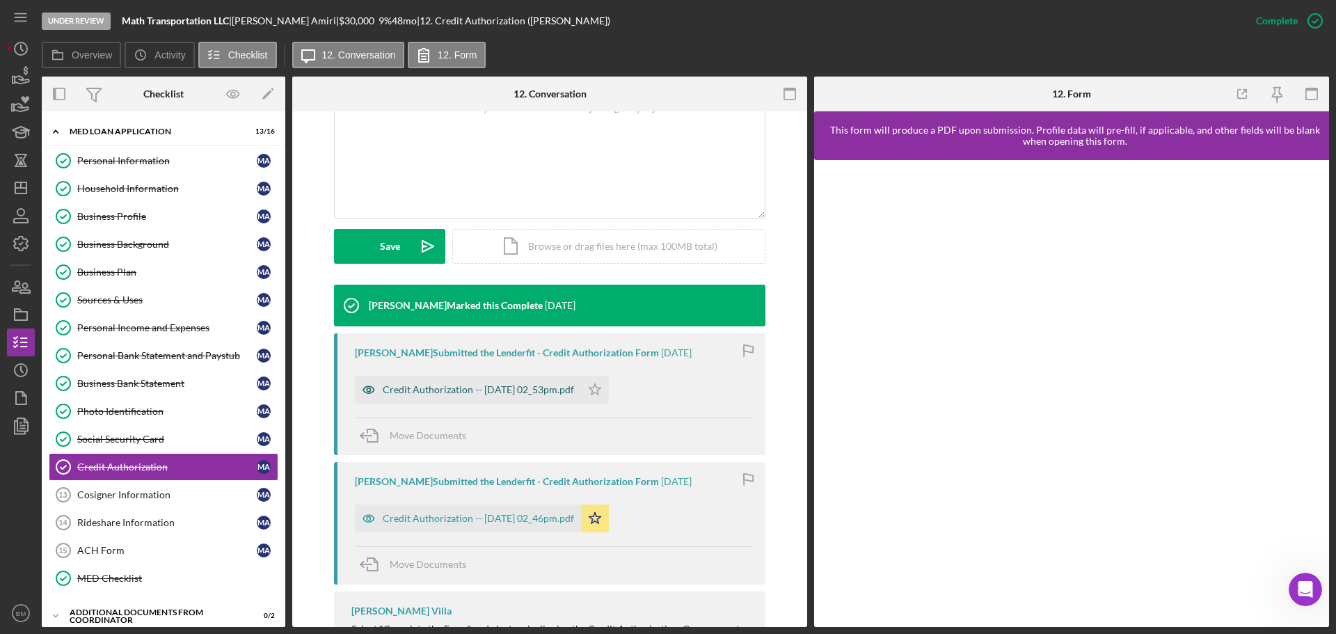
click at [506, 383] on div "Credit Authorization -- 2025-08-22 02_53pm.pdf" at bounding box center [478, 389] width 191 height 11
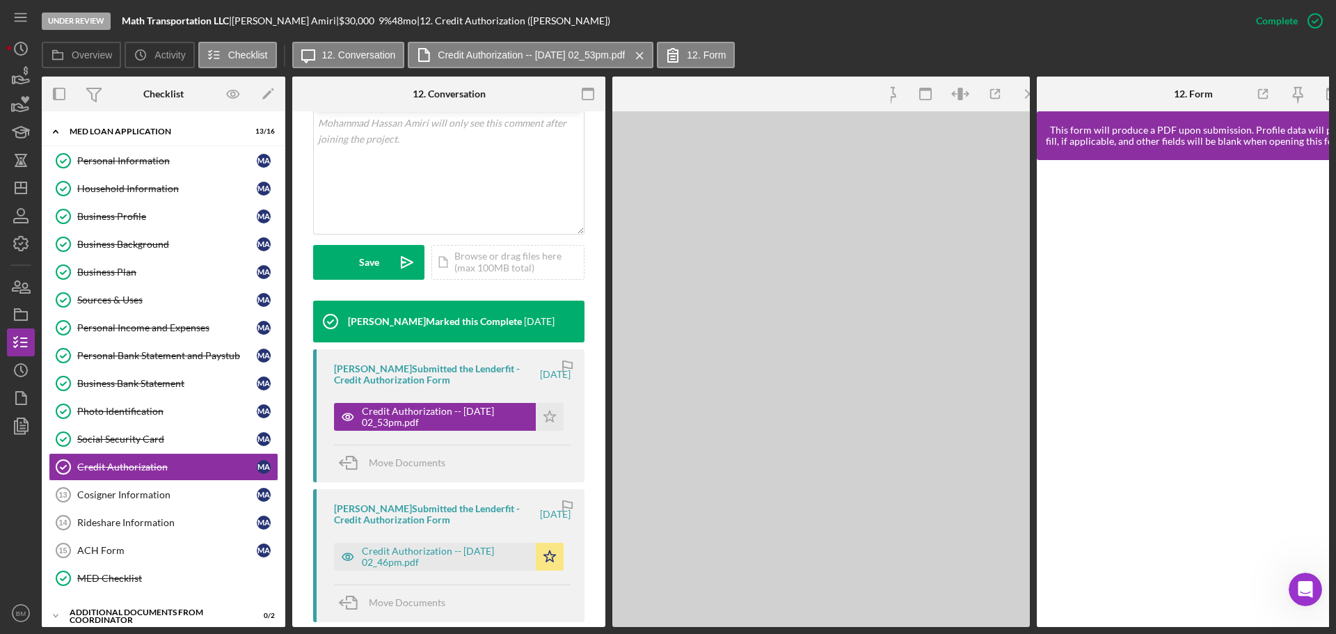
scroll to position [310, 0]
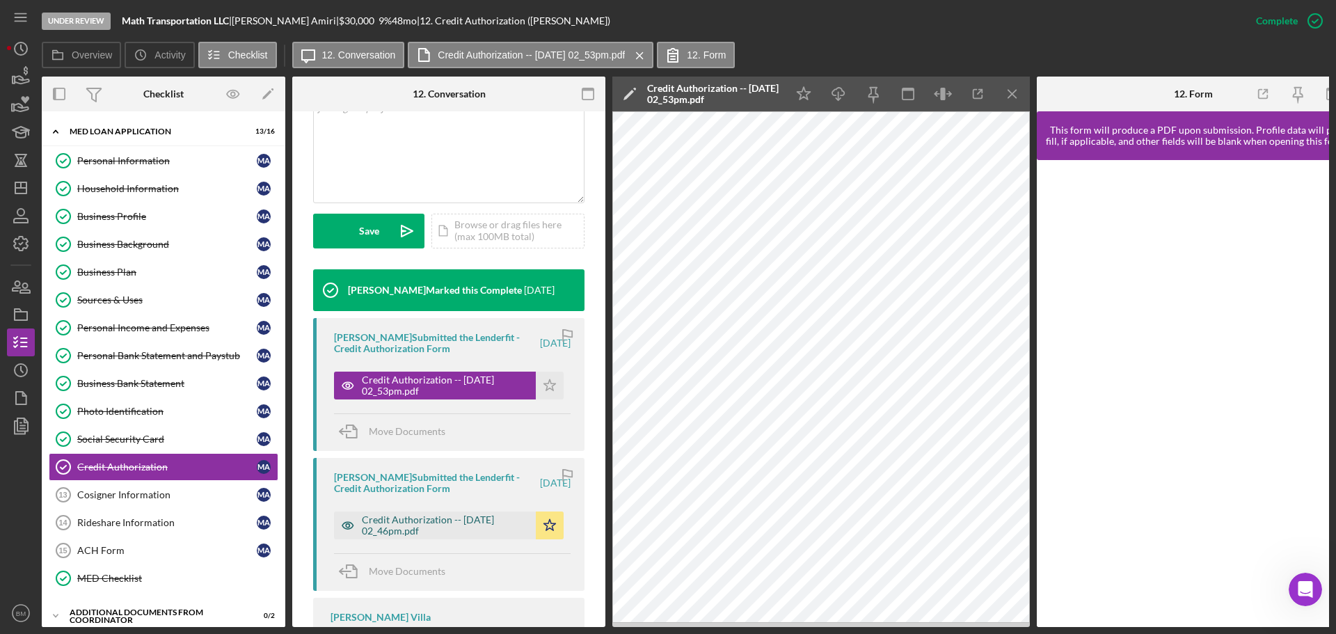
click at [458, 383] on div "Credit Authorization -- 2025-08-22 02_46pm.pdf" at bounding box center [445, 525] width 167 height 22
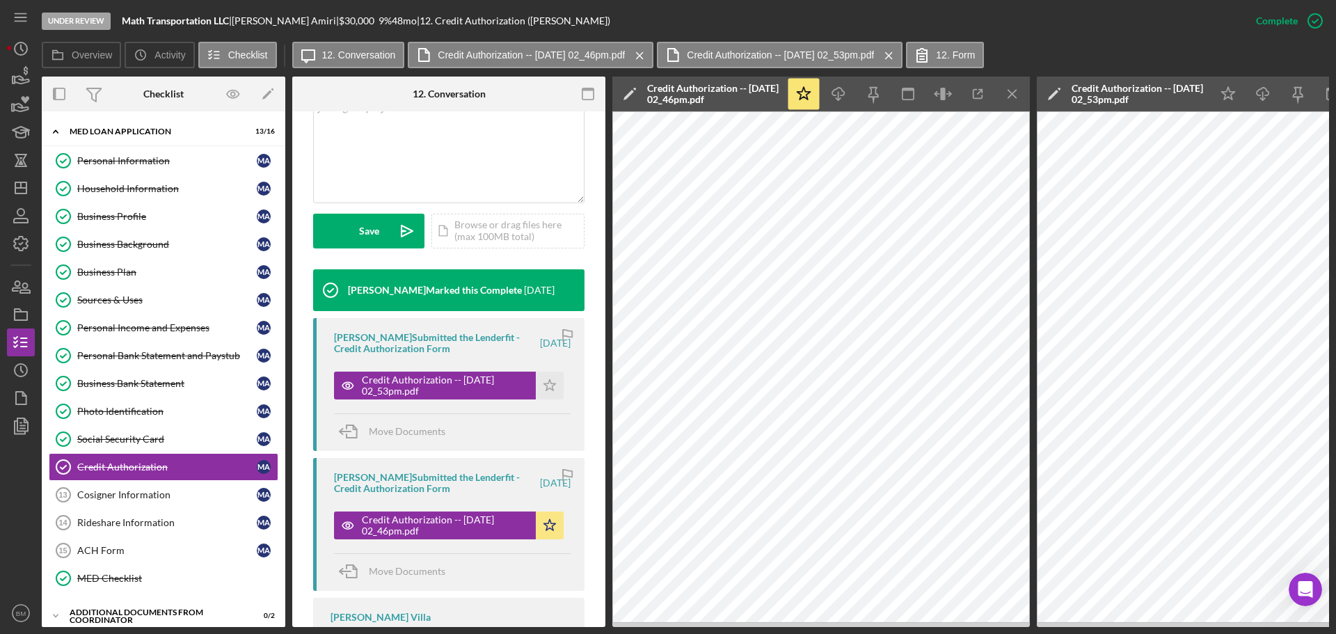
scroll to position [512, 0]
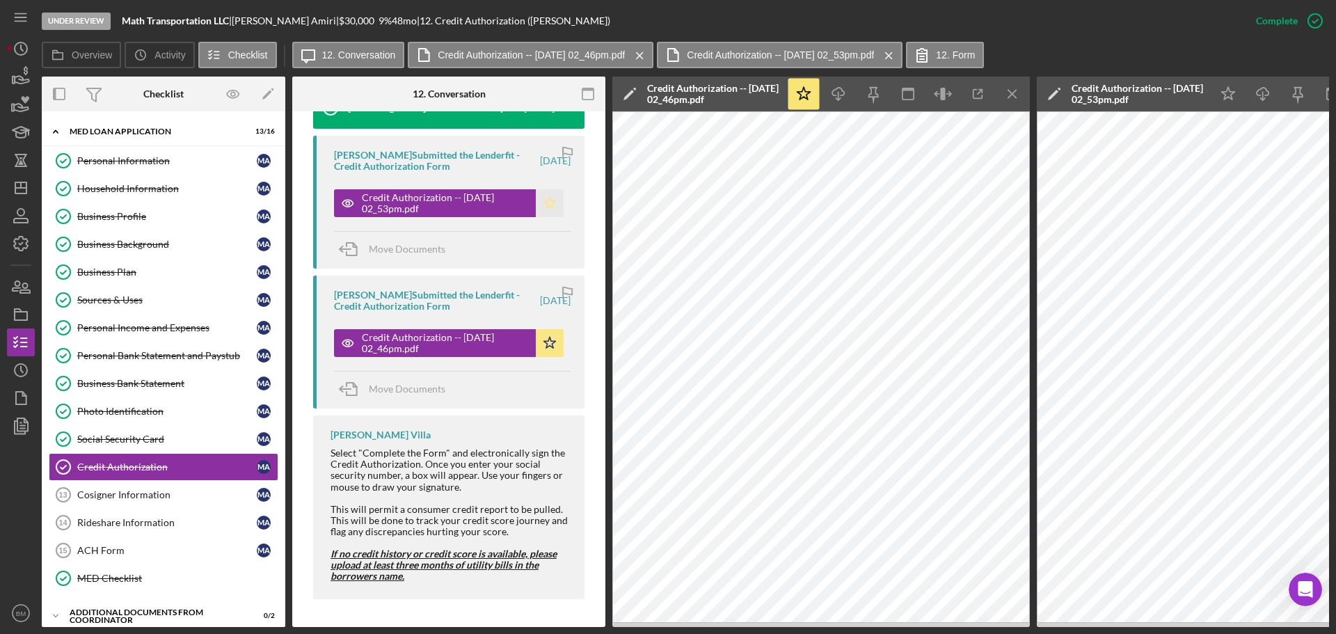
click at [537, 199] on icon "Icon/Star" at bounding box center [550, 203] width 28 height 28
click at [556, 354] on div "Stephany Rojo Submitted the Lenderfit - Credit Authorization Form 3 weeks ago C…" at bounding box center [448, 342] width 271 height 133
click at [546, 341] on polygon "button" at bounding box center [550, 342] width 12 height 11
click at [150, 383] on div "Cosigner Information" at bounding box center [167, 494] width 180 height 11
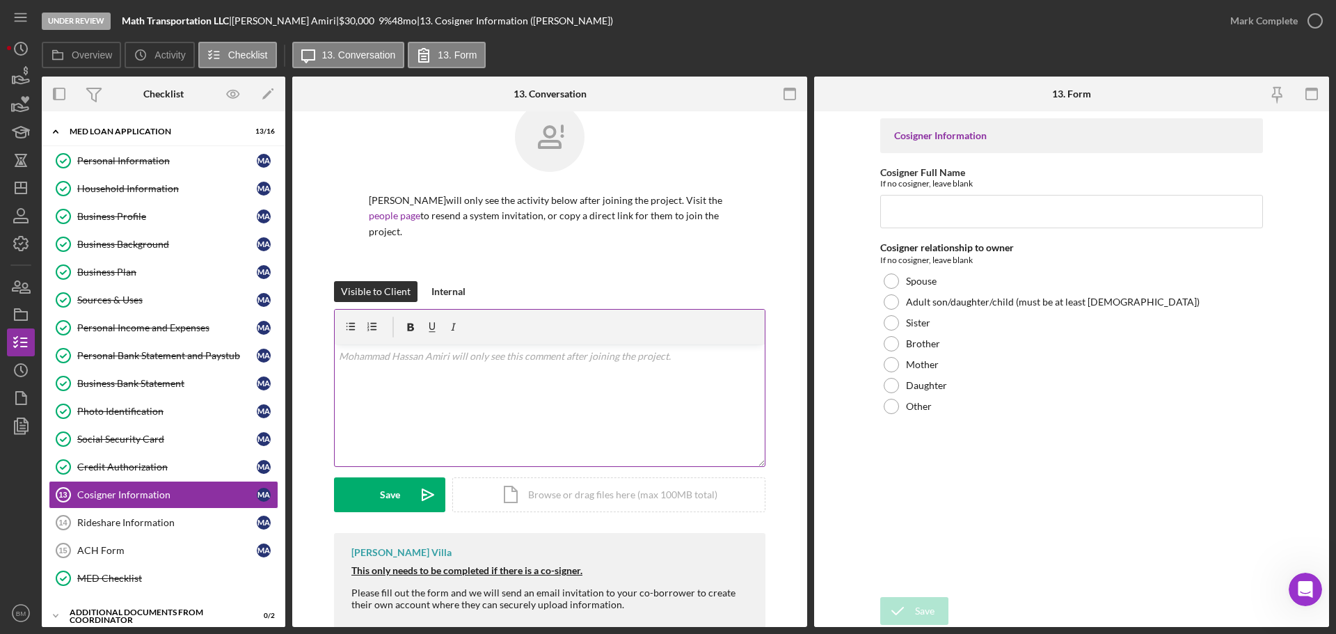
scroll to position [58, 0]
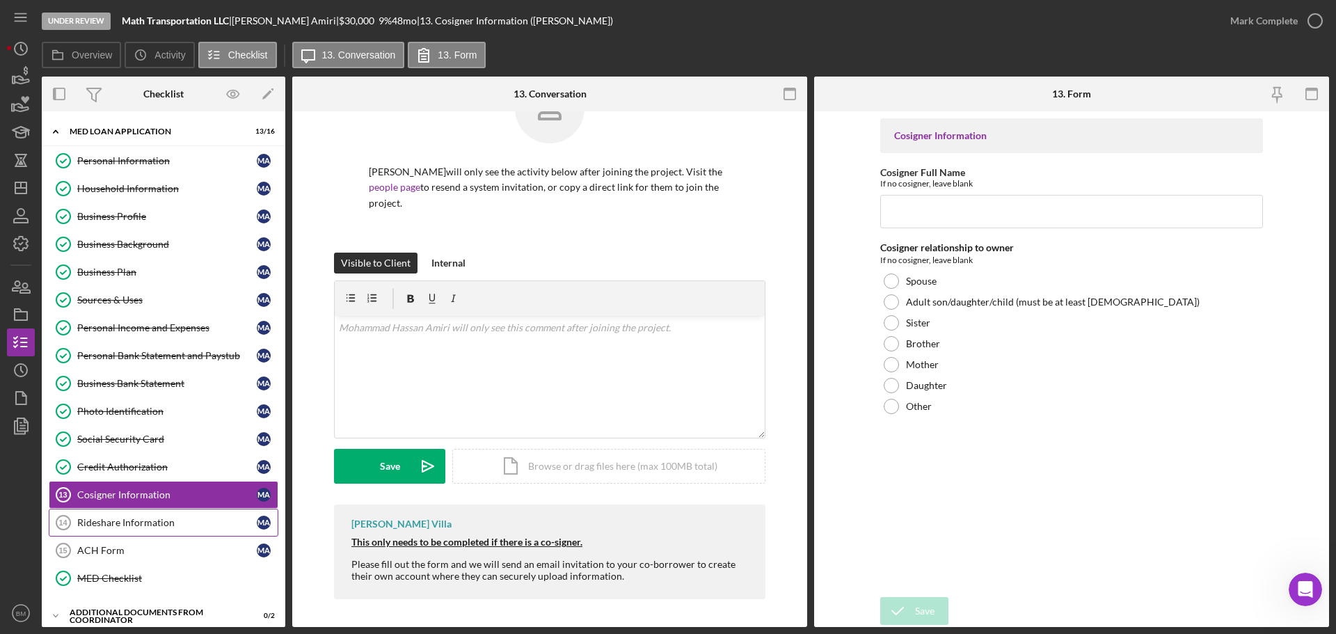
click at [136, 383] on div "Rideshare Information" at bounding box center [167, 522] width 180 height 11
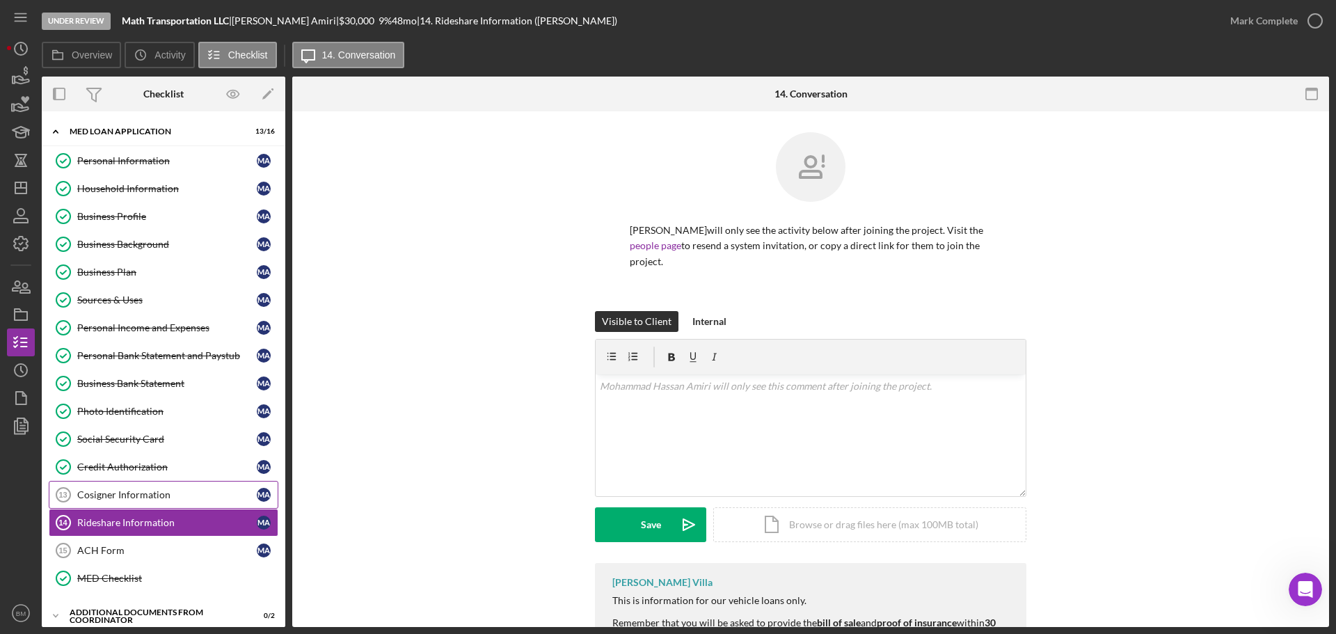
drag, startPoint x: 159, startPoint y: 492, endPoint x: 256, endPoint y: 461, distance: 102.3
click at [161, 383] on div "Cosigner Information" at bounding box center [167, 494] width 180 height 11
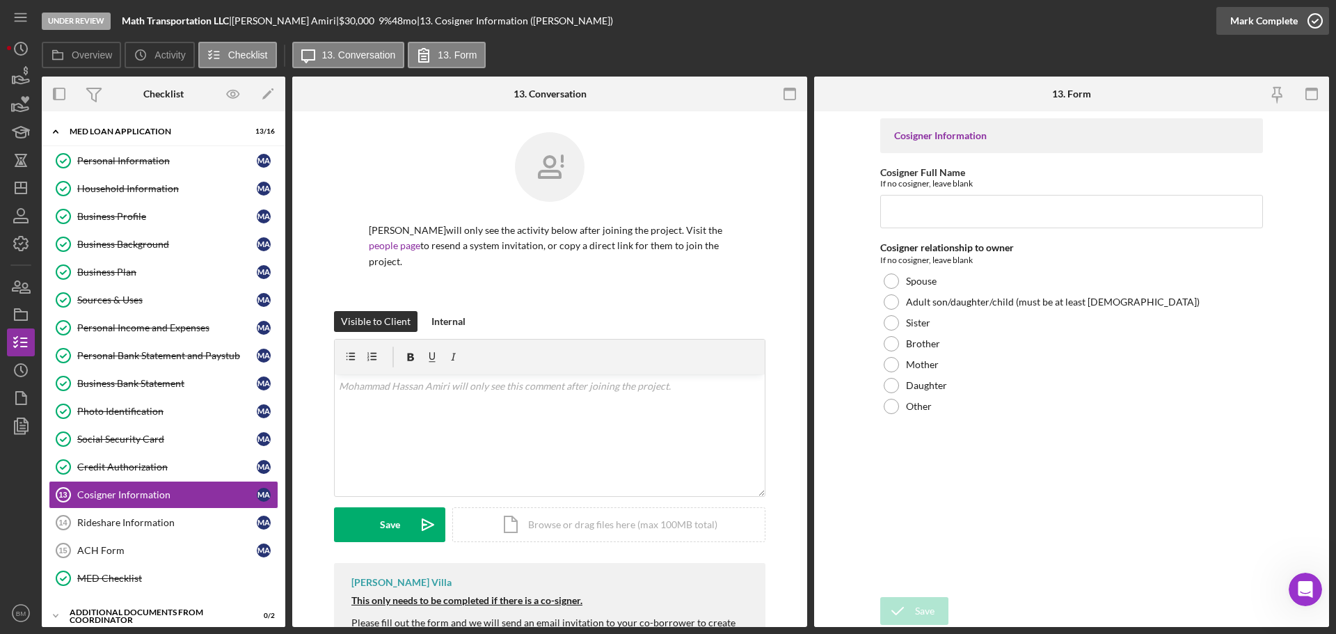
click at [890, 19] on div "Mark Complete" at bounding box center [1264, 21] width 68 height 28
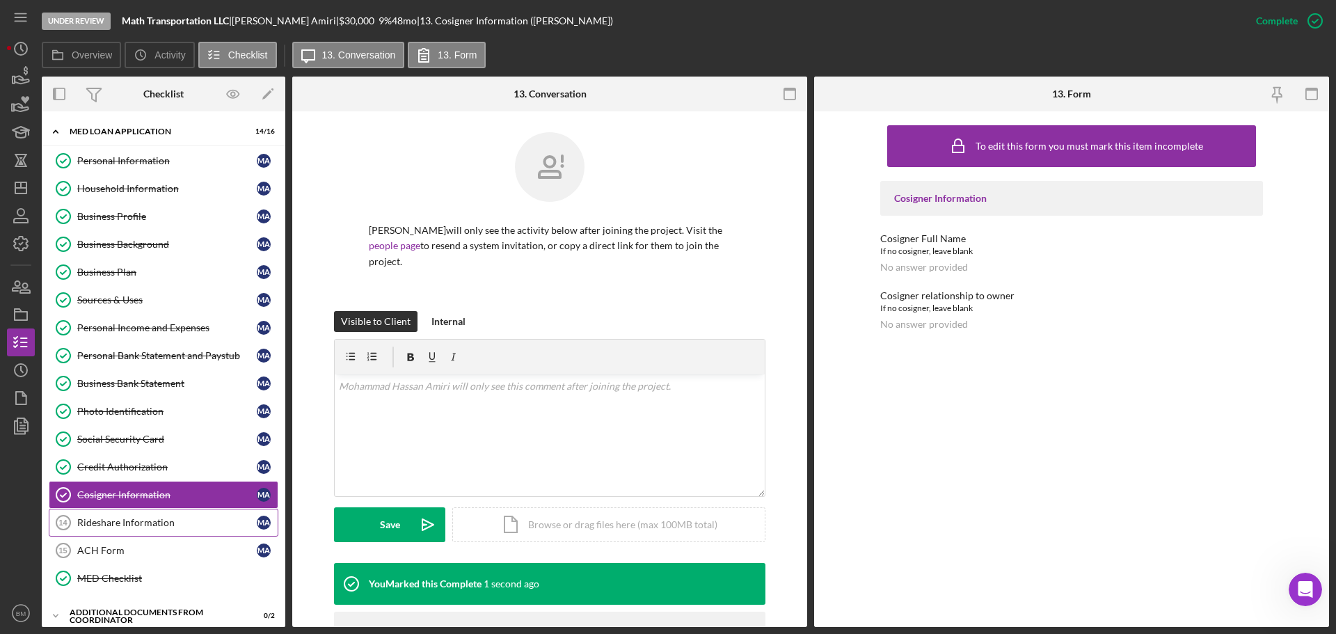
click at [144, 383] on link "Rideshare Information 14 Rideshare Information M A" at bounding box center [164, 523] width 230 height 28
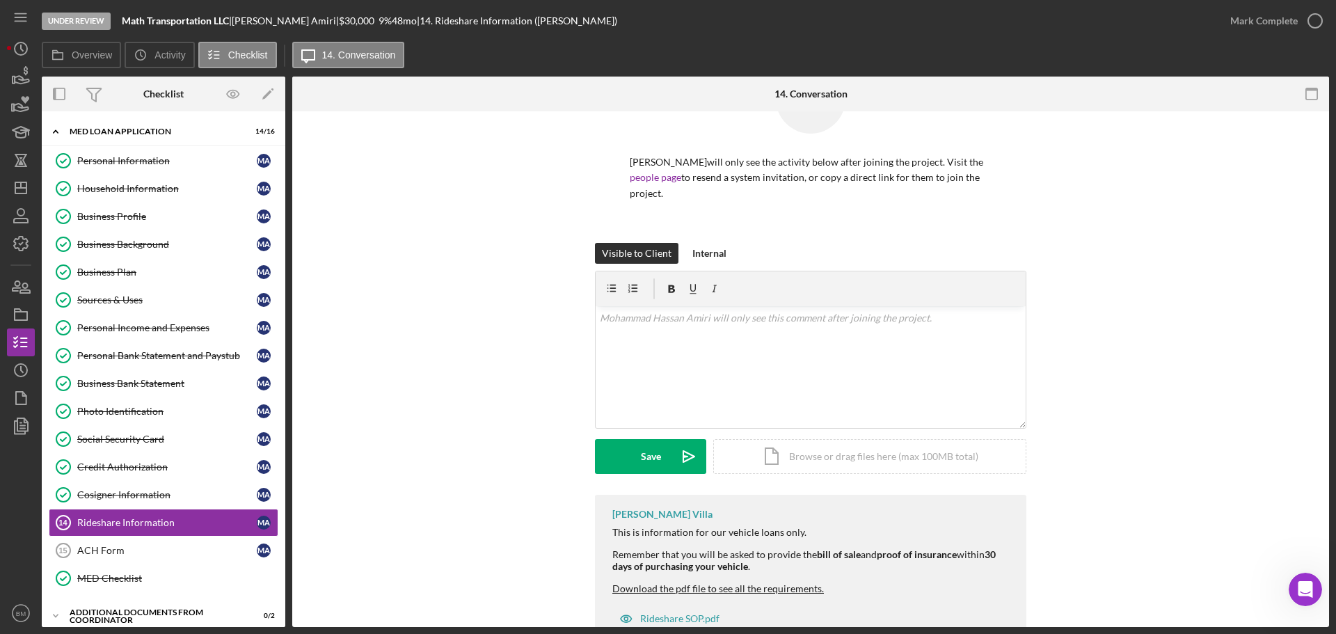
scroll to position [116, 0]
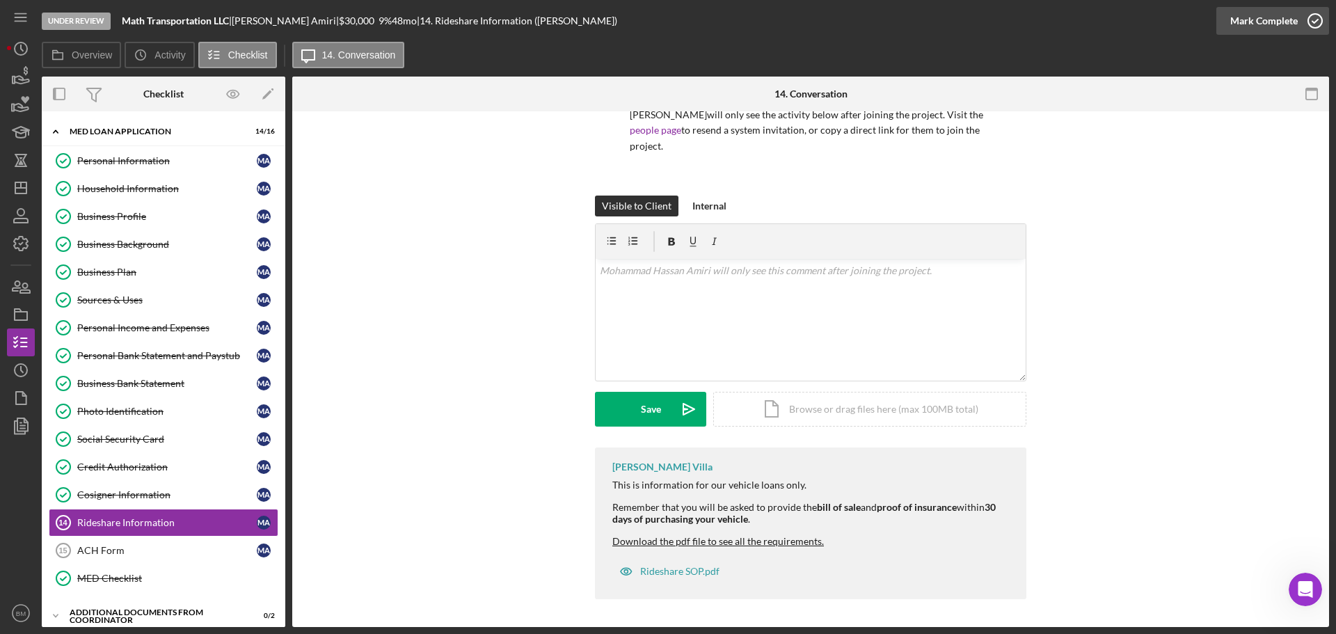
click at [890, 22] on div "Mark Complete" at bounding box center [1264, 21] width 68 height 28
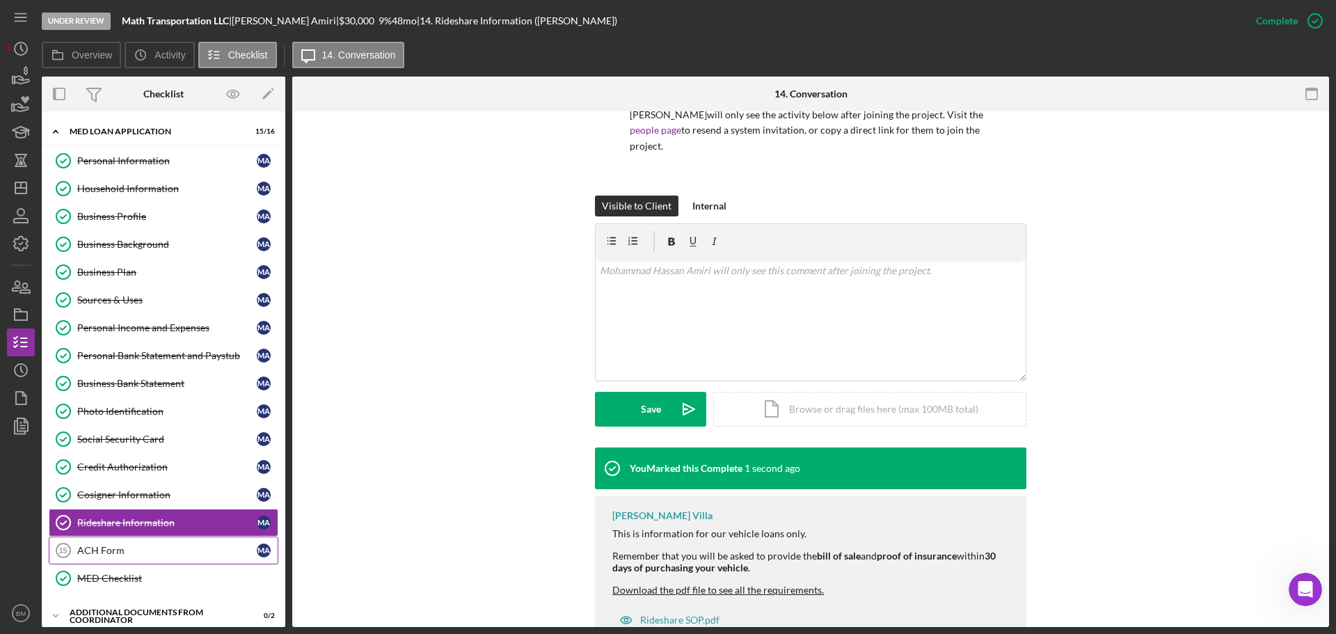
drag, startPoint x: 132, startPoint y: 547, endPoint x: 151, endPoint y: 540, distance: 20.7
click at [131, 383] on div "ACH Form" at bounding box center [167, 550] width 180 height 11
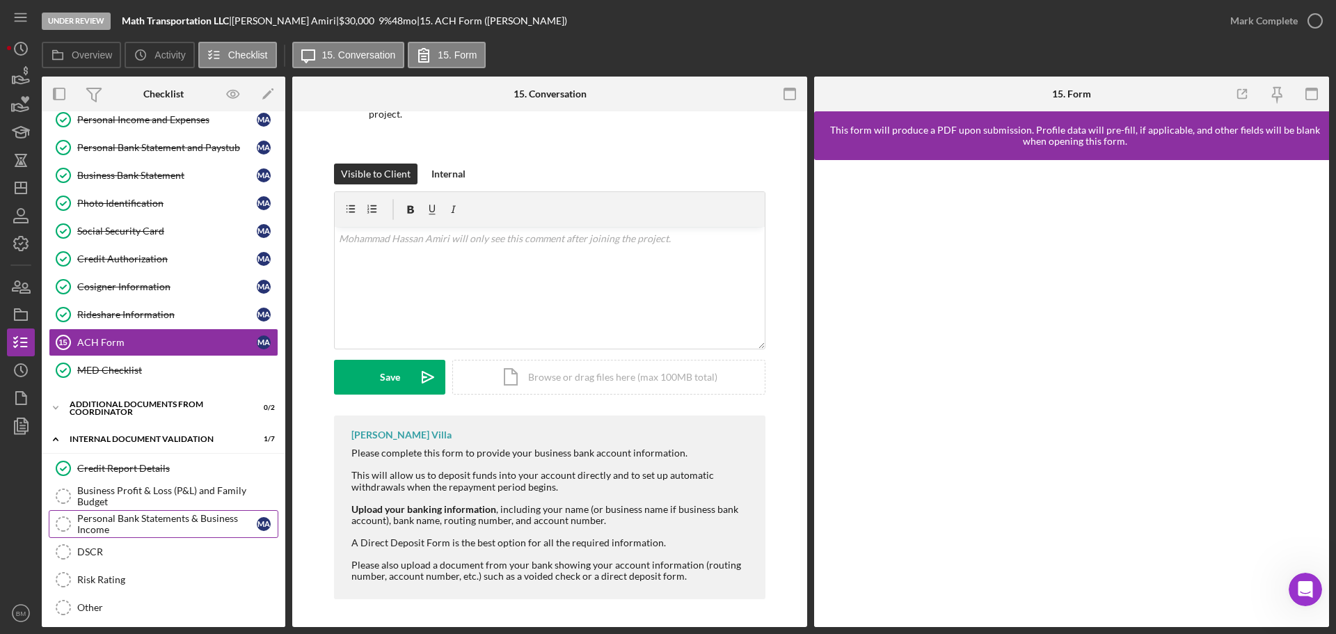
scroll to position [209, 0]
click at [155, 383] on div "Additional Documents from Coordinator" at bounding box center [169, 407] width 198 height 8
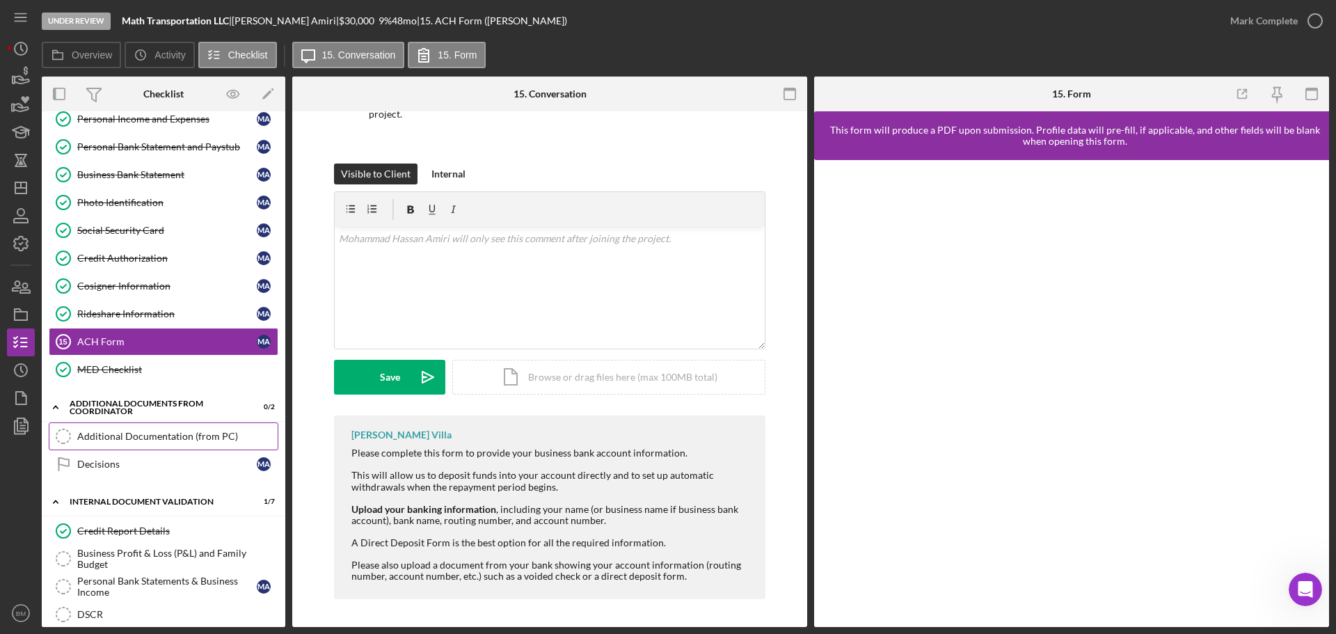
click at [152, 383] on link "Additional Documentation (from PC) Additional Documentation (from PC)" at bounding box center [164, 436] width 230 height 28
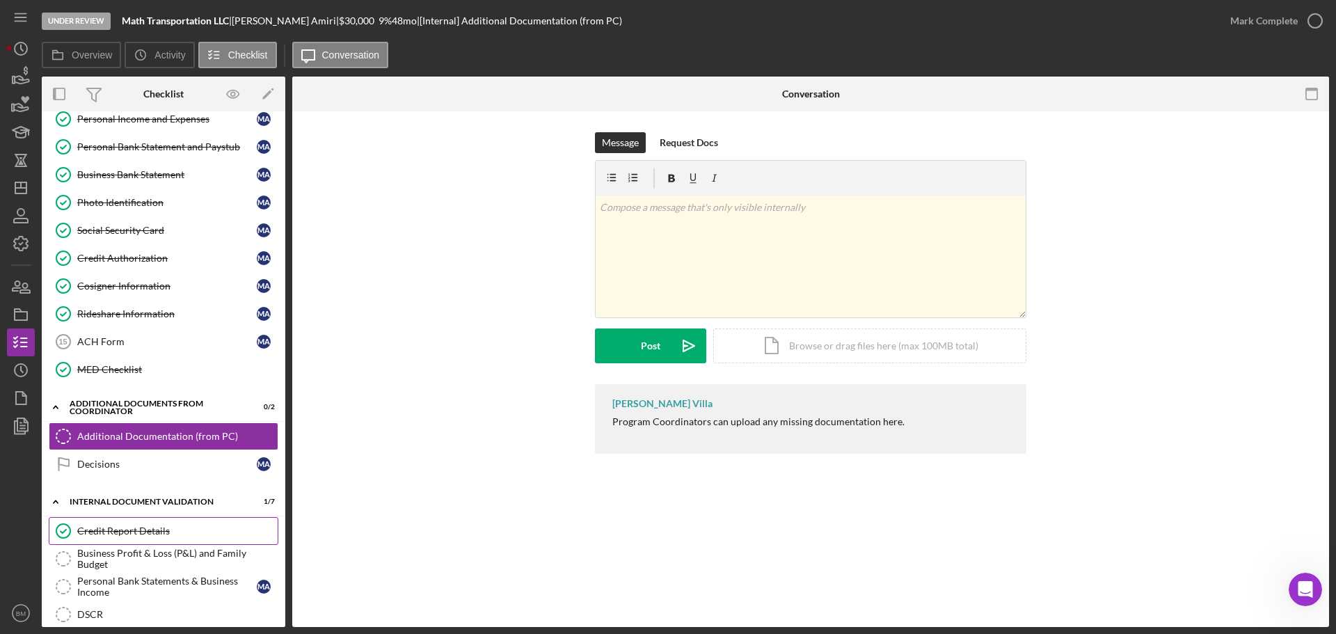
click at [136, 383] on div "Credit Report Details" at bounding box center [177, 530] width 200 height 11
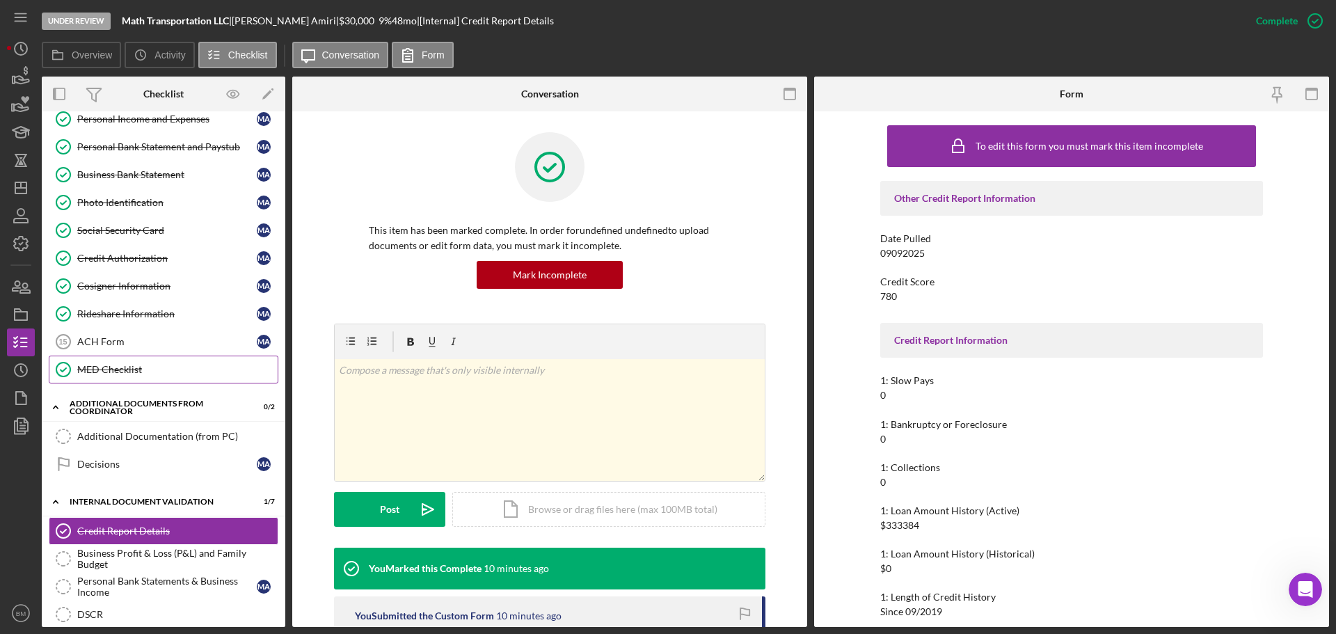
click at [138, 370] on div "MED Checklist" at bounding box center [177, 369] width 200 height 11
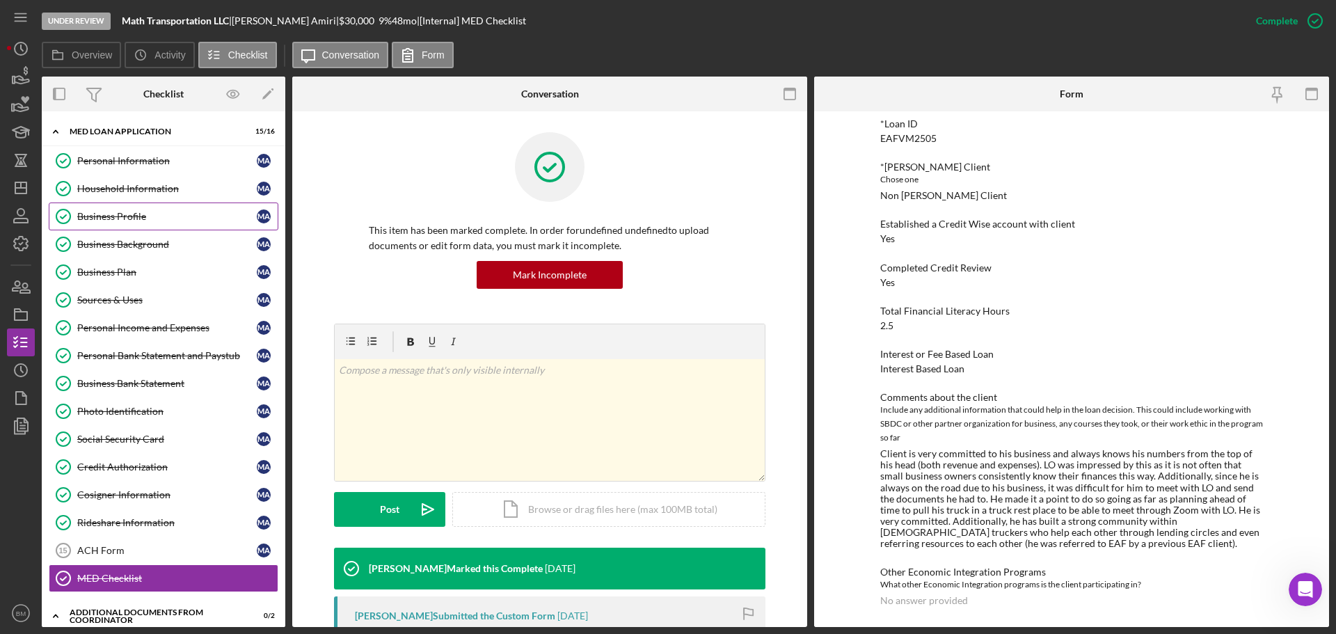
click at [127, 221] on div "Business Profile" at bounding box center [167, 216] width 180 height 11
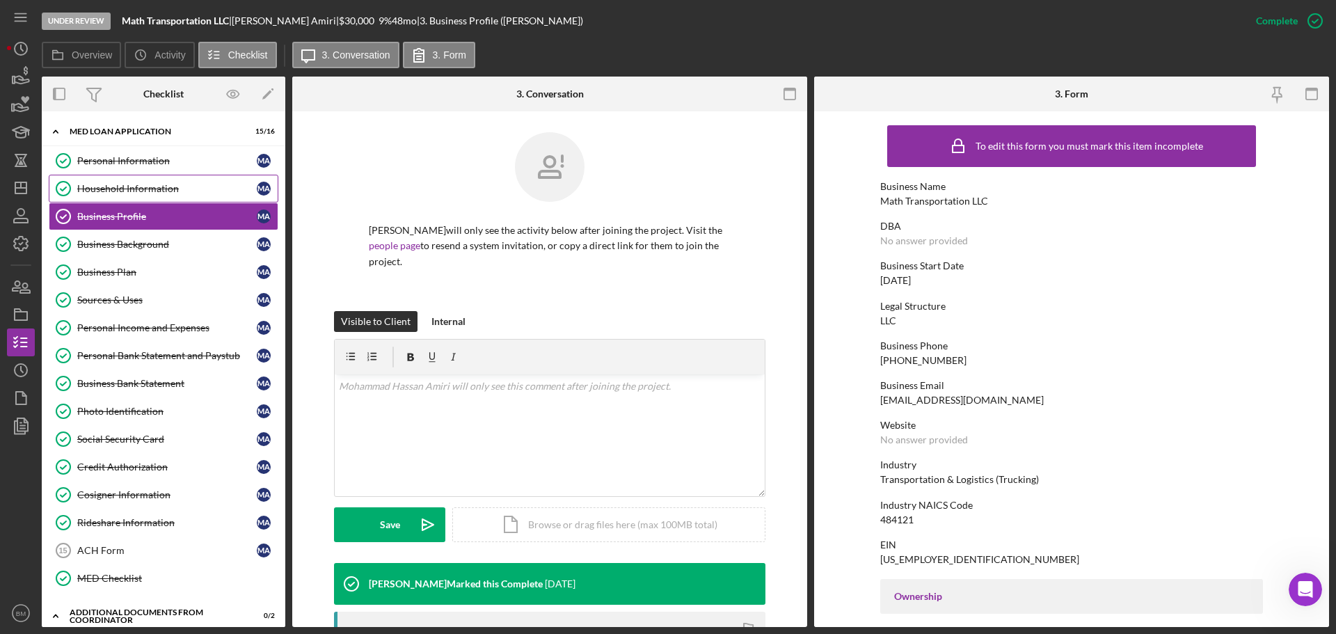
click at [141, 182] on link "Household Information Household Information M A" at bounding box center [164, 189] width 230 height 28
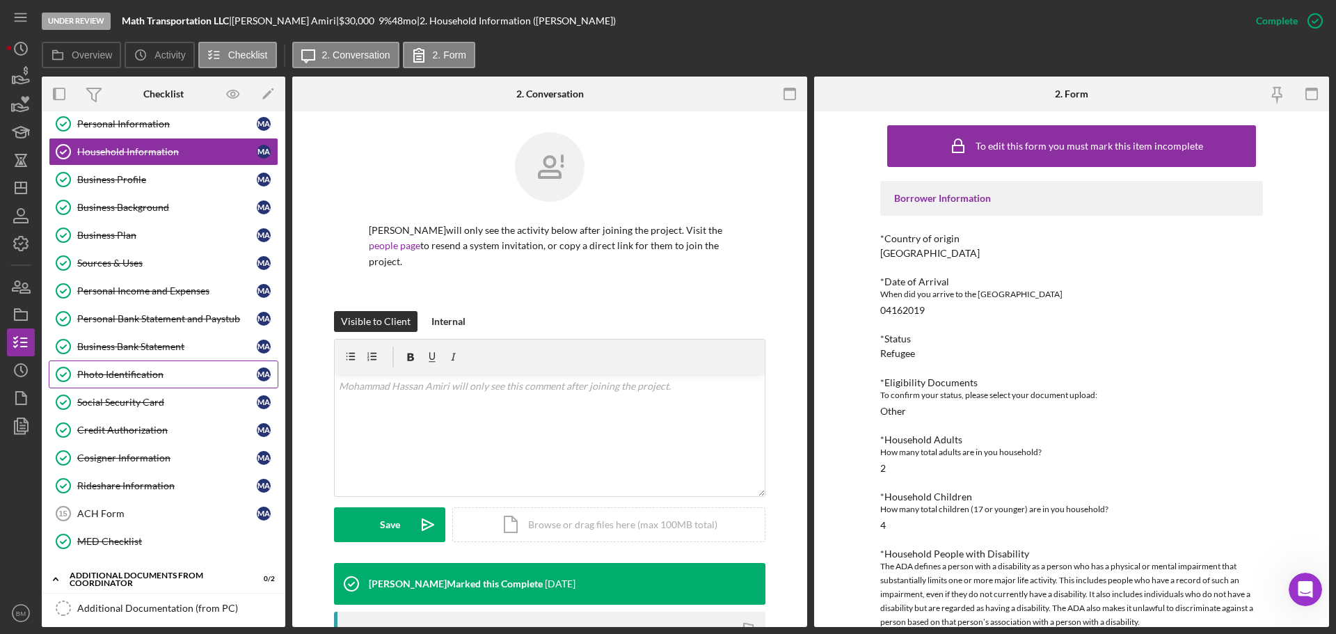
scroll to position [70, 0]
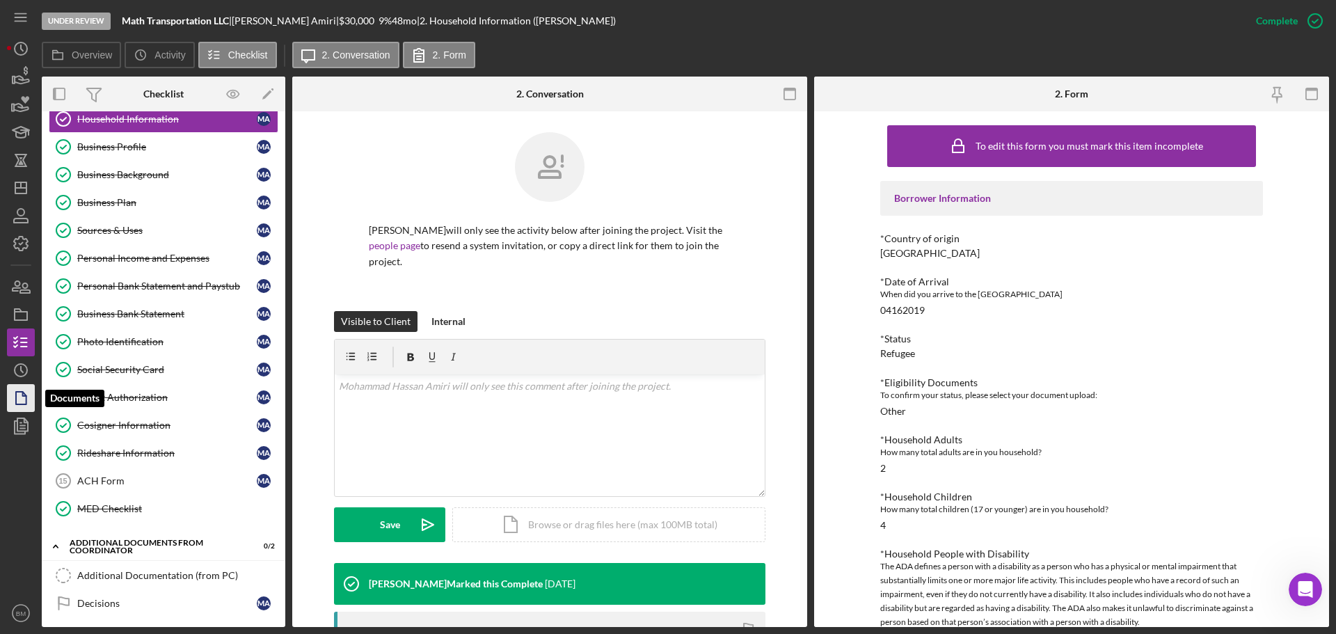
click at [22, 383] on polygon "button" at bounding box center [21, 398] width 10 height 13
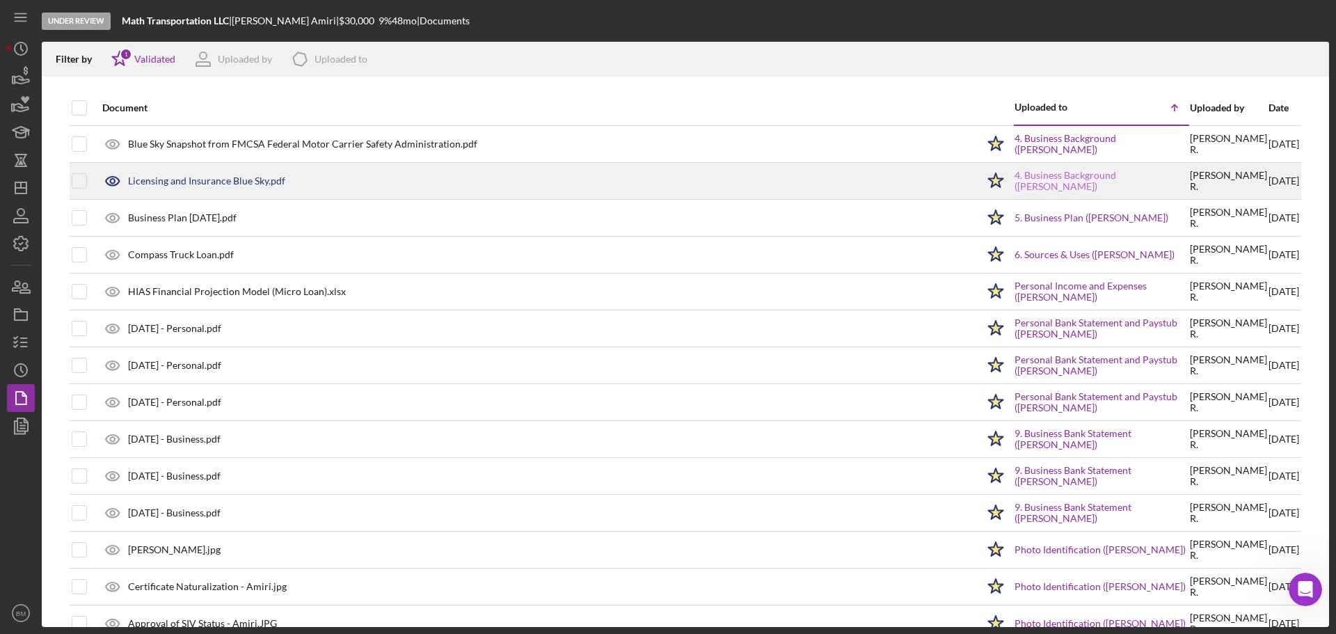
click at [890, 176] on link "4. Business Background (Mohammad Hassan Amiri)" at bounding box center [1102, 181] width 174 height 22
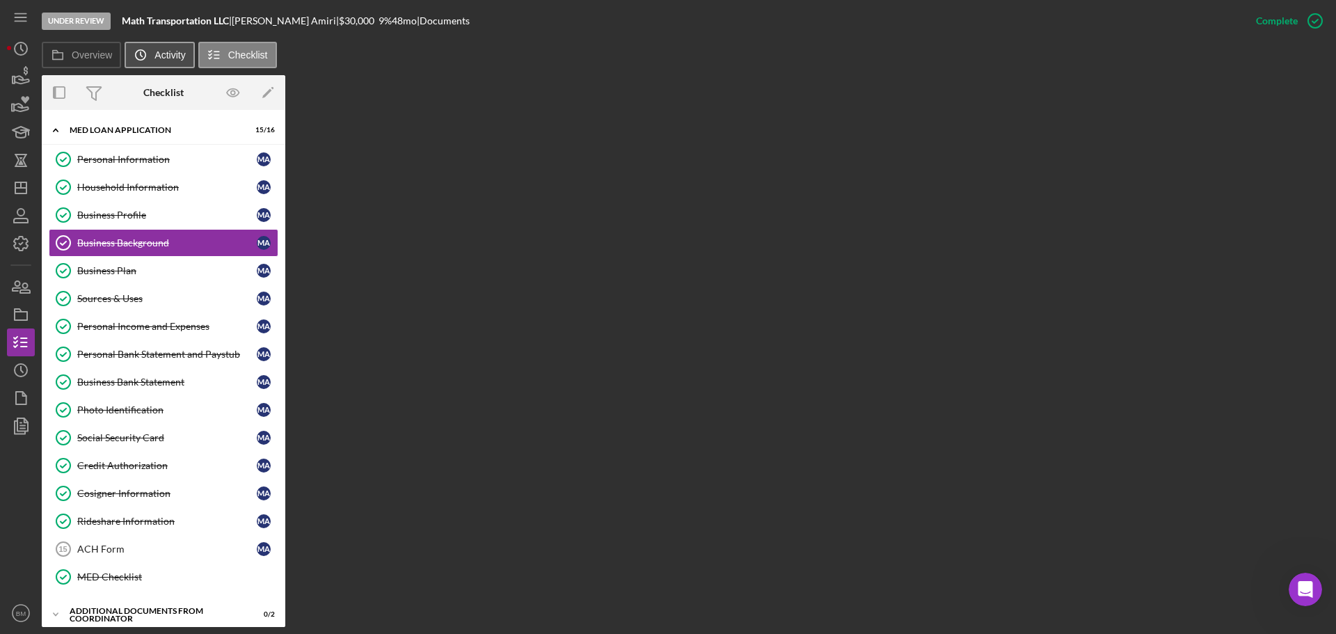
click at [167, 58] on label "Activity" at bounding box center [170, 54] width 31 height 11
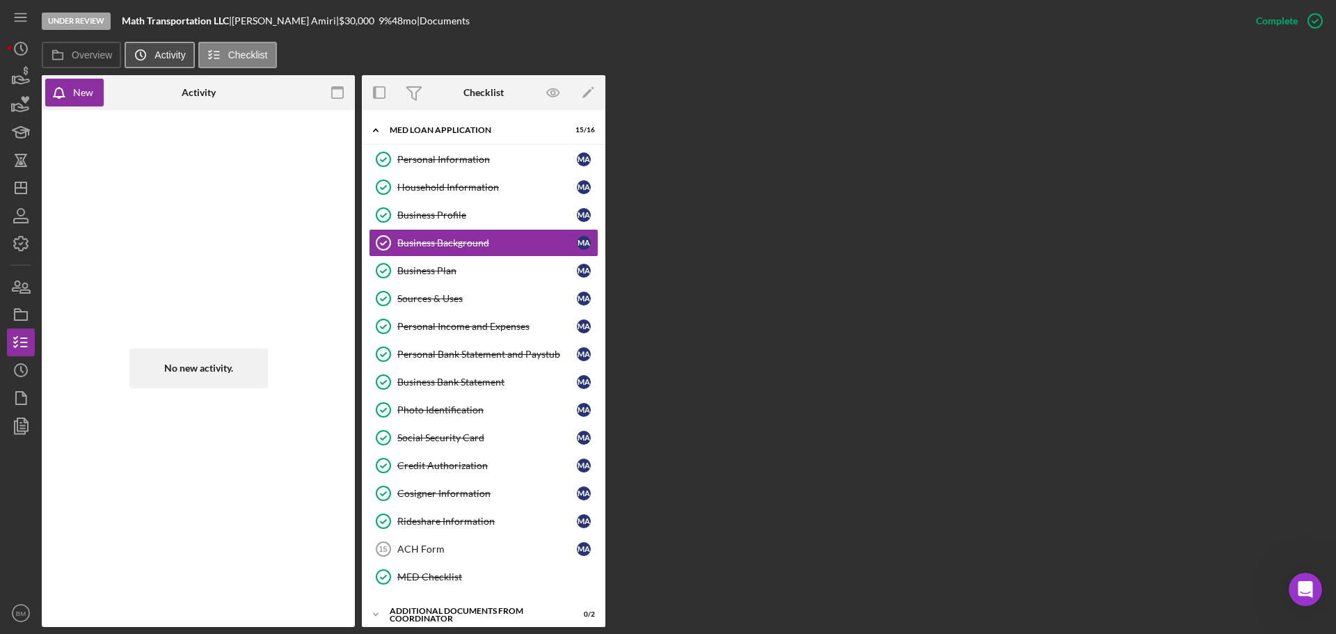
click at [129, 55] on icon "Icon/History" at bounding box center [141, 55] width 28 height 28
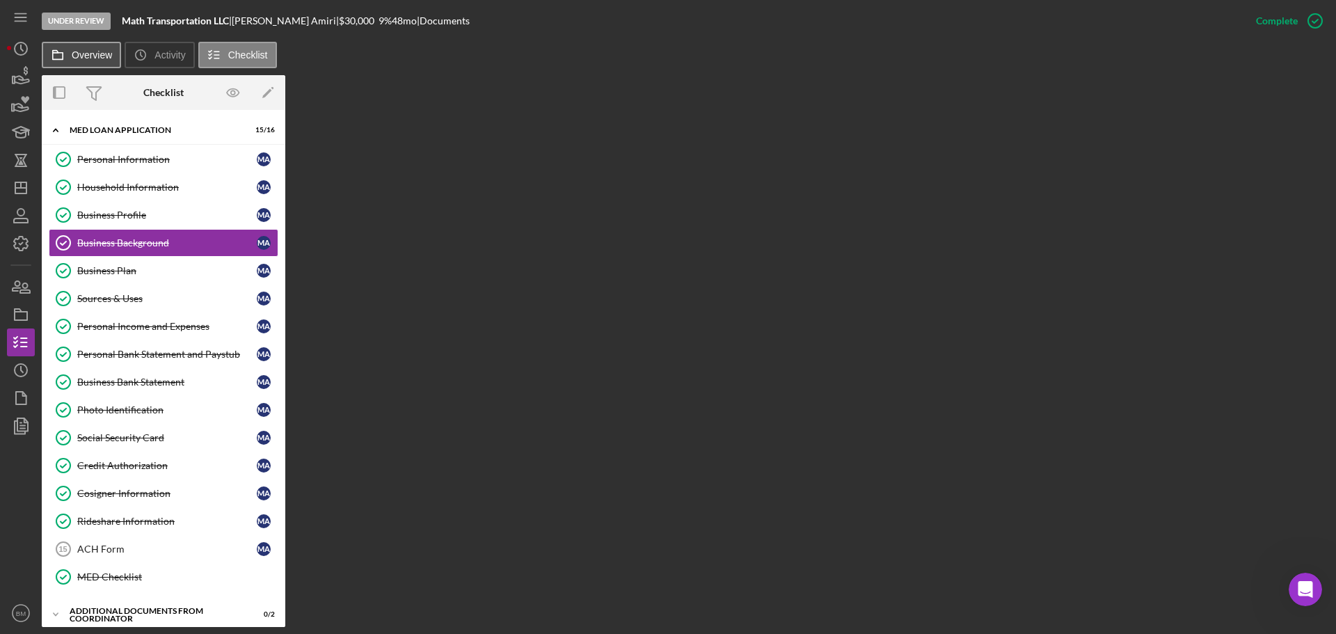
click at [86, 55] on label "Overview" at bounding box center [92, 54] width 40 height 11
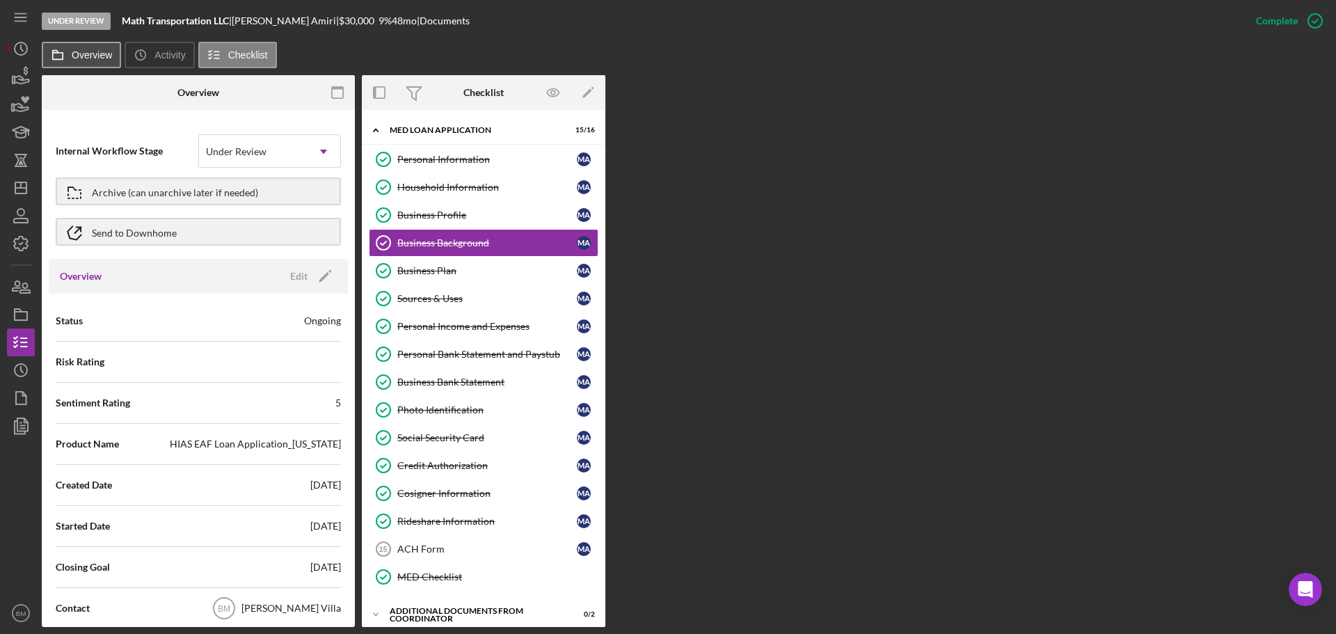
click at [85, 55] on label "Overview" at bounding box center [92, 54] width 40 height 11
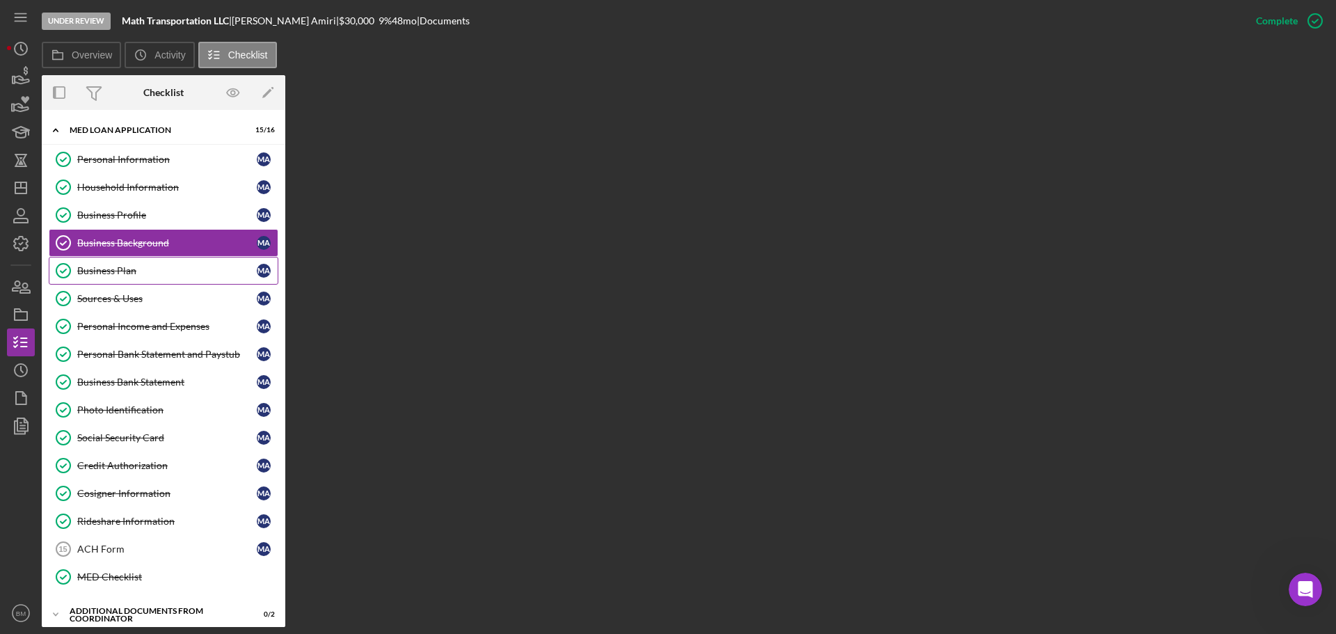
click at [169, 263] on link "Business Plan Business Plan M A" at bounding box center [164, 271] width 230 height 28
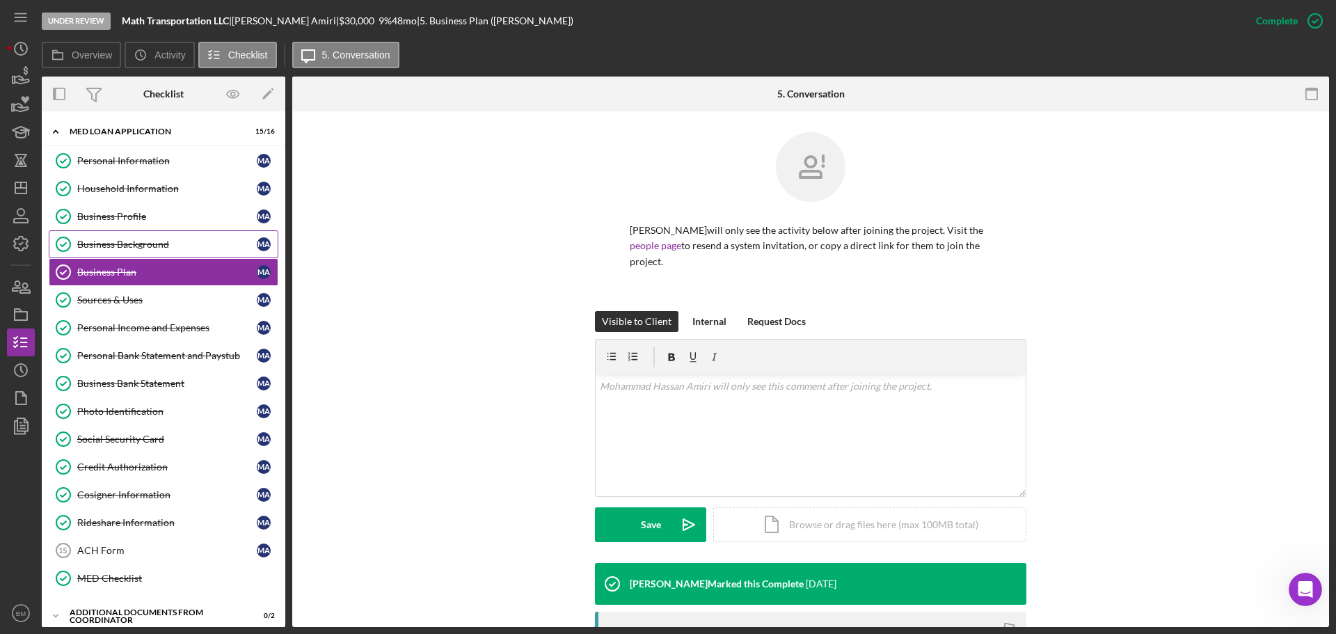
click at [175, 243] on div "Business Background" at bounding box center [167, 244] width 180 height 11
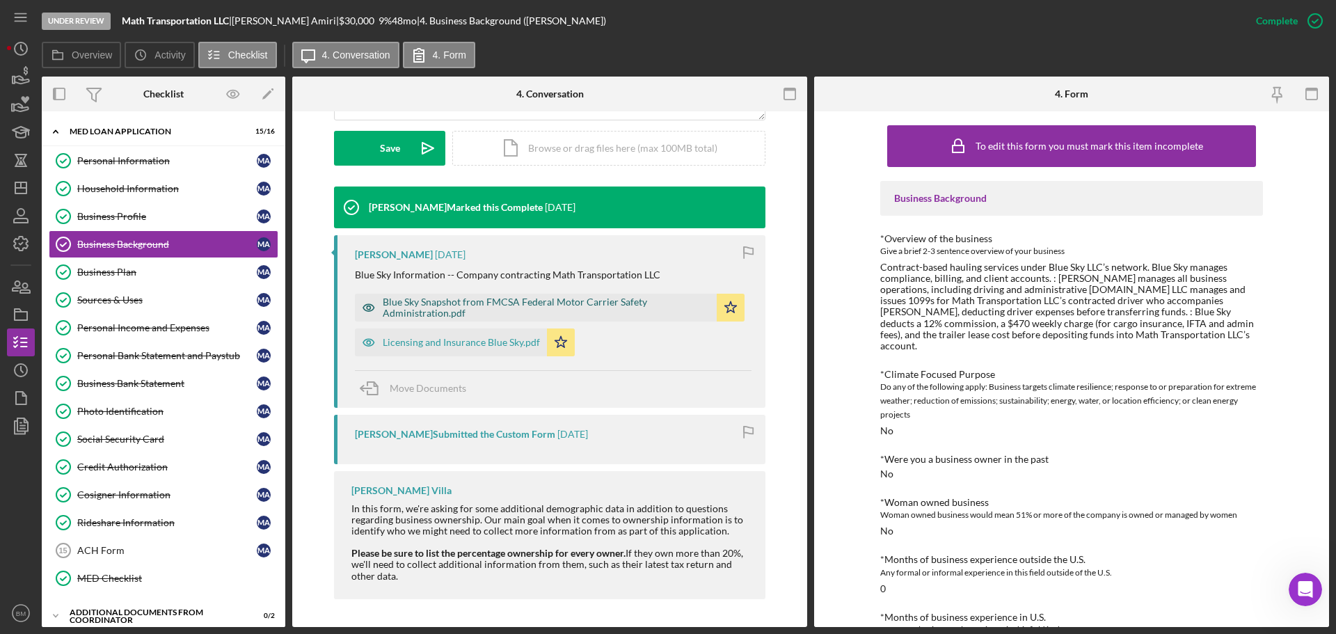
click at [464, 308] on div "Blue Sky Snapshot from FMCSA Federal Motor Carrier Safety Administration.pdf" at bounding box center [546, 307] width 327 height 22
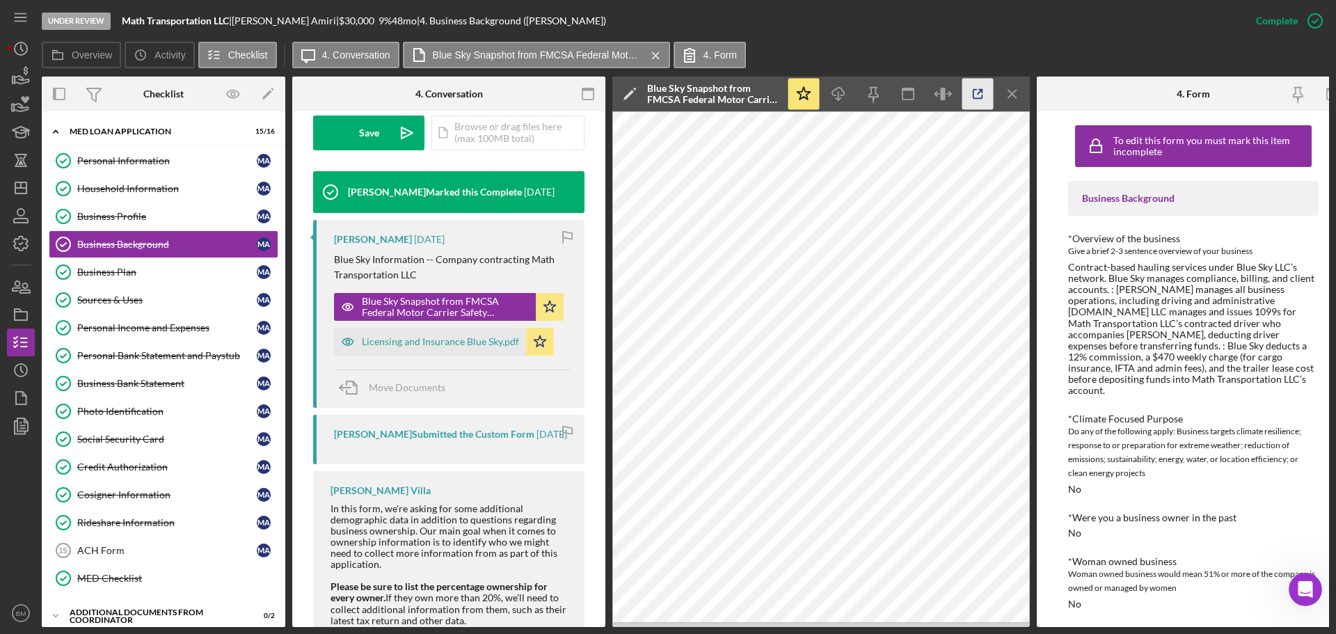
click at [890, 105] on icon "button" at bounding box center [978, 94] width 31 height 31
click at [452, 347] on div "Licensing and Insurance Blue Sky.pdf" at bounding box center [440, 341] width 157 height 11
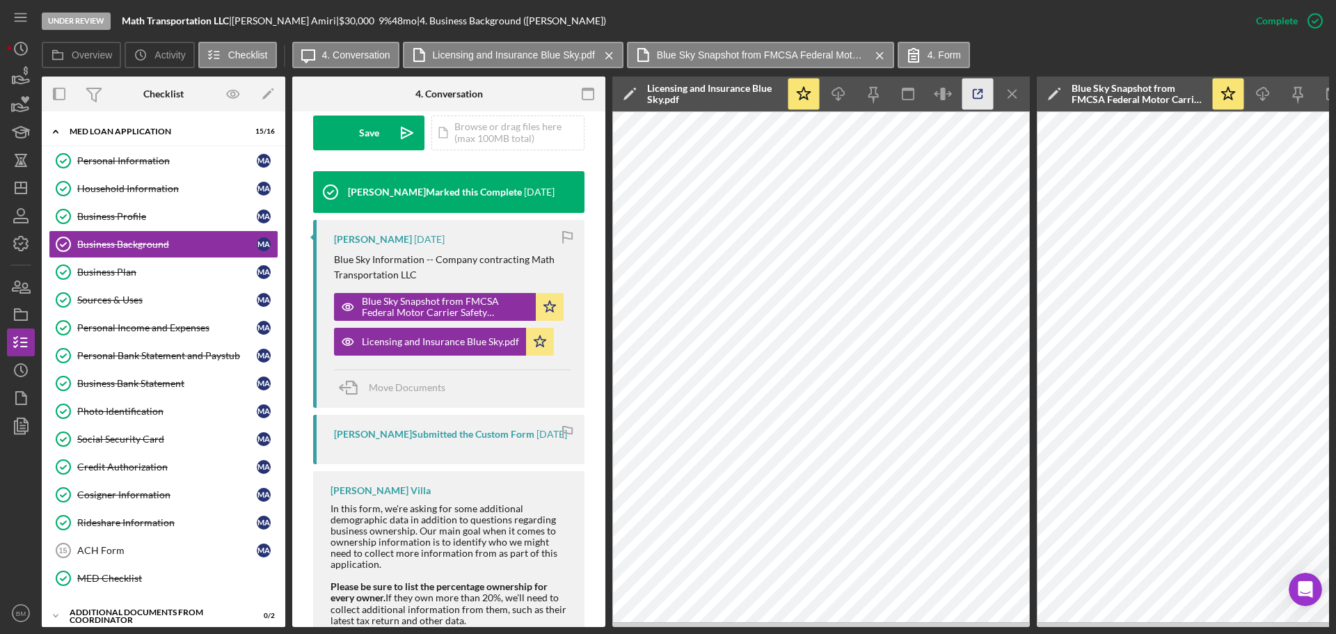
click at [890, 95] on icon "button" at bounding box center [978, 94] width 31 height 31
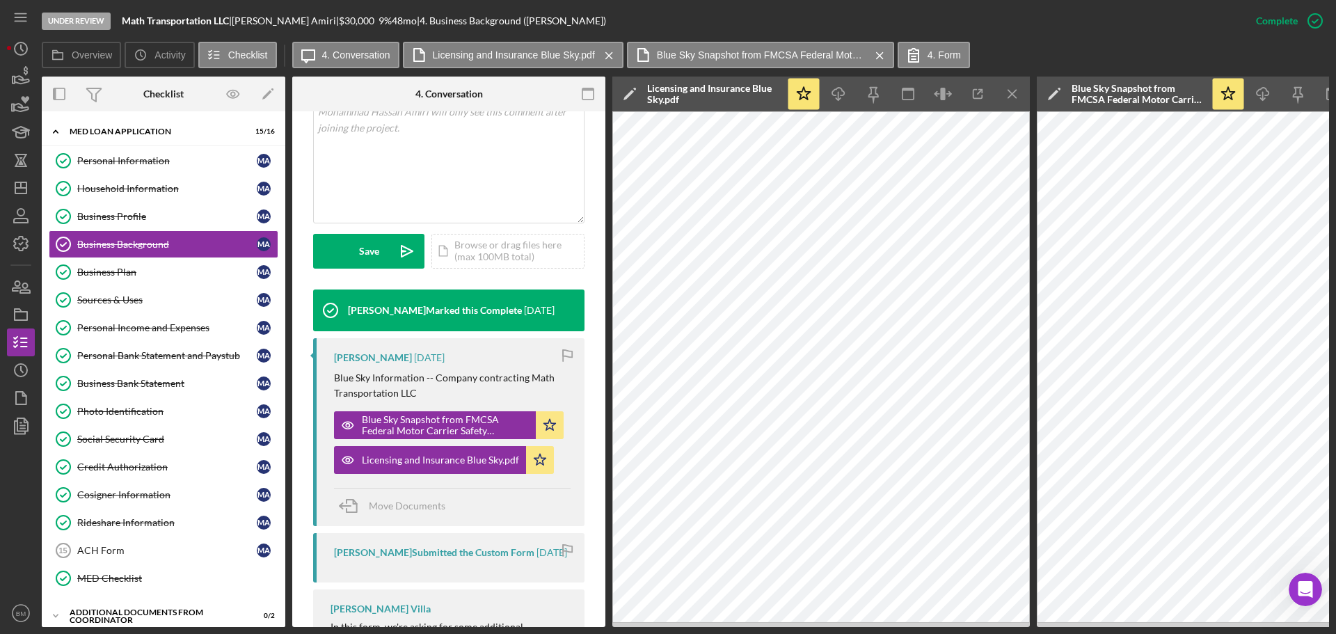
scroll to position [269, 0]
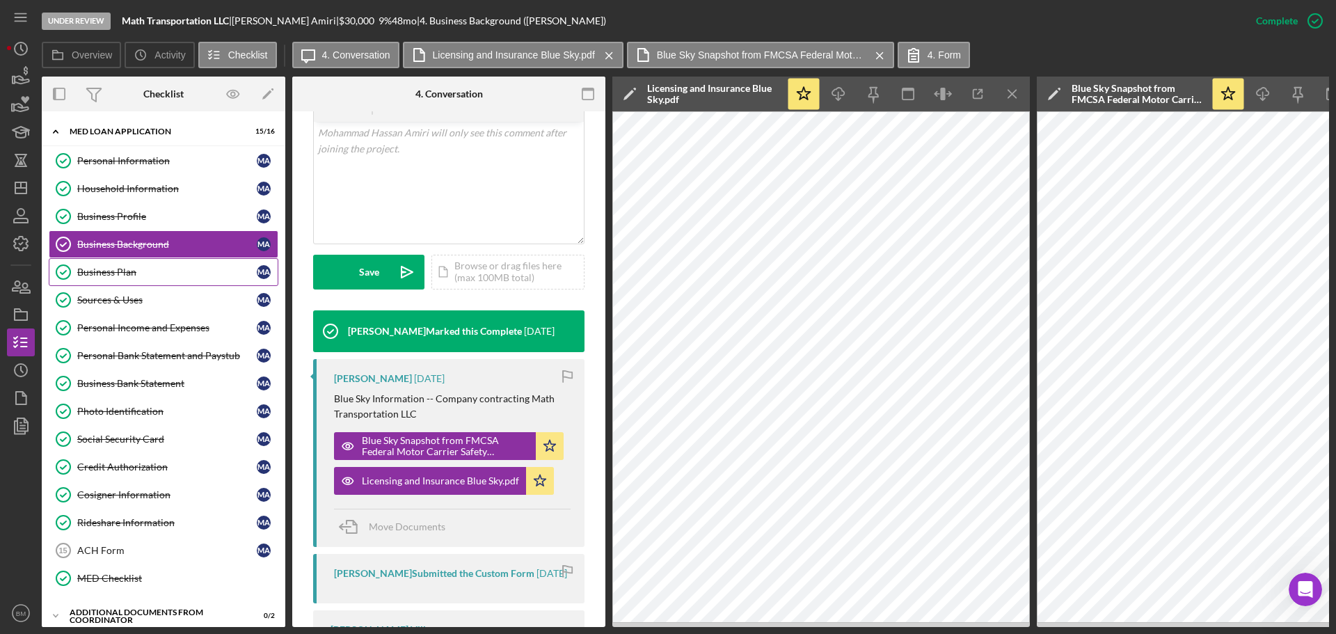
click at [151, 269] on div "Business Plan" at bounding box center [167, 272] width 180 height 11
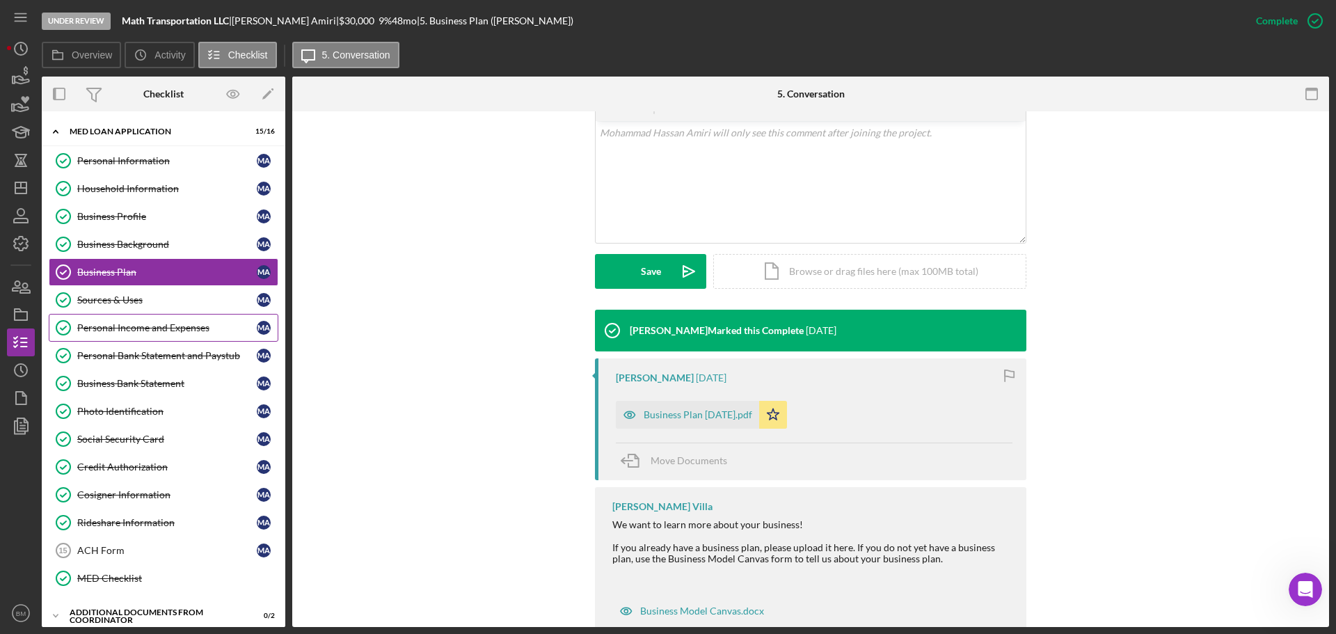
scroll to position [293, 0]
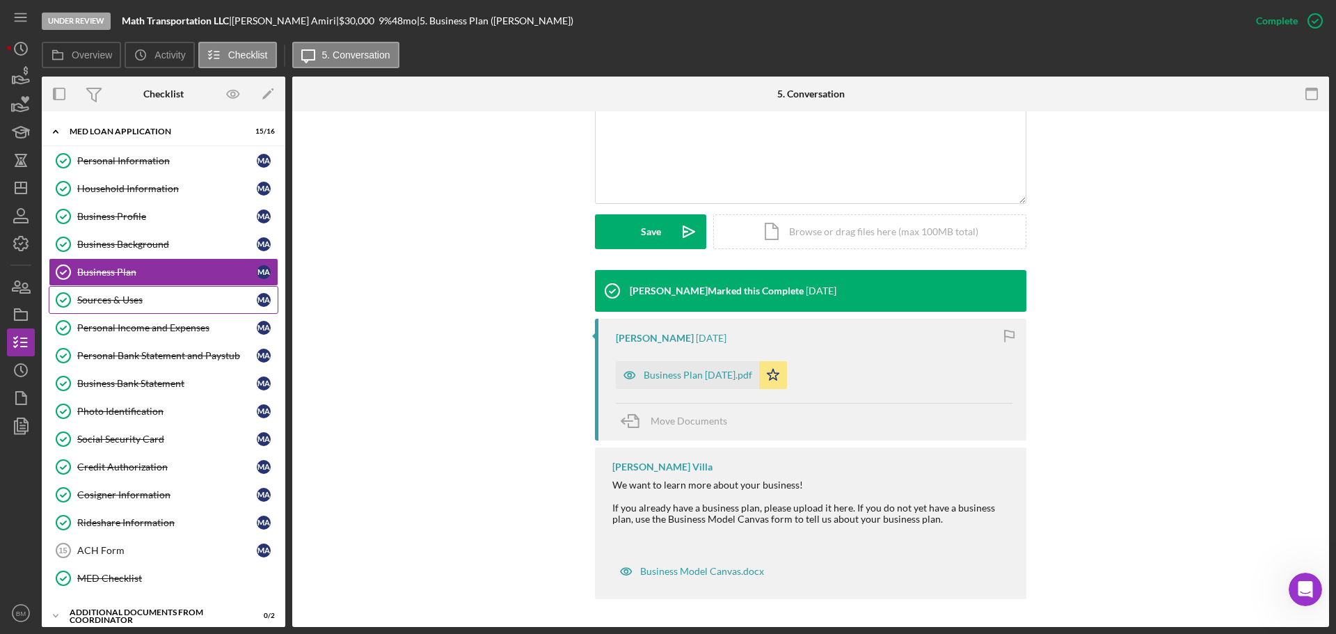
click at [153, 293] on link "Sources & Uses Sources & Uses M A" at bounding box center [164, 300] width 230 height 28
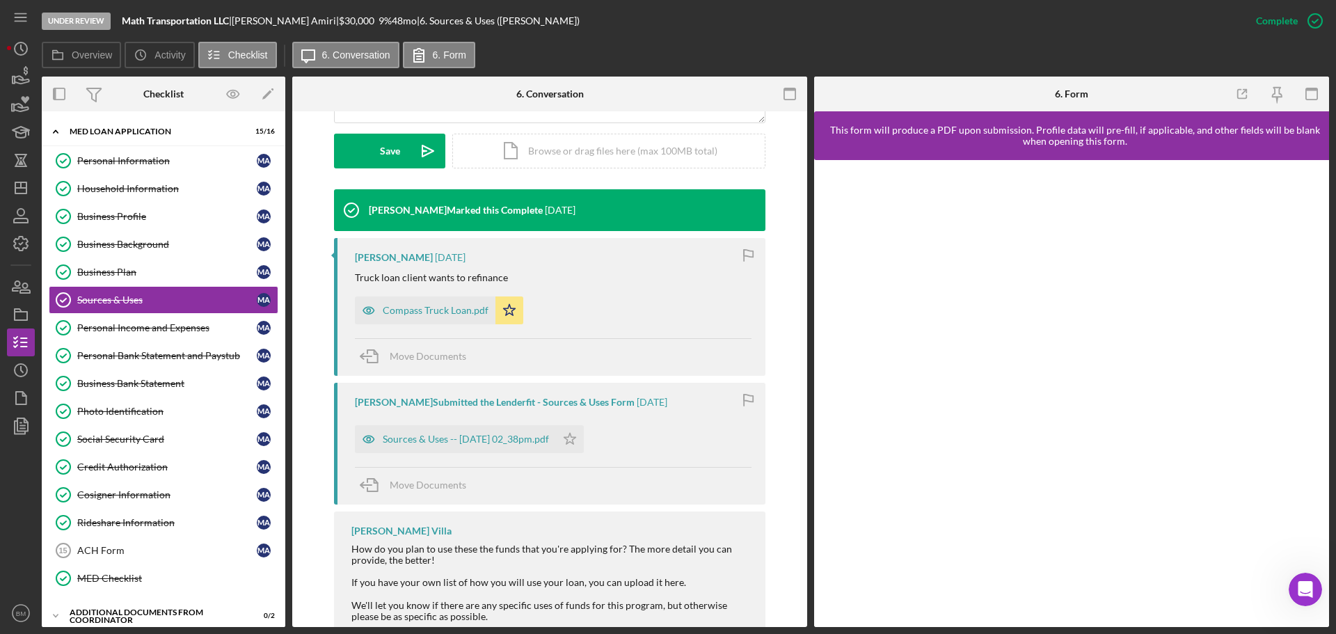
scroll to position [470, 0]
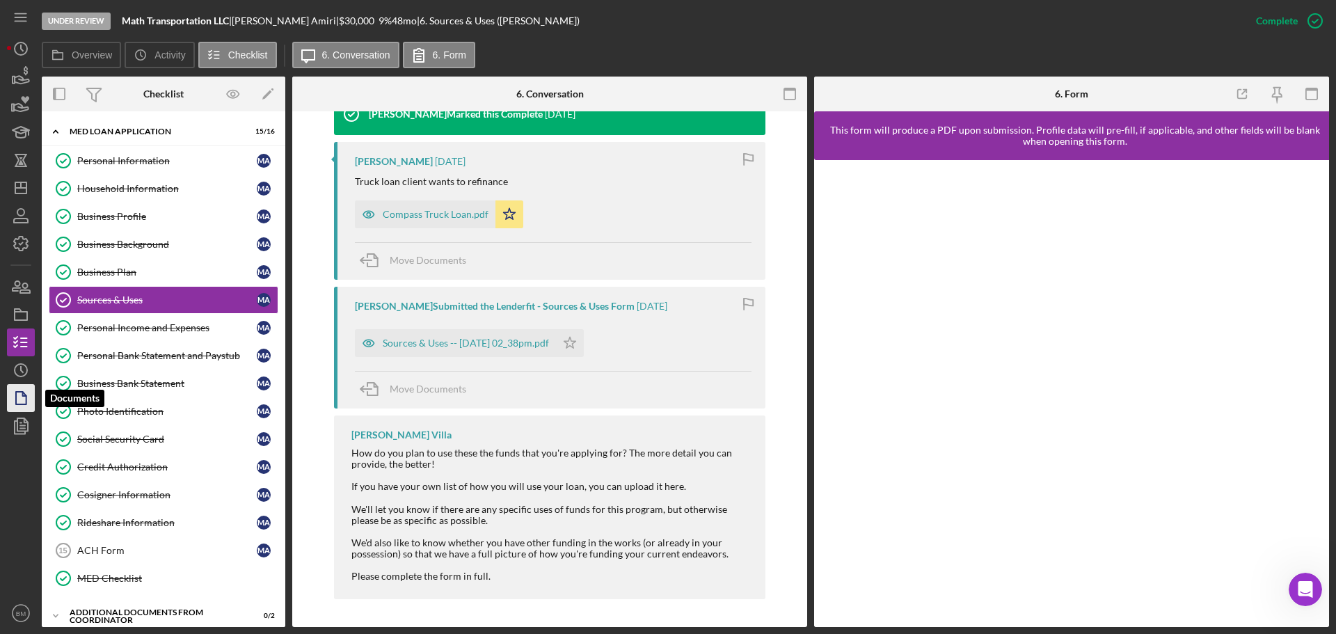
click at [19, 383] on icon "button" at bounding box center [20, 398] width 35 height 35
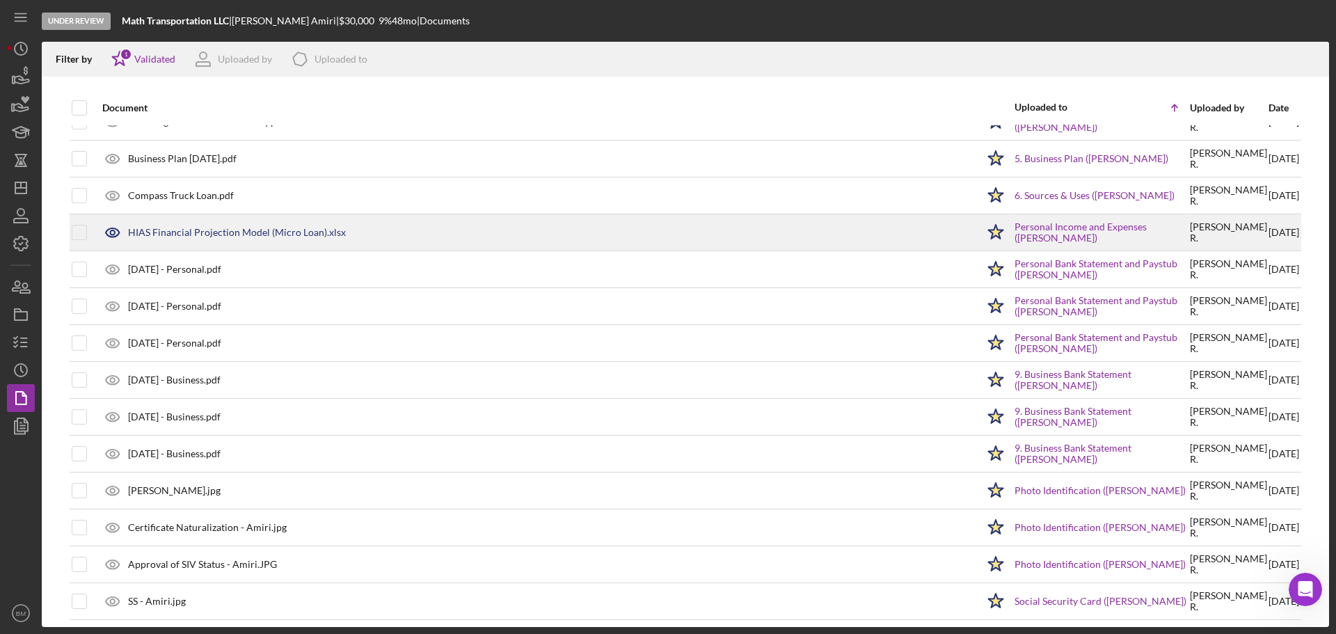
scroll to position [140, 0]
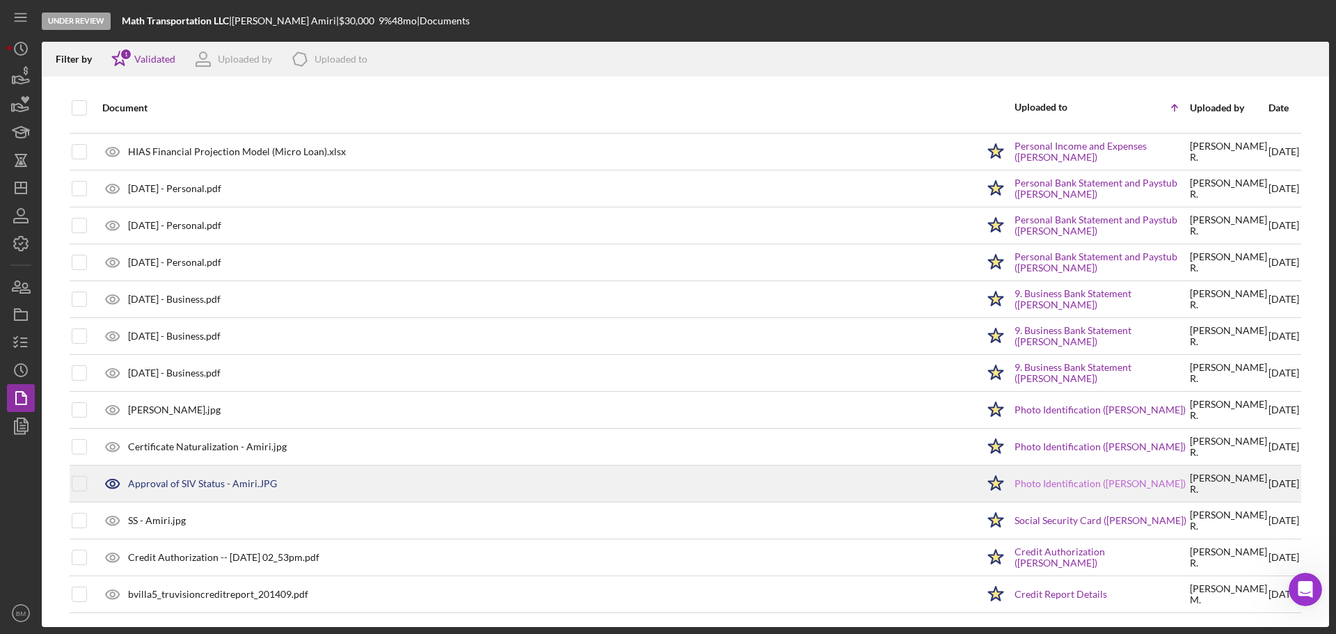
click at [890, 383] on link "Photo Identification (Mohammad Hassan Amiri)" at bounding box center [1100, 483] width 171 height 11
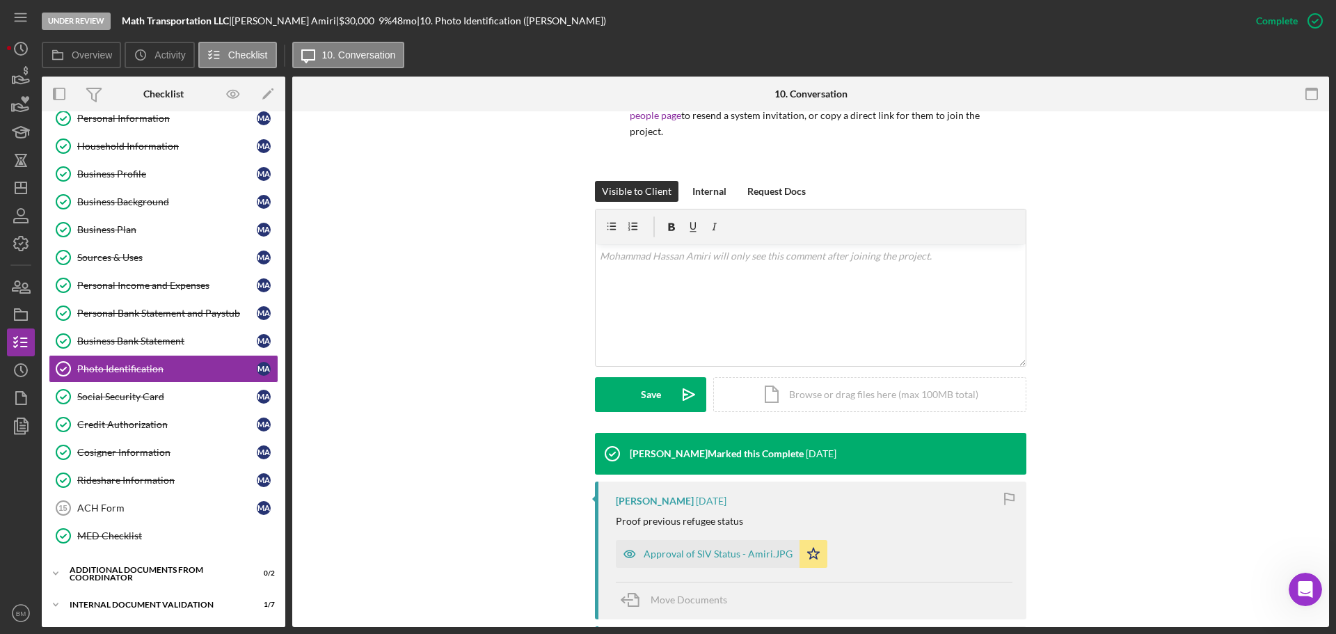
scroll to position [278, 0]
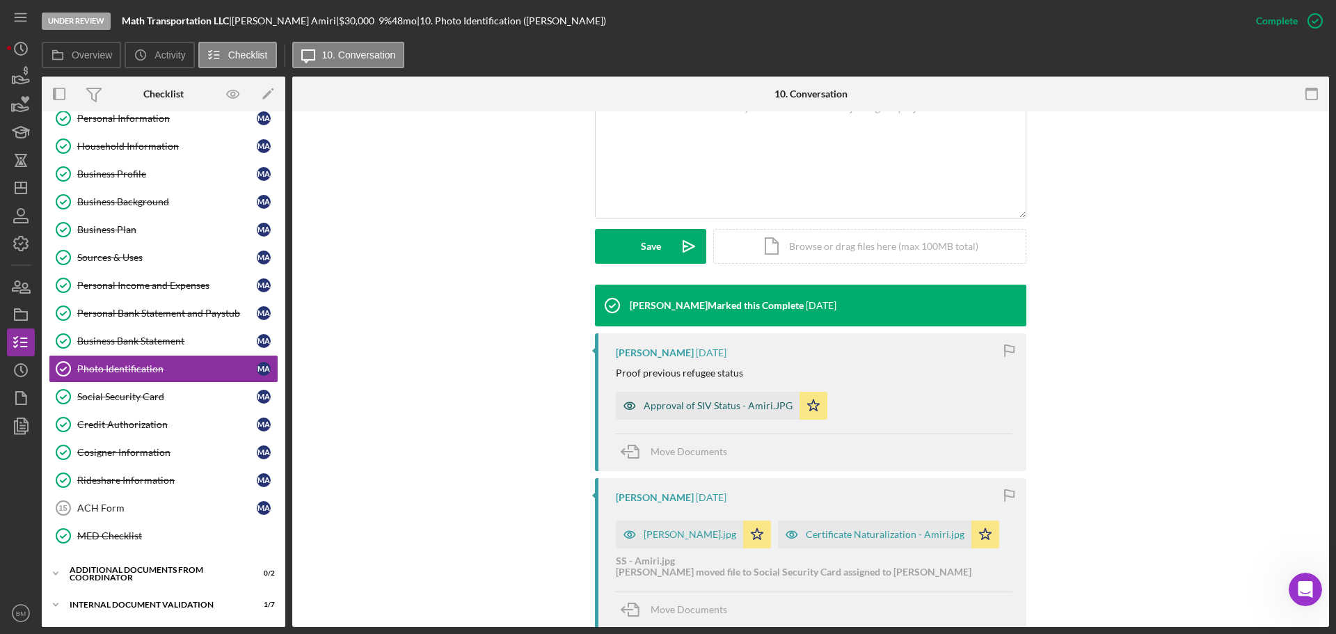
click at [735, 383] on div "Approval of SIV Status - Amiri.JPG" at bounding box center [718, 405] width 149 height 11
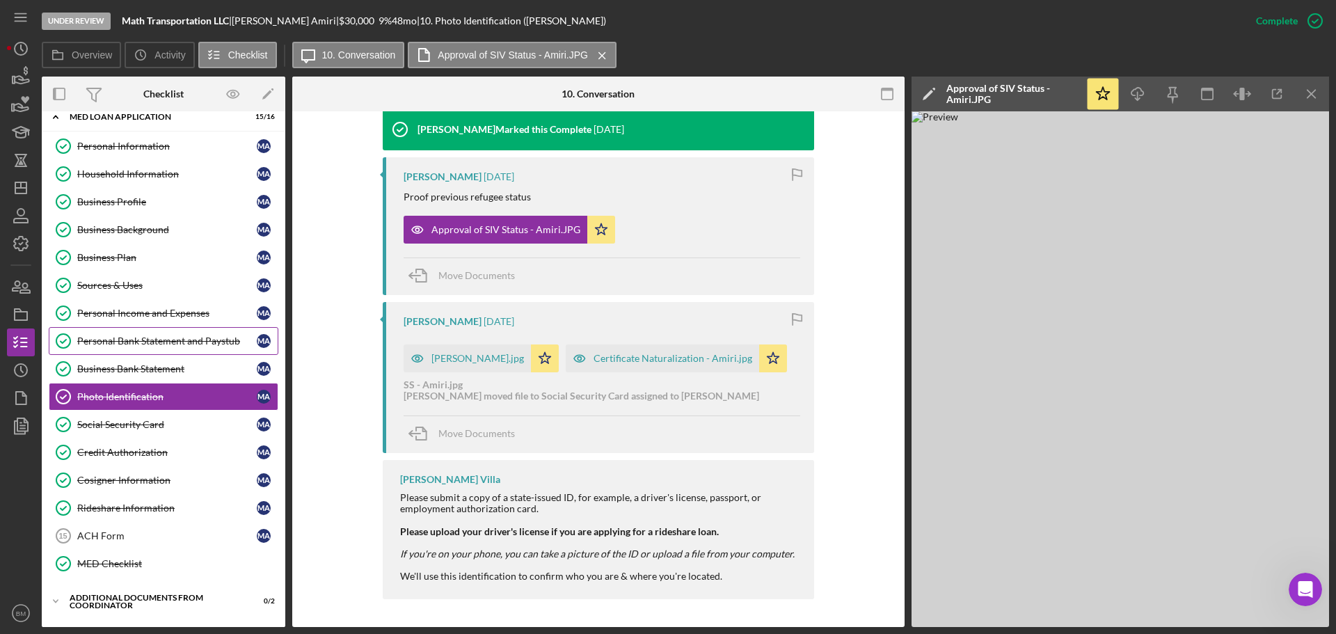
scroll to position [0, 0]
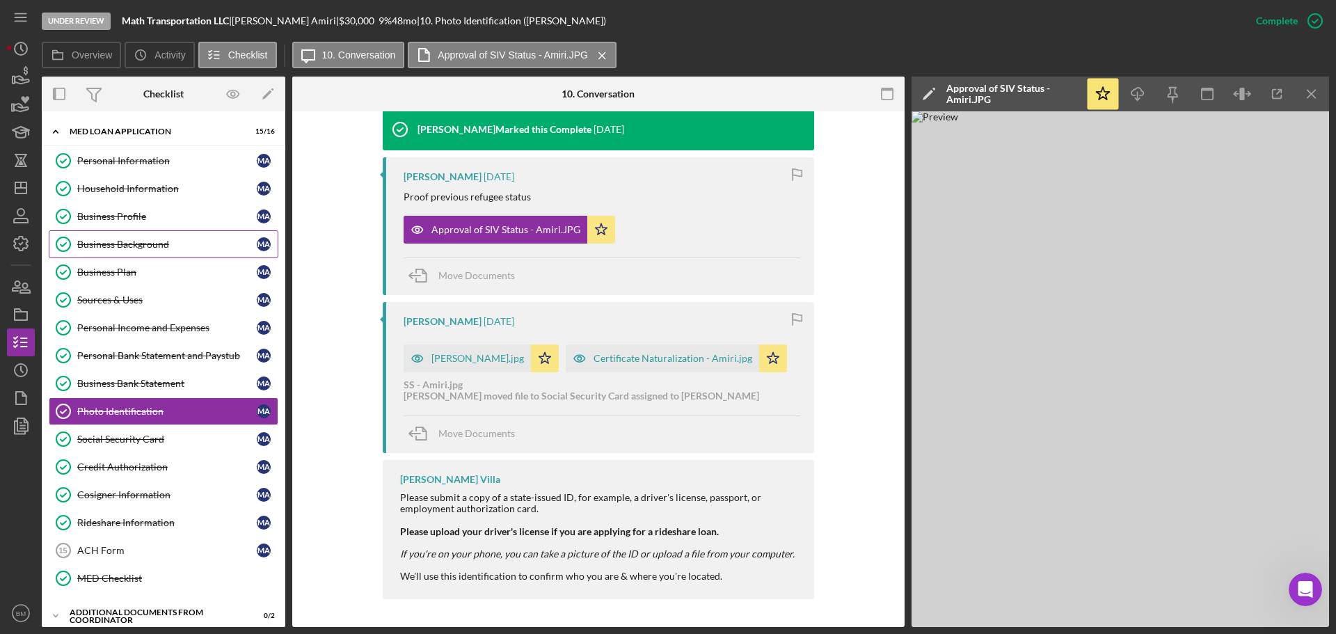
click at [130, 239] on div "Business Background" at bounding box center [167, 244] width 180 height 11
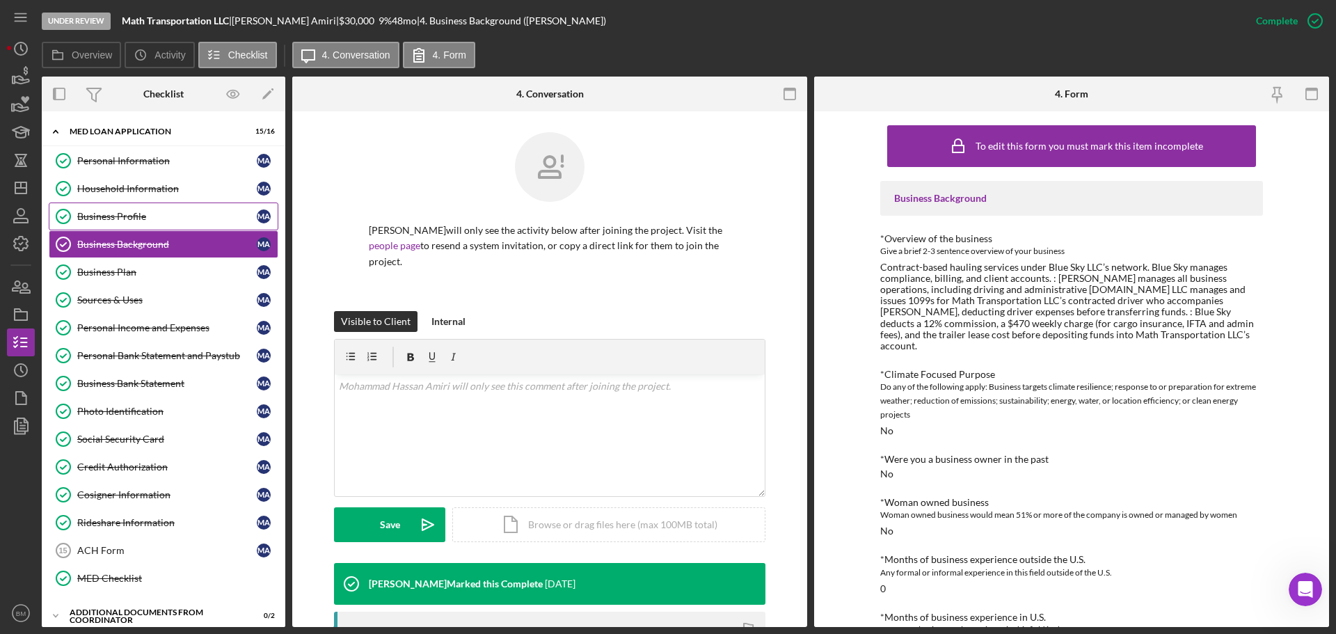
click at [116, 221] on div "Business Profile" at bounding box center [167, 216] width 180 height 11
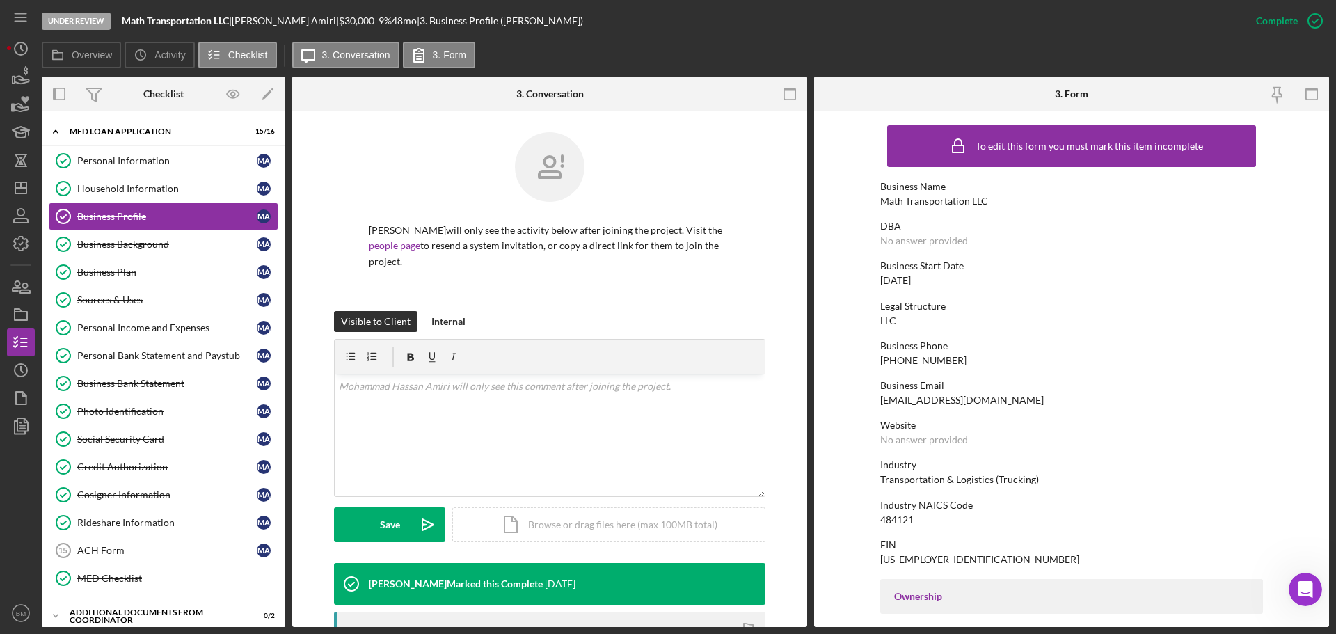
drag, startPoint x: 926, startPoint y: 276, endPoint x: 896, endPoint y: 275, distance: 30.7
click at [890, 275] on div "01/15/2025" at bounding box center [895, 280] width 31 height 11
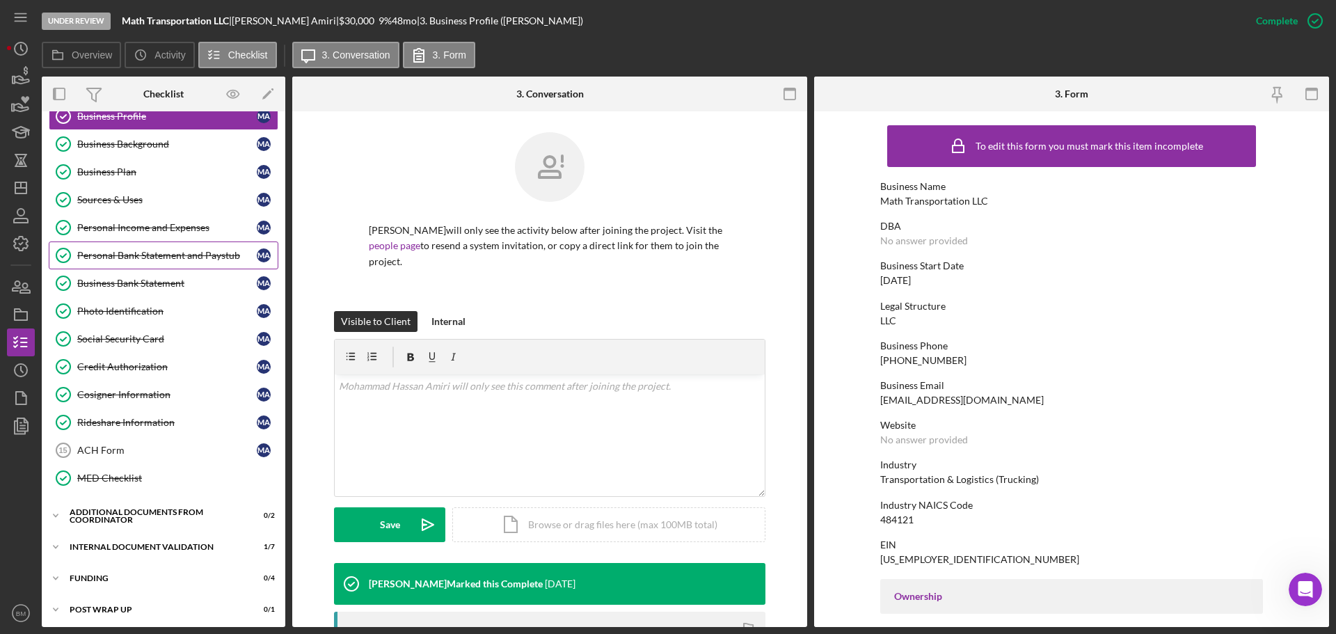
scroll to position [167, 0]
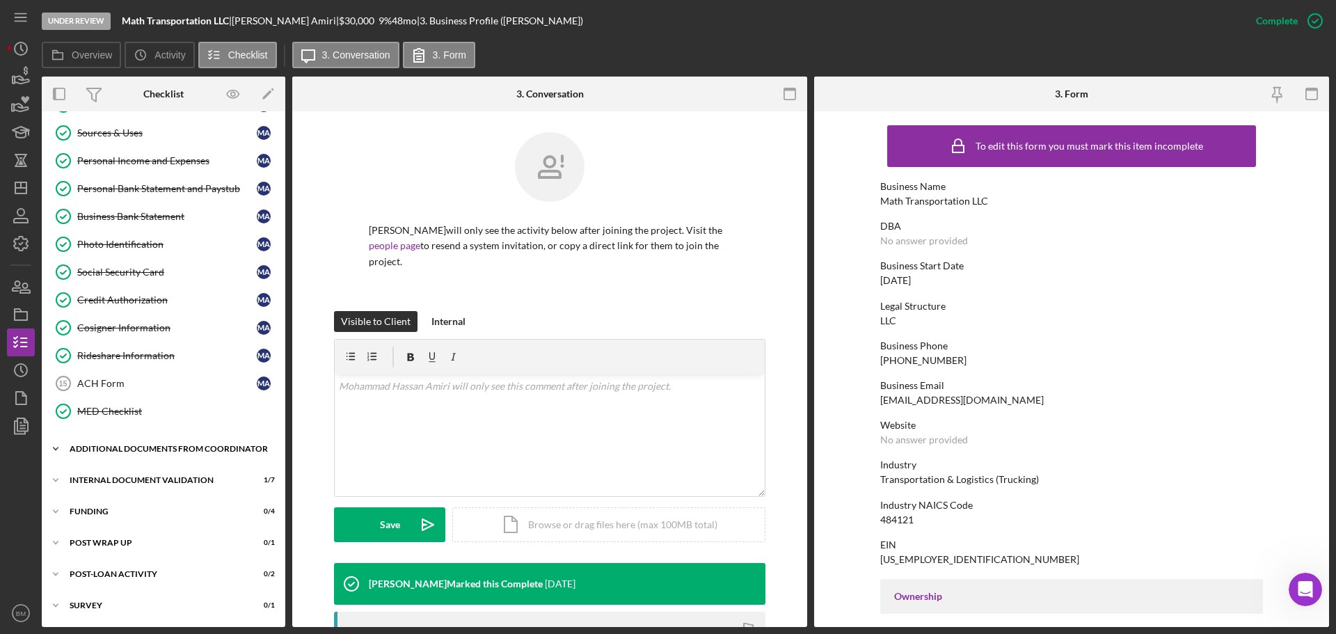
click at [112, 383] on div "Additional Documents from Coordinator" at bounding box center [169, 449] width 198 height 8
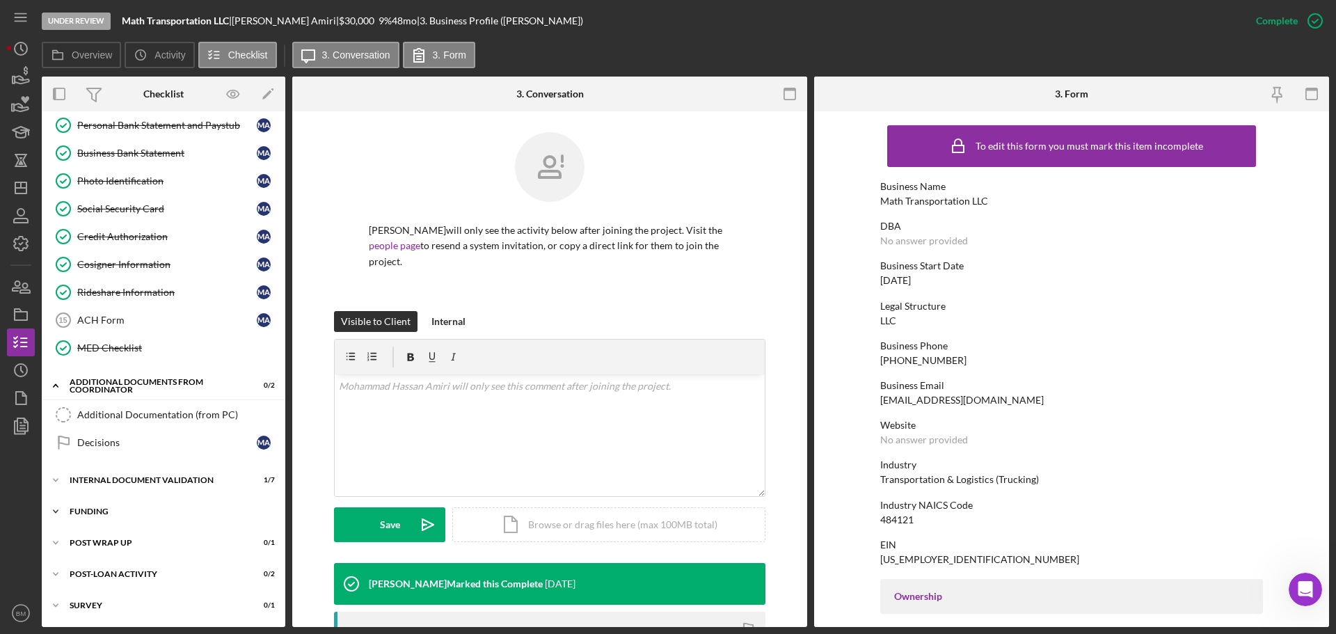
click at [125, 383] on div "Icon/Expander Funding 0 / 4" at bounding box center [164, 512] width 244 height 28
click at [143, 383] on div "Icon/Expander Internal Document Validation 1 / 7" at bounding box center [164, 480] width 244 height 28
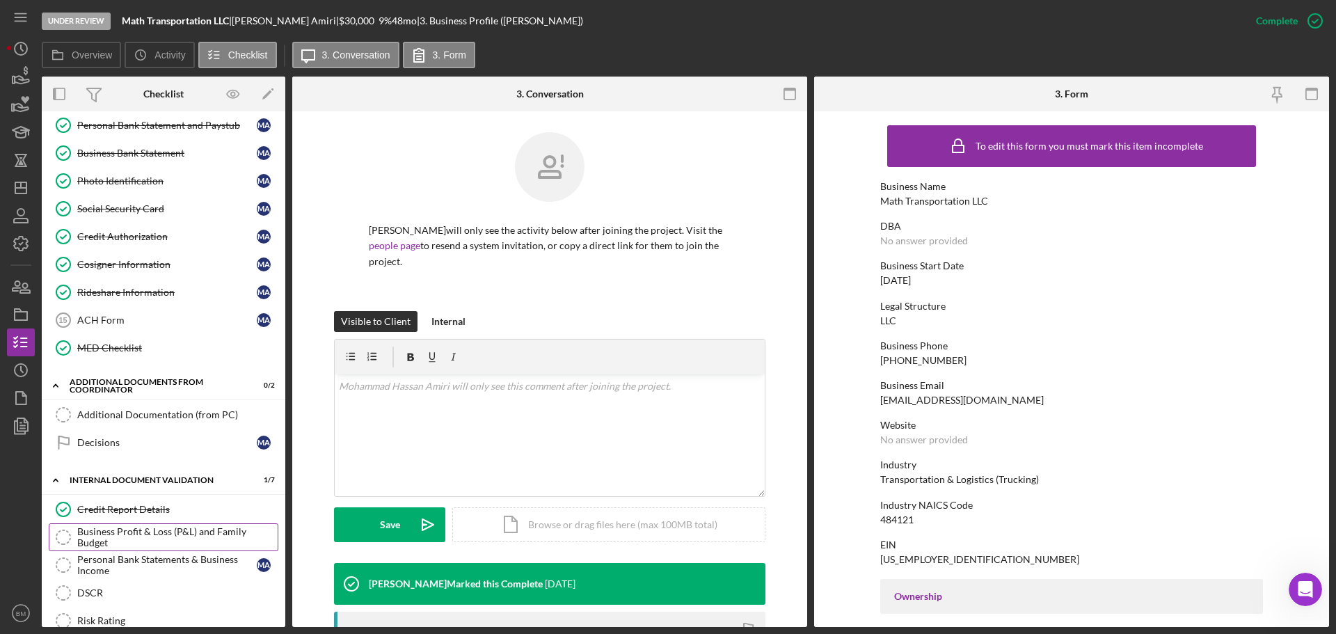
click at [145, 383] on div "Business Profit & Loss (P&L) and Family Budget" at bounding box center [177, 537] width 200 height 22
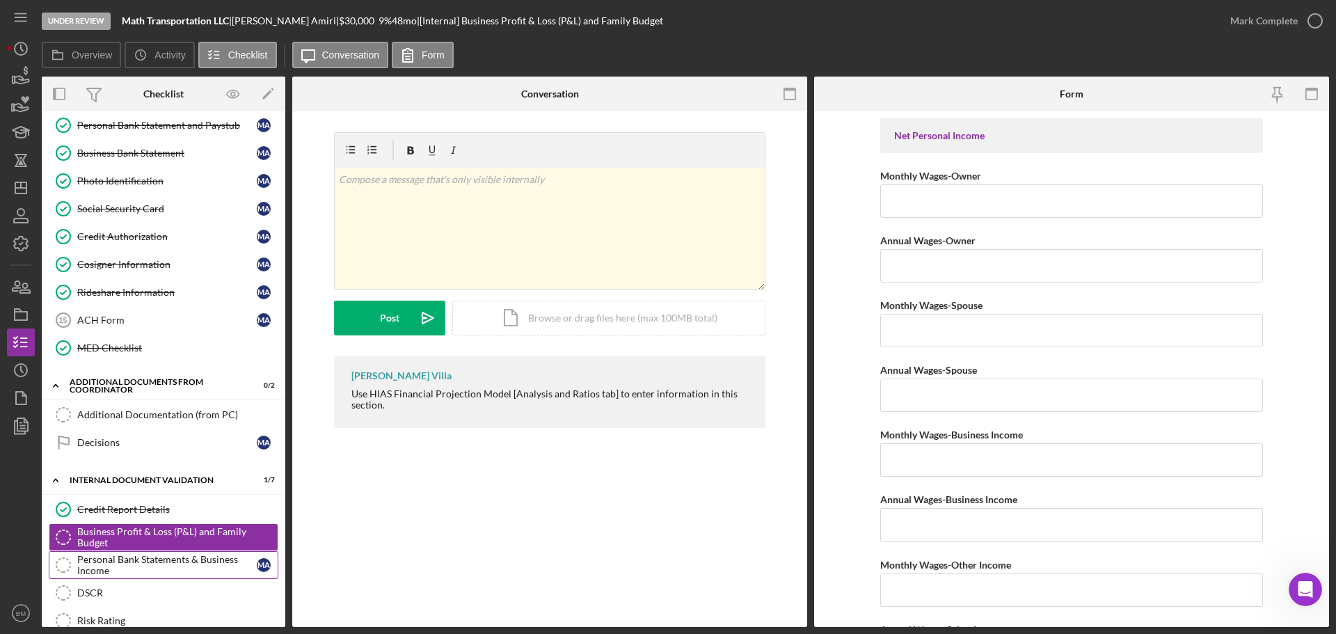
click at [162, 383] on div "Personal Bank Statements & Business Income" at bounding box center [167, 565] width 180 height 22
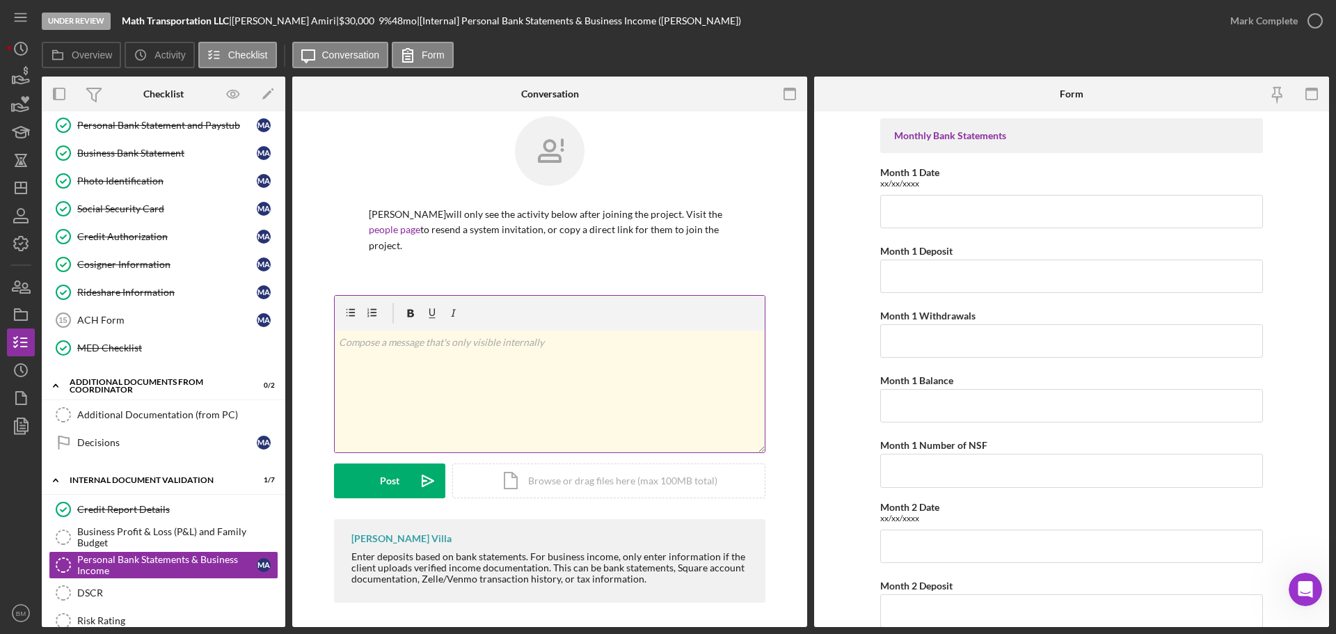
scroll to position [19, 0]
click at [160, 383] on link "DSCR DSCR" at bounding box center [164, 593] width 230 height 28
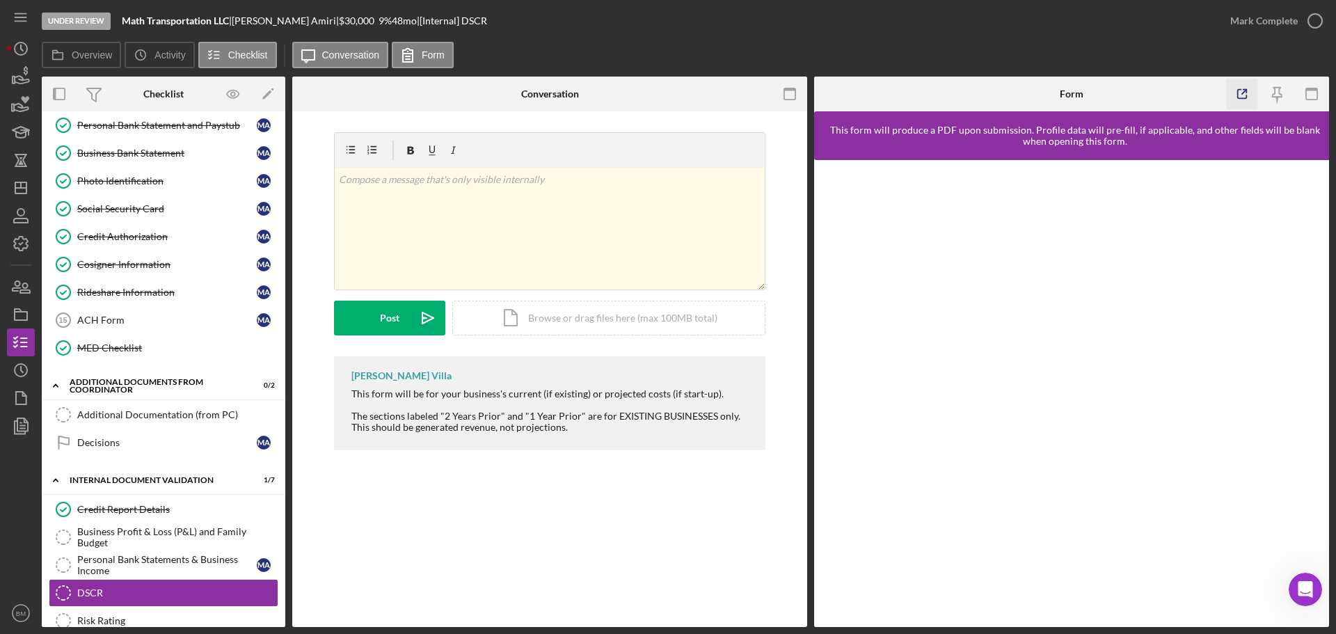
click at [890, 96] on icon "button" at bounding box center [1242, 94] width 31 height 31
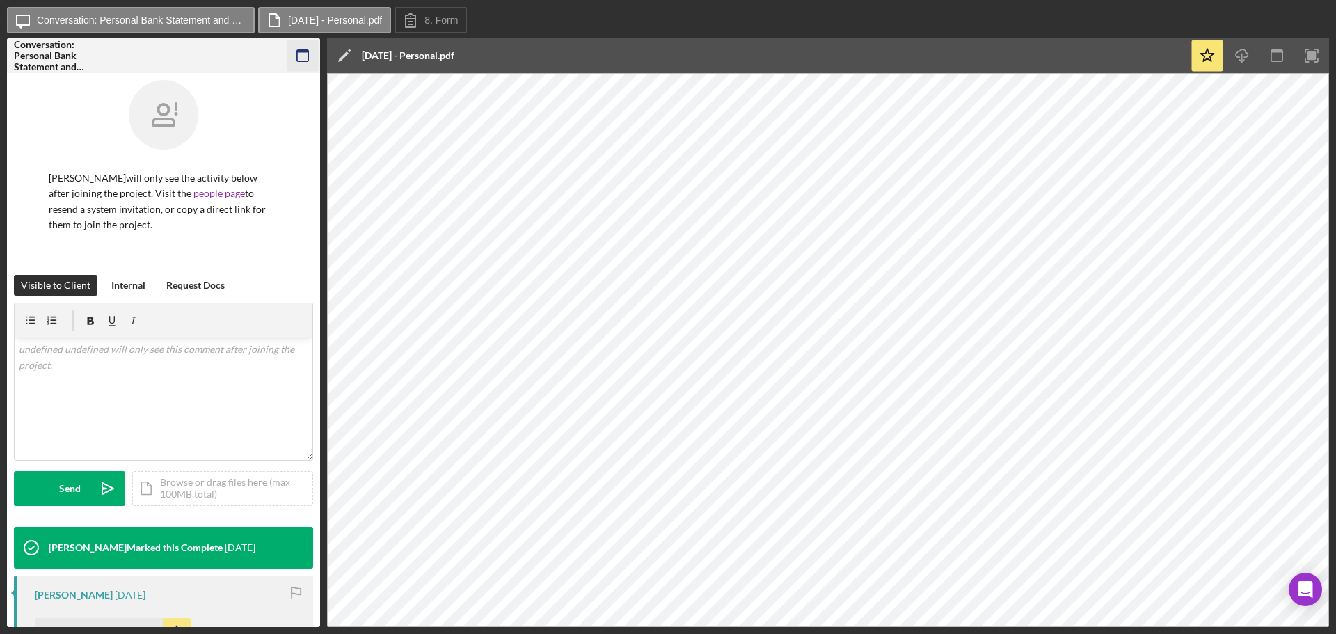
click at [299, 58] on icon "button" at bounding box center [302, 55] width 31 height 31
drag, startPoint x: 312, startPoint y: 68, endPoint x: 238, endPoint y: 3, distance: 98.7
click at [311, 68] on icon "button" at bounding box center [302, 55] width 31 height 31
click at [311, 62] on icon "button" at bounding box center [302, 55] width 31 height 31
click at [298, 63] on icon "button" at bounding box center [302, 55] width 31 height 31
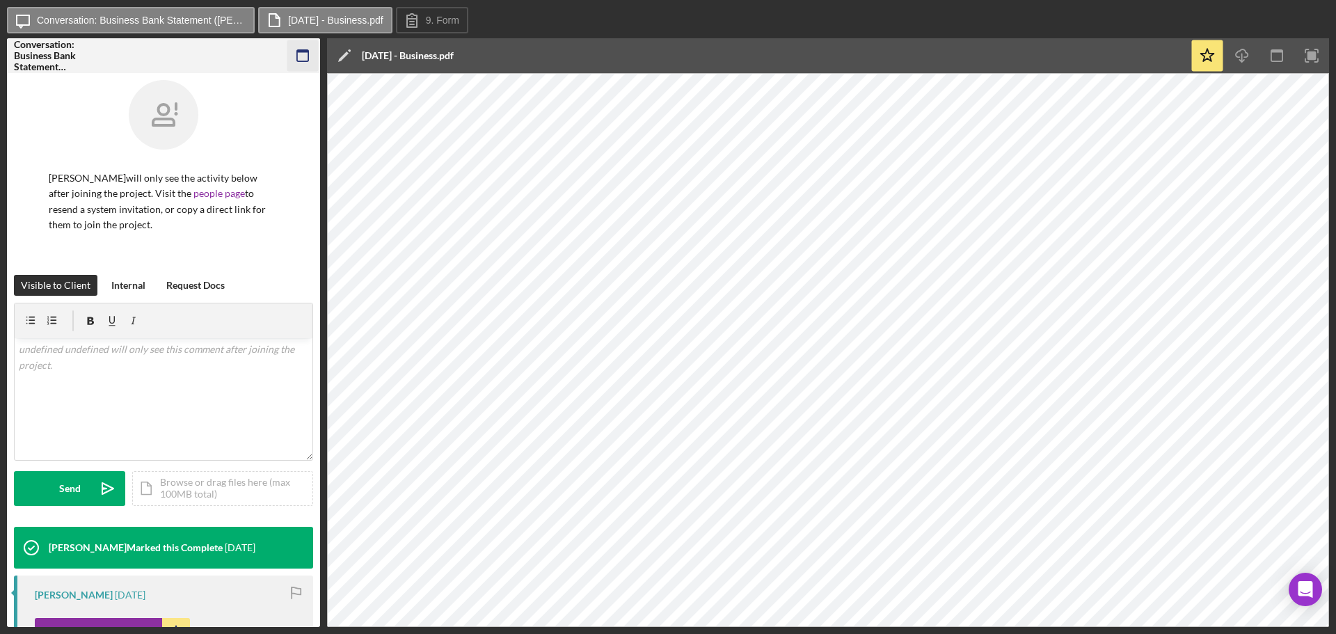
click at [306, 58] on icon "button" at bounding box center [302, 55] width 31 height 31
click at [308, 52] on rect "button" at bounding box center [302, 55] width 11 height 11
click at [312, 59] on icon "button" at bounding box center [302, 55] width 31 height 31
click at [300, 57] on icon "button" at bounding box center [302, 55] width 31 height 31
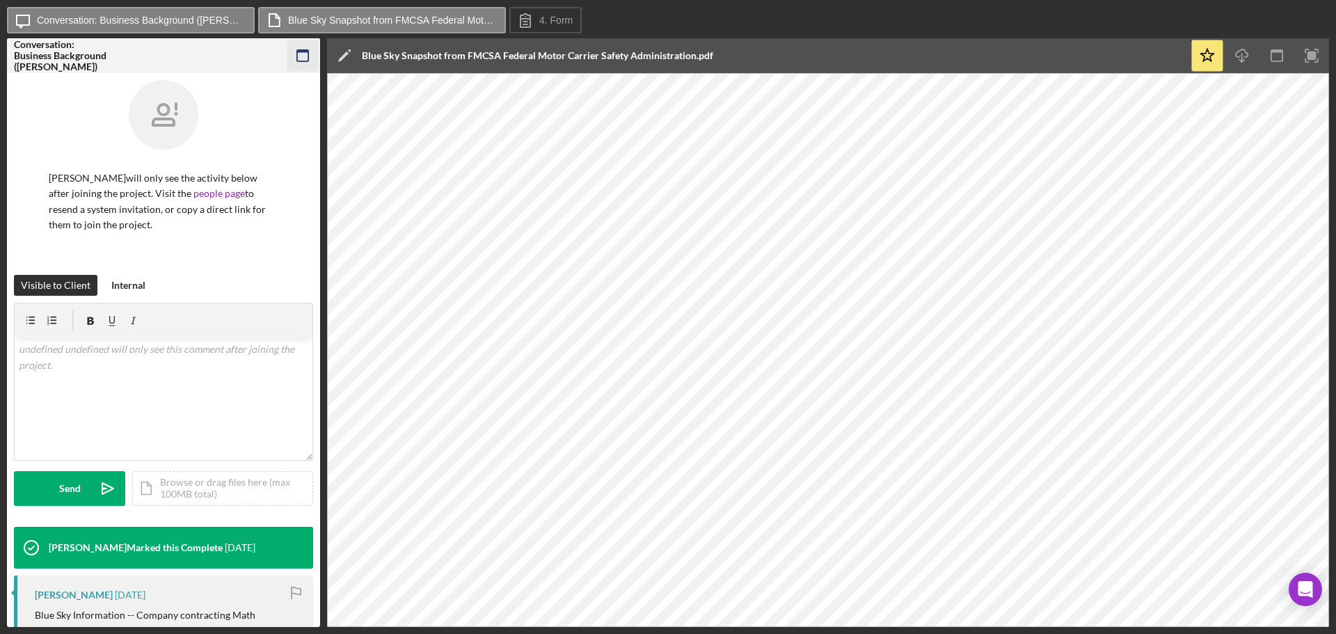
click at [299, 54] on icon "button" at bounding box center [302, 55] width 31 height 31
click at [303, 47] on icon "button" at bounding box center [302, 55] width 31 height 31
